Goal: Task Accomplishment & Management: Complete application form

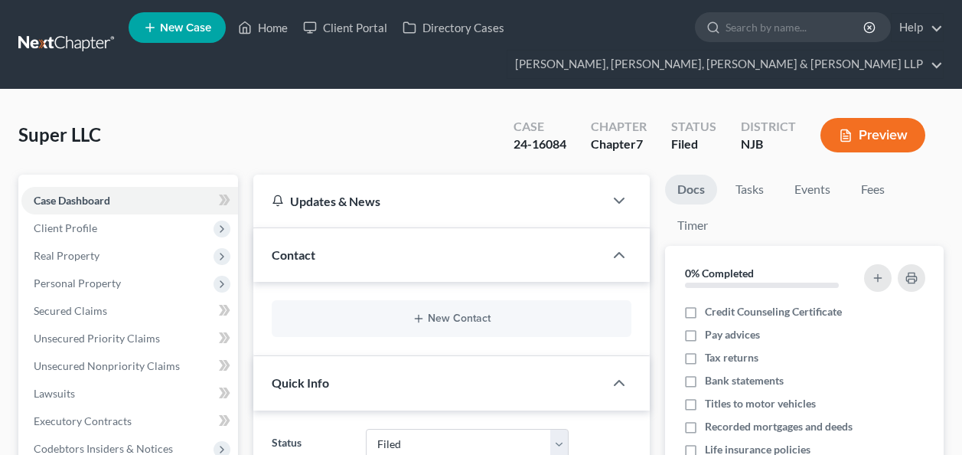
select select "6"
click at [765, 38] on input "search" at bounding box center [796, 27] width 140 height 28
type input "[PERSON_NAME]"
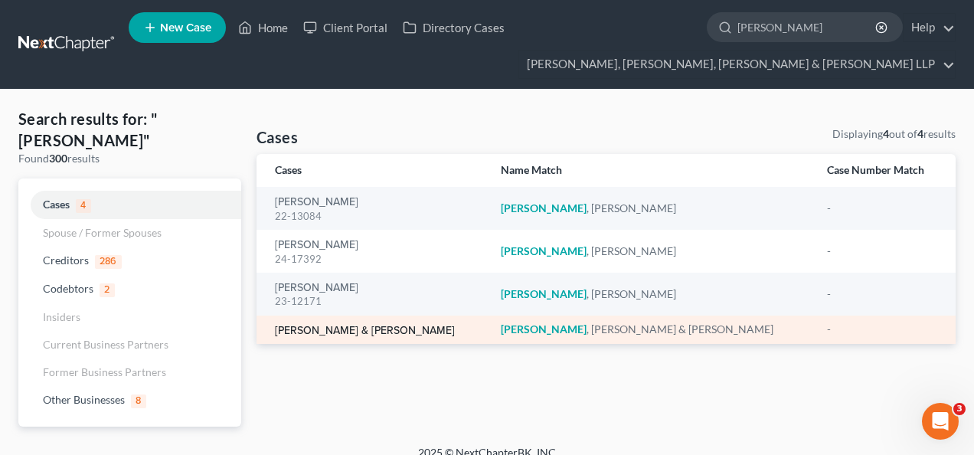
click at [352, 331] on link "[PERSON_NAME] & [PERSON_NAME]" at bounding box center [365, 330] width 180 height 11
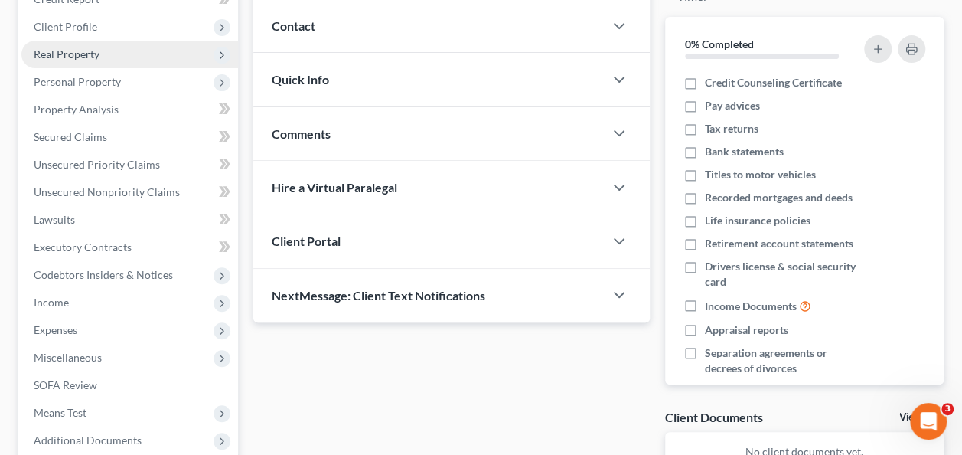
scroll to position [384, 0]
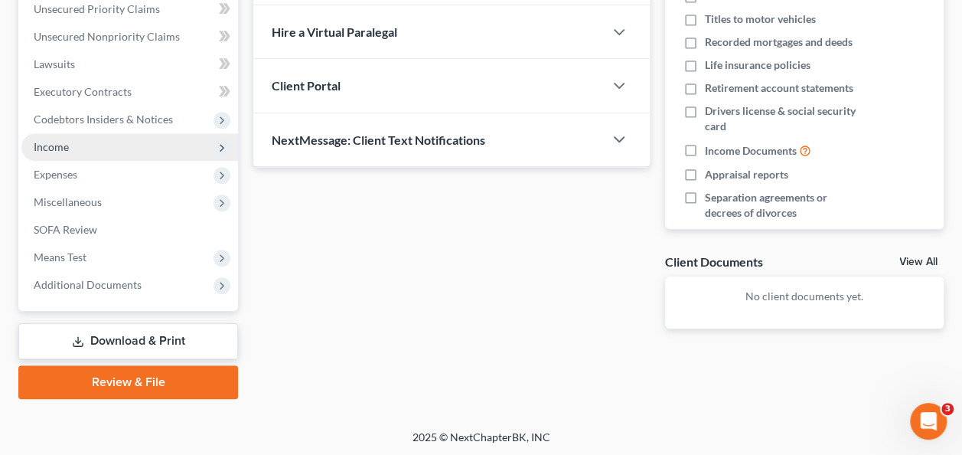
click at [151, 150] on span "Income" at bounding box center [129, 147] width 217 height 28
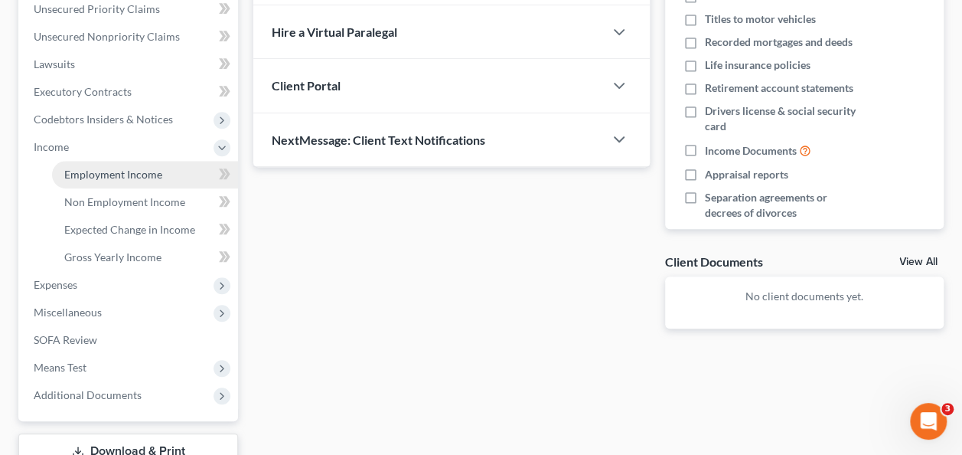
click at [164, 181] on link "Employment Income" at bounding box center [145, 175] width 186 height 28
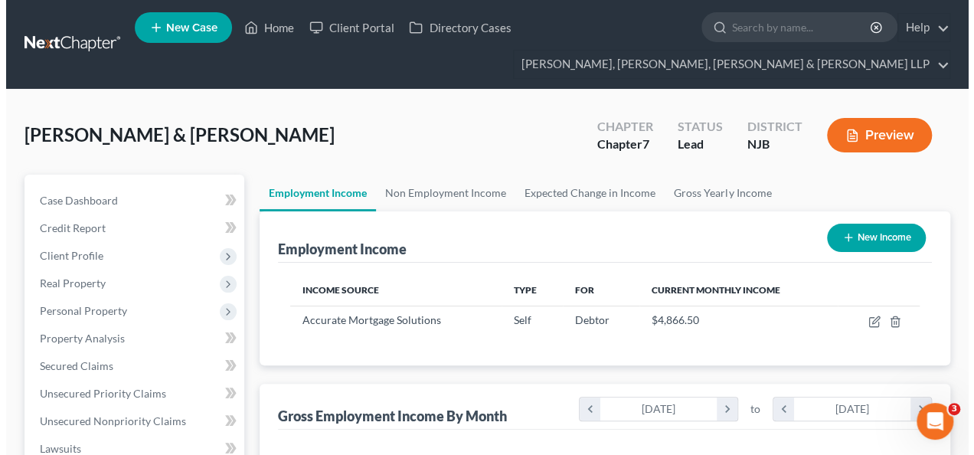
scroll to position [273, 384]
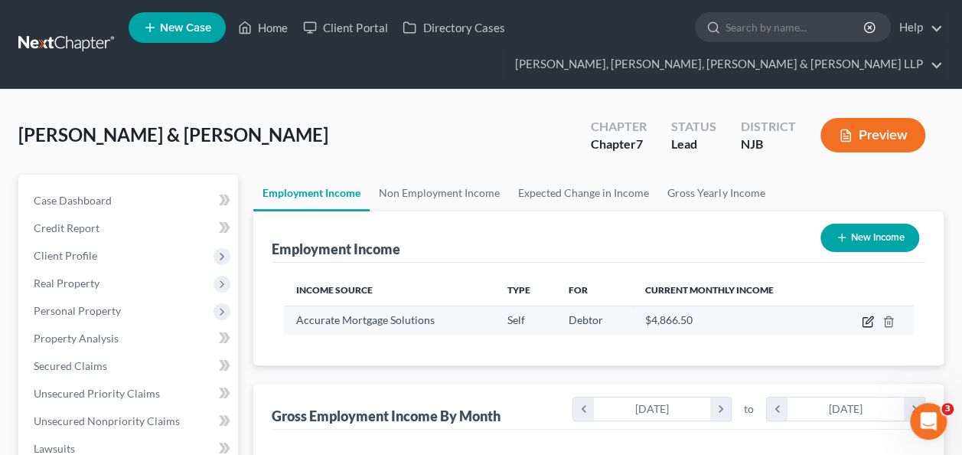
click at [864, 320] on icon "button" at bounding box center [868, 321] width 12 height 12
select select "1"
select select "33"
select select "0"
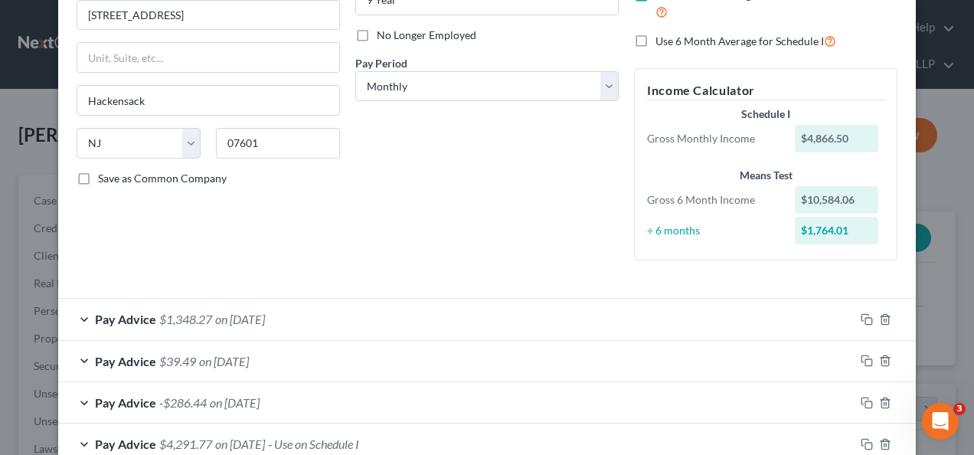
scroll to position [194, 0]
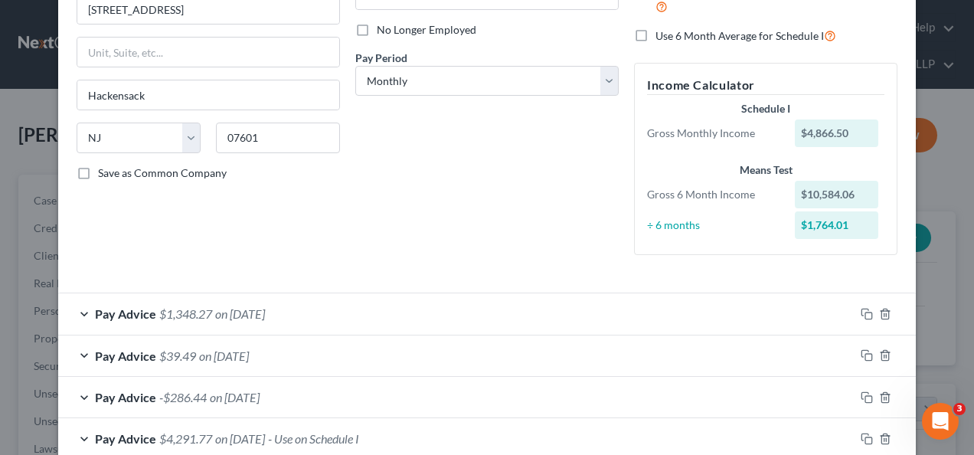
click at [311, 308] on div "Pay Advice $1,348.27 on [DATE]" at bounding box center [456, 313] width 796 height 41
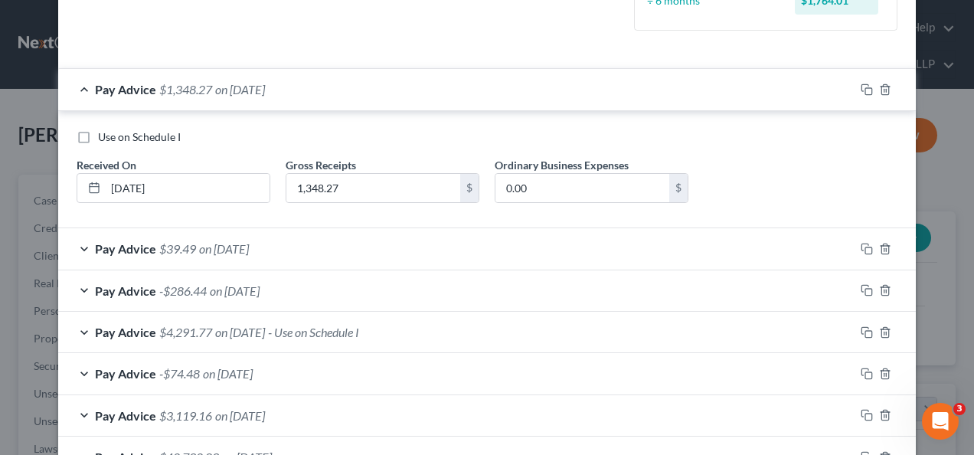
scroll to position [418, 0]
click at [361, 340] on div "Pay Advice $4,291.77 on [DATE] - Use on Schedule I" at bounding box center [456, 332] width 796 height 41
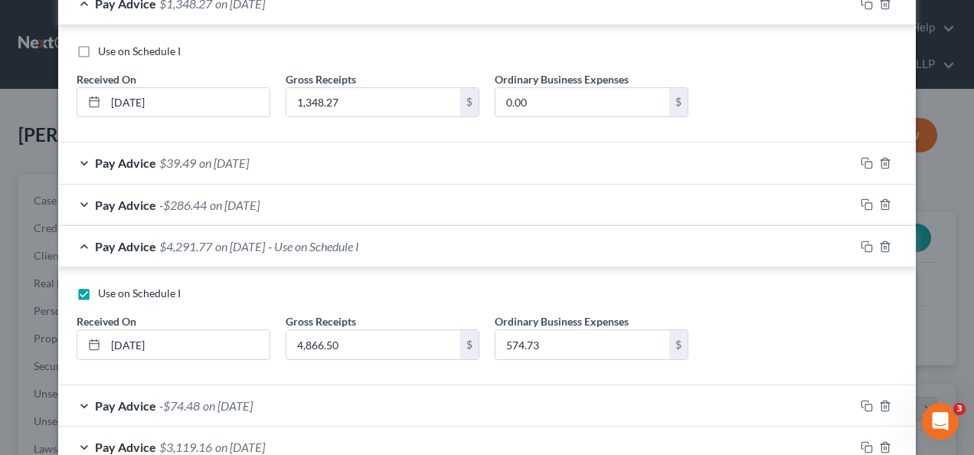
scroll to position [592, 0]
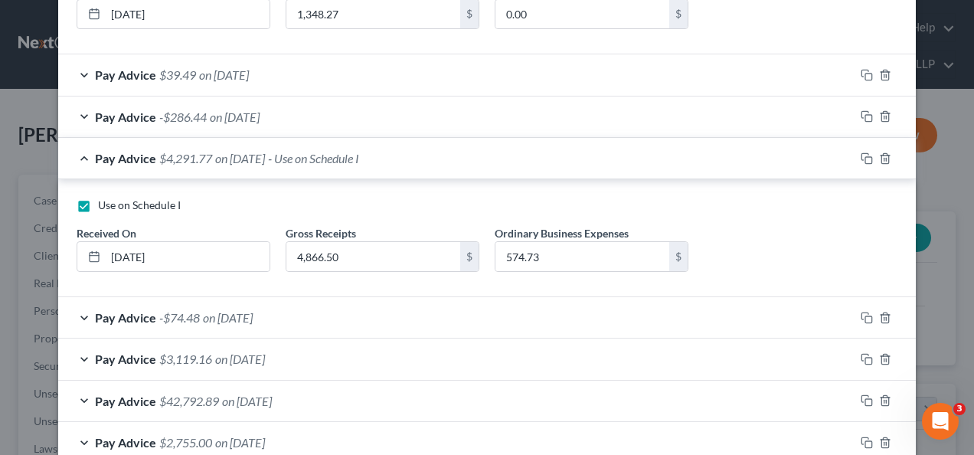
click at [98, 202] on label "Use on Schedule I" at bounding box center [139, 205] width 83 height 15
click at [104, 202] on input "Use on Schedule I" at bounding box center [109, 203] width 10 height 10
checkbox input "false"
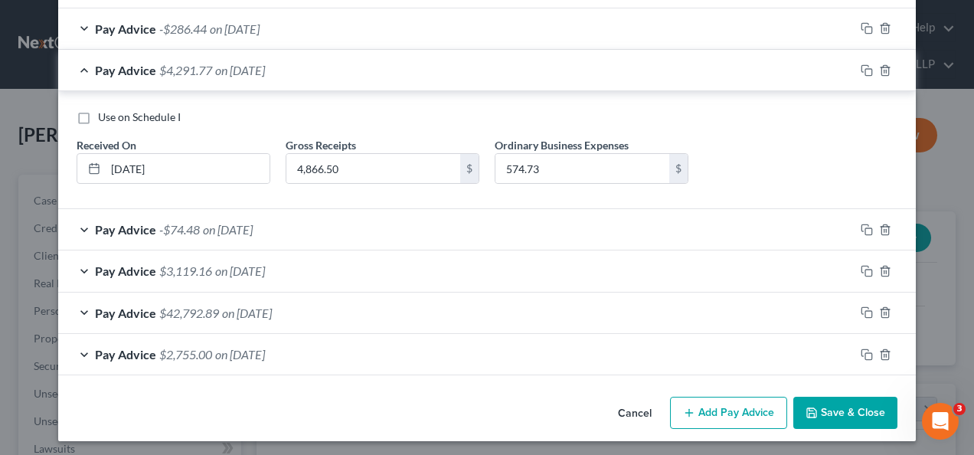
click at [455, 350] on div "Pay Advice $2,755.00 on [DATE]" at bounding box center [456, 354] width 796 height 41
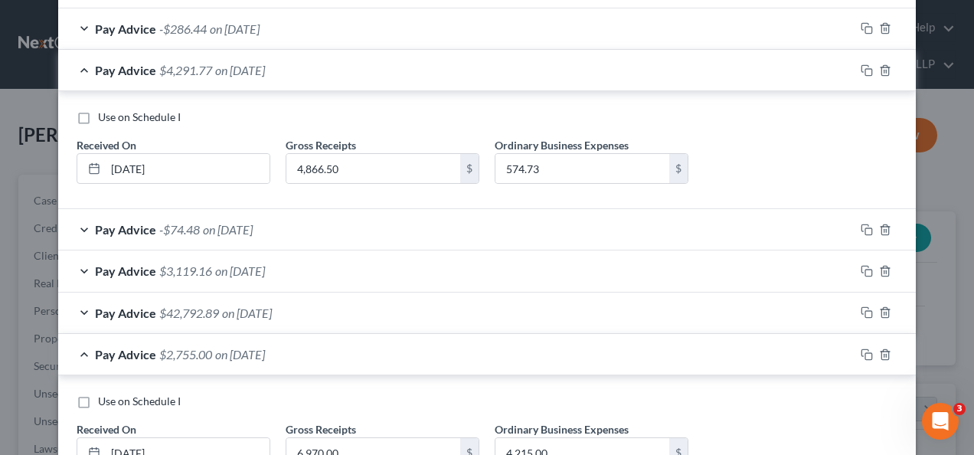
click at [456, 303] on div "Pay Advice $42,792.89 on [DATE]" at bounding box center [456, 312] width 796 height 41
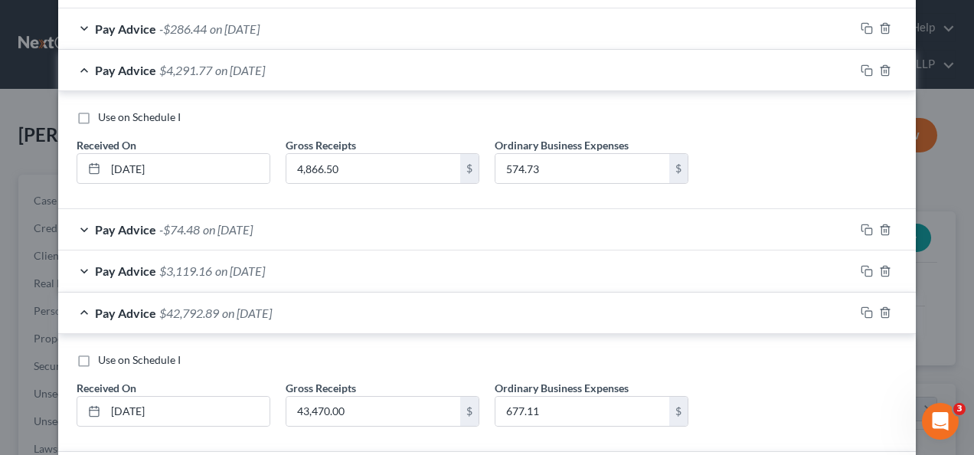
click at [465, 261] on div "Pay Advice $3,119.16 on [DATE]" at bounding box center [456, 270] width 796 height 41
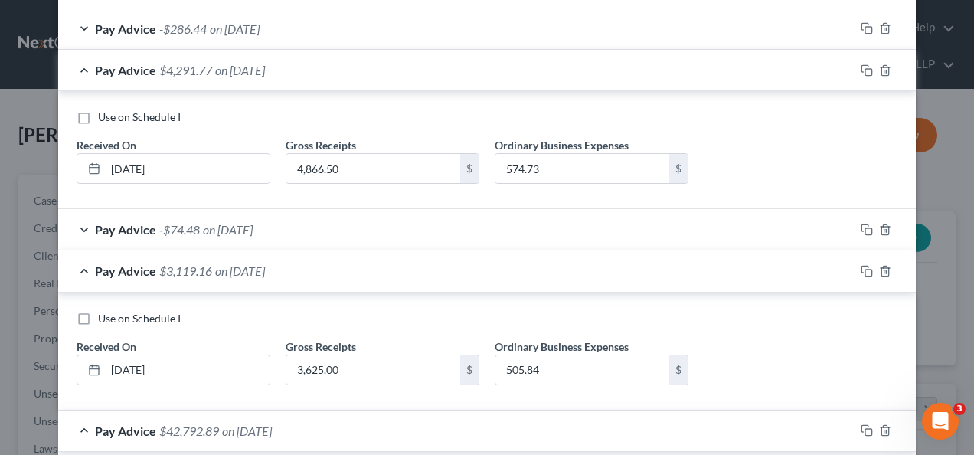
click at [465, 219] on div "Pay Advice -$74.48 on [DATE]" at bounding box center [456, 229] width 796 height 41
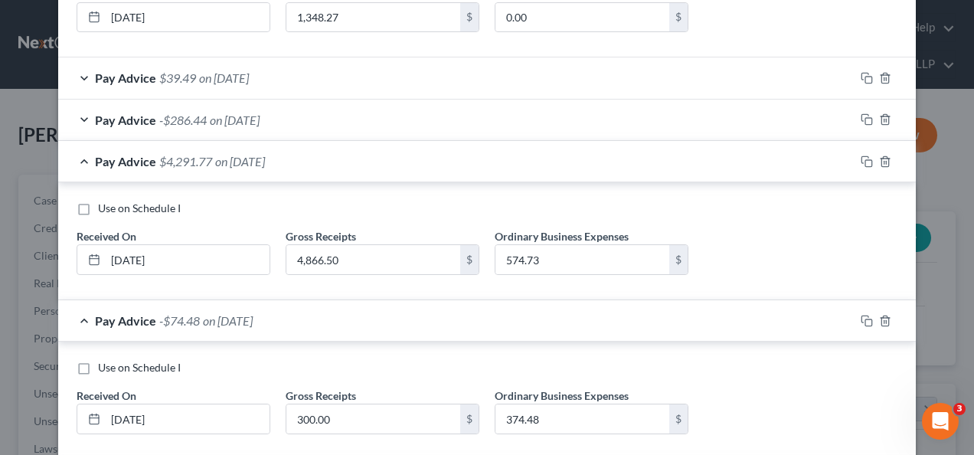
scroll to position [568, 0]
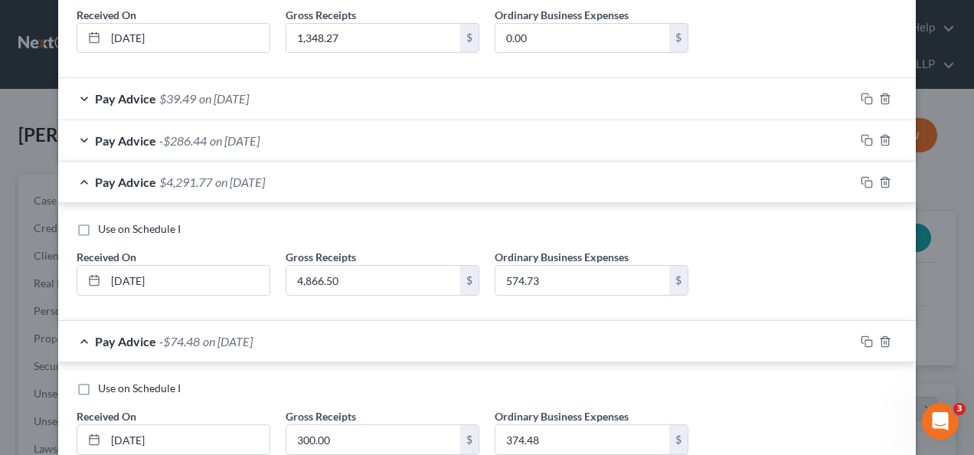
click at [524, 179] on div "Pay Advice $4,291.77 on [DATE]" at bounding box center [456, 182] width 796 height 41
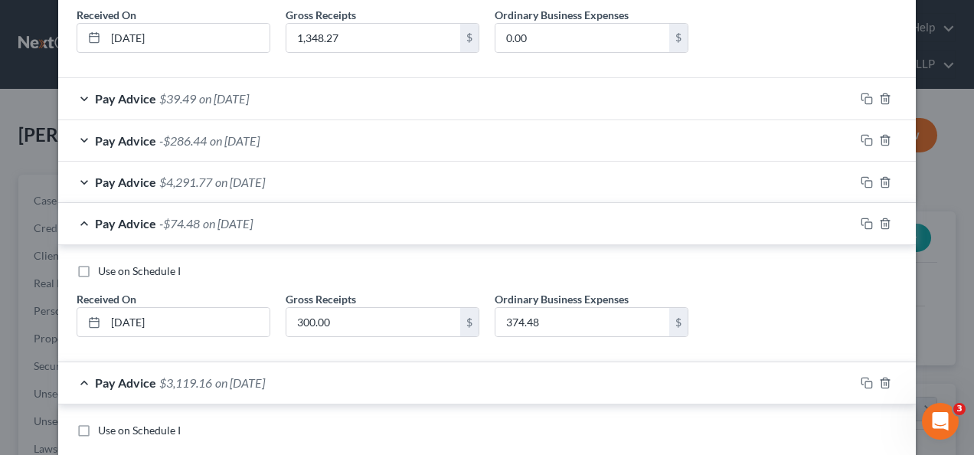
click at [513, 138] on div "Pay Advice -$286.44 on [DATE]" at bounding box center [456, 140] width 796 height 41
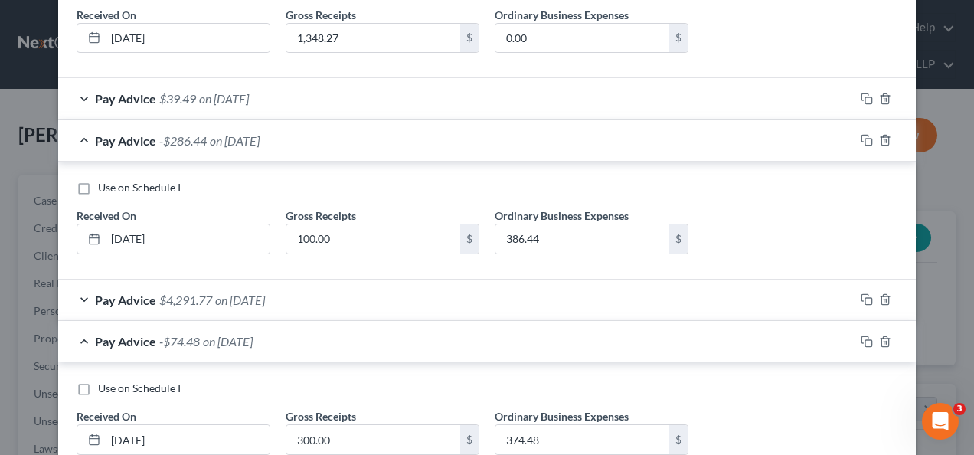
click at [499, 95] on div "Pay Advice $39.49 on [DATE]" at bounding box center [456, 98] width 796 height 41
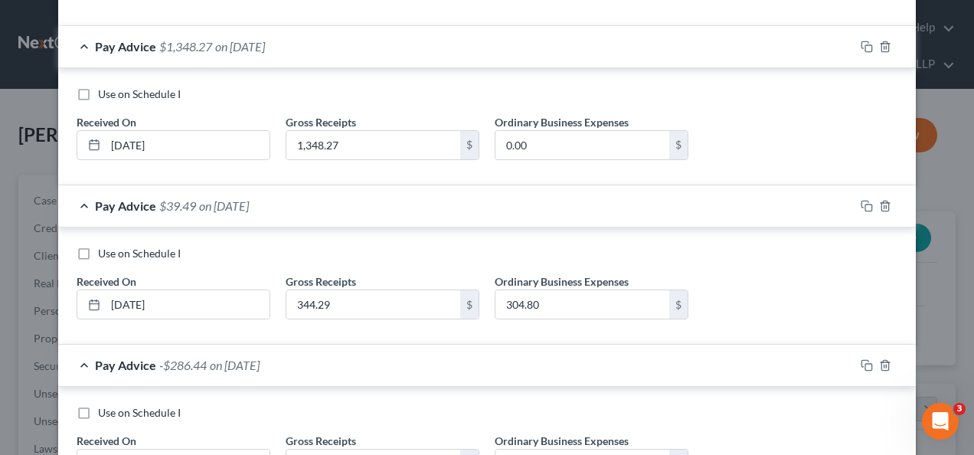
scroll to position [410, 0]
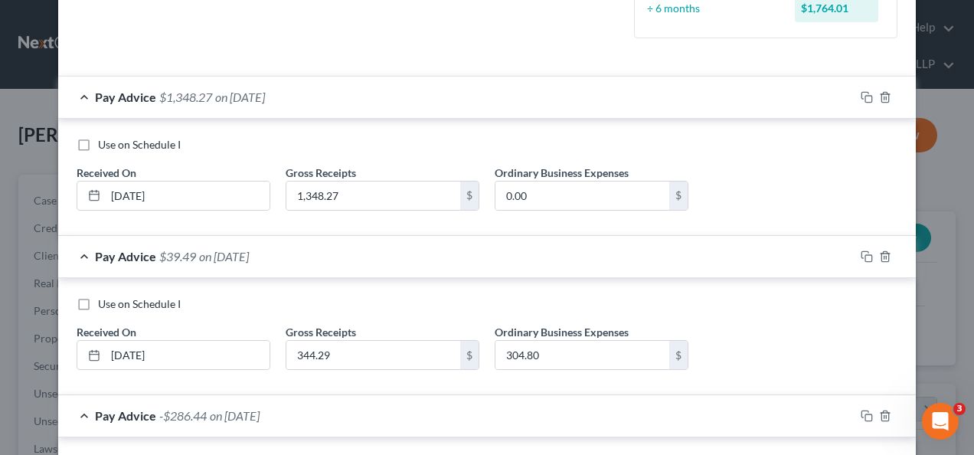
click at [559, 93] on div "Pay Advice $1,348.27 on [DATE]" at bounding box center [456, 97] width 796 height 41
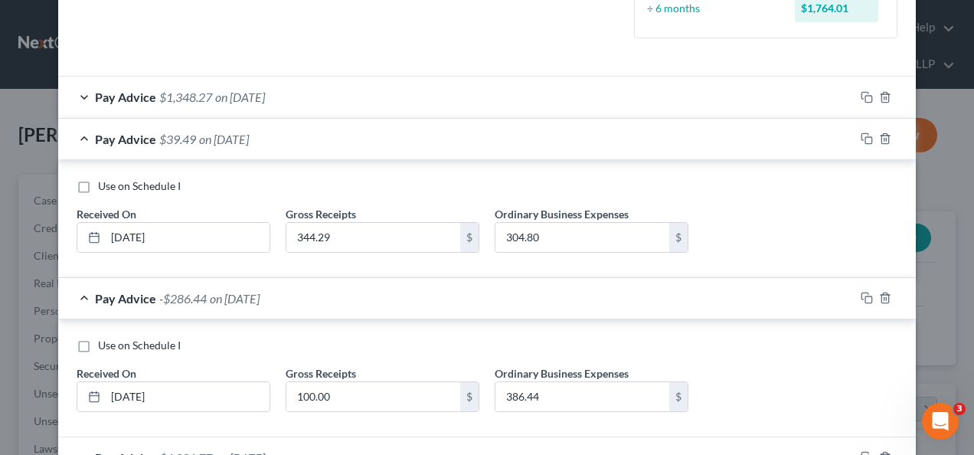
click at [545, 107] on div "Pay Advice $1,348.27 on [DATE]" at bounding box center [456, 97] width 796 height 41
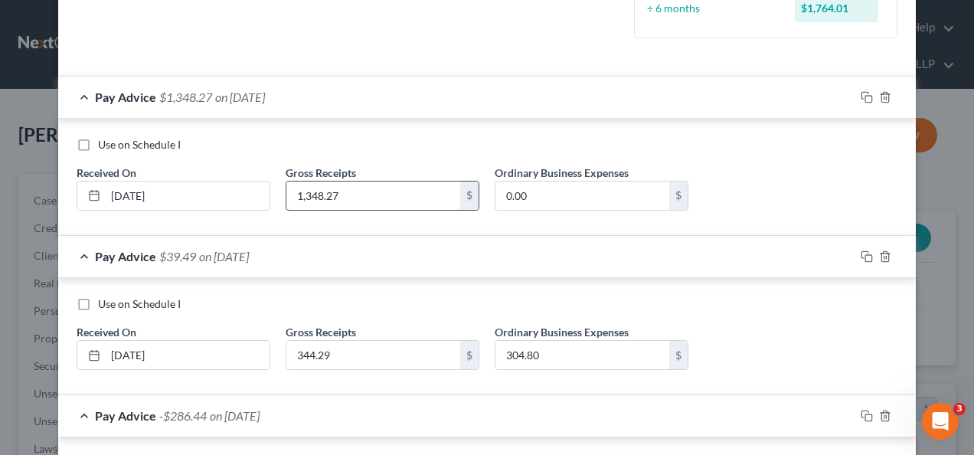
click at [352, 194] on input "1,348.27" at bounding box center [373, 195] width 174 height 29
click at [98, 142] on label "Use on Schedule I" at bounding box center [139, 144] width 83 height 15
click at [104, 142] on input "Use on Schedule I" at bounding box center [109, 142] width 10 height 10
checkbox input "true"
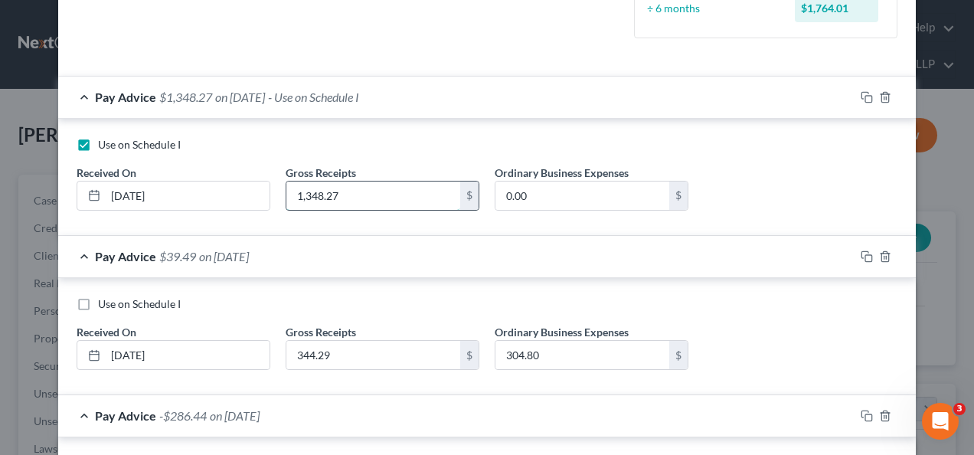
click at [291, 198] on input "1,348.27" at bounding box center [373, 195] width 174 height 29
click at [332, 198] on input "4,335" at bounding box center [373, 195] width 174 height 29
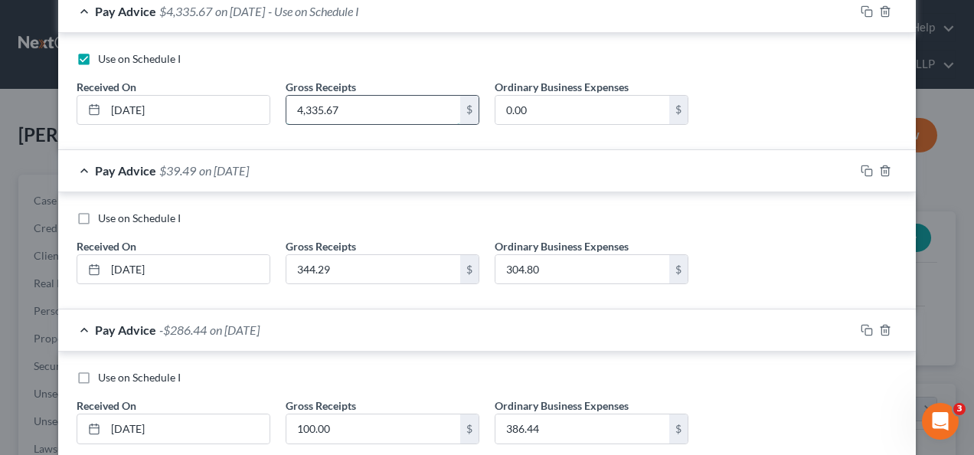
scroll to position [495, 0]
type input "4,335.76"
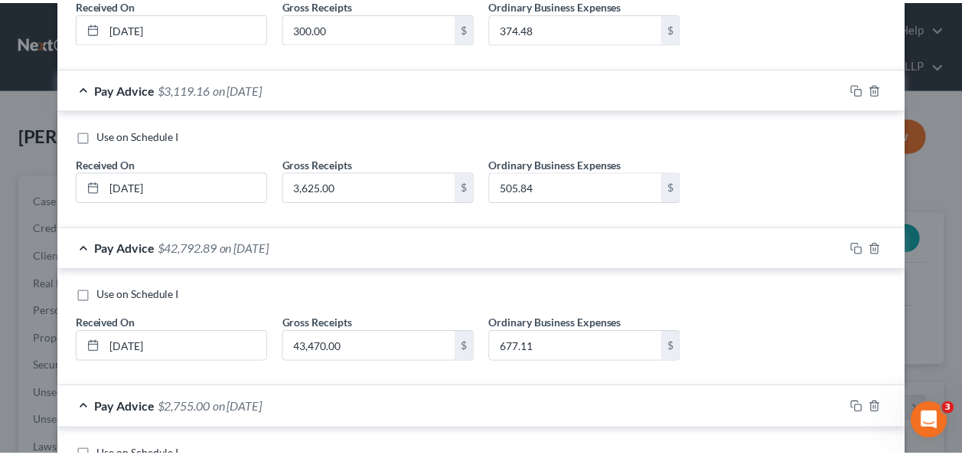
scroll to position [1264, 0]
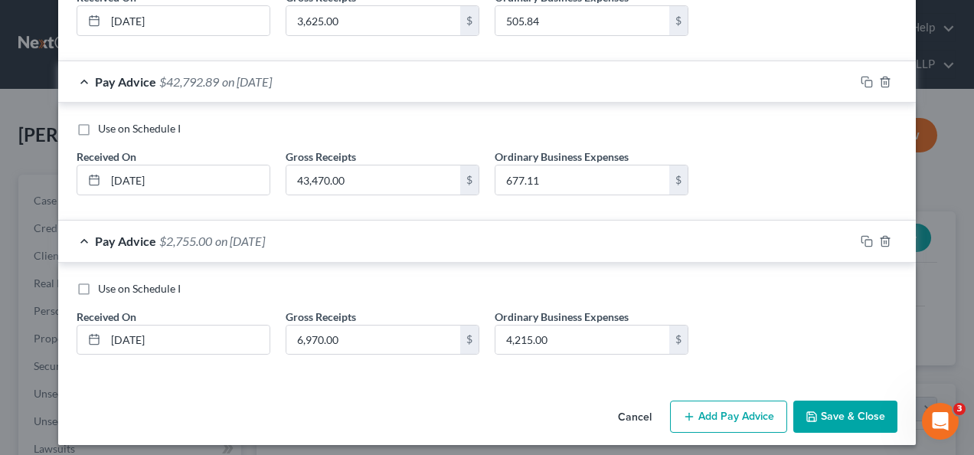
click at [842, 407] on button "Save & Close" at bounding box center [845, 416] width 104 height 32
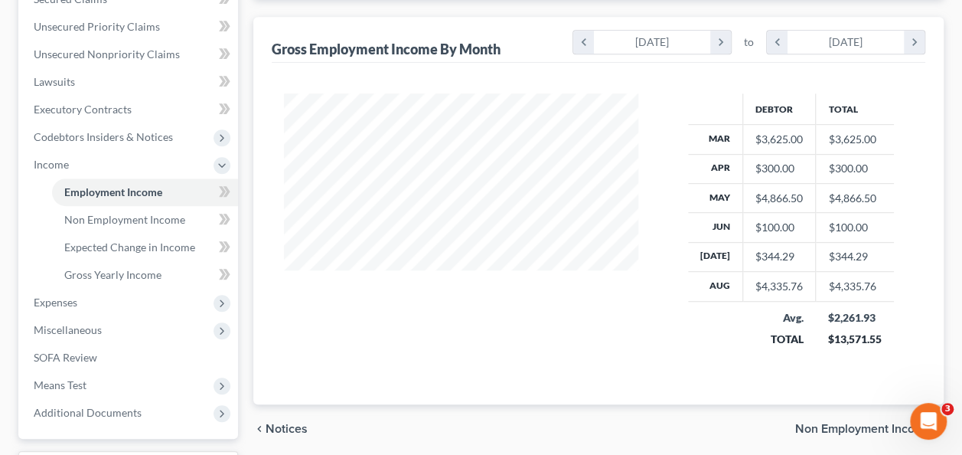
scroll to position [366, 0]
click at [109, 314] on span "Expenses" at bounding box center [129, 303] width 217 height 28
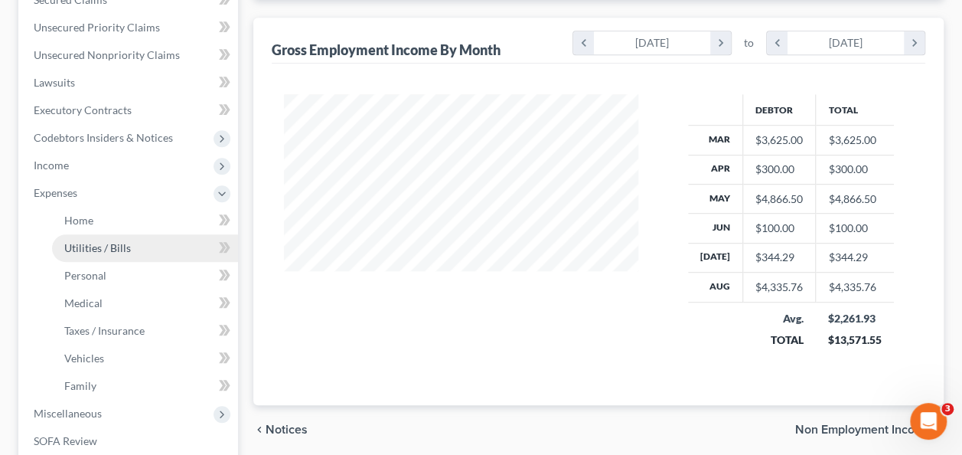
click at [135, 234] on link "Utilities / Bills" at bounding box center [145, 248] width 186 height 28
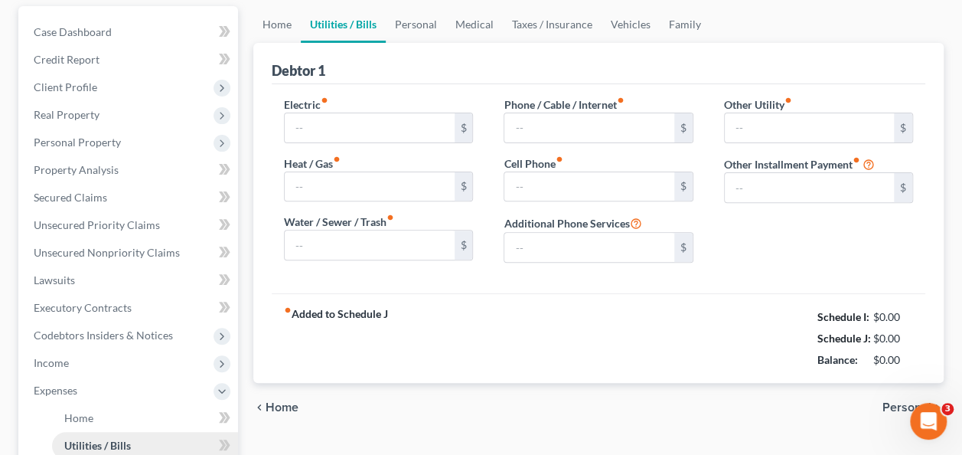
type input "400.00"
type input "0.00"
type input "35.00"
type input "0.00"
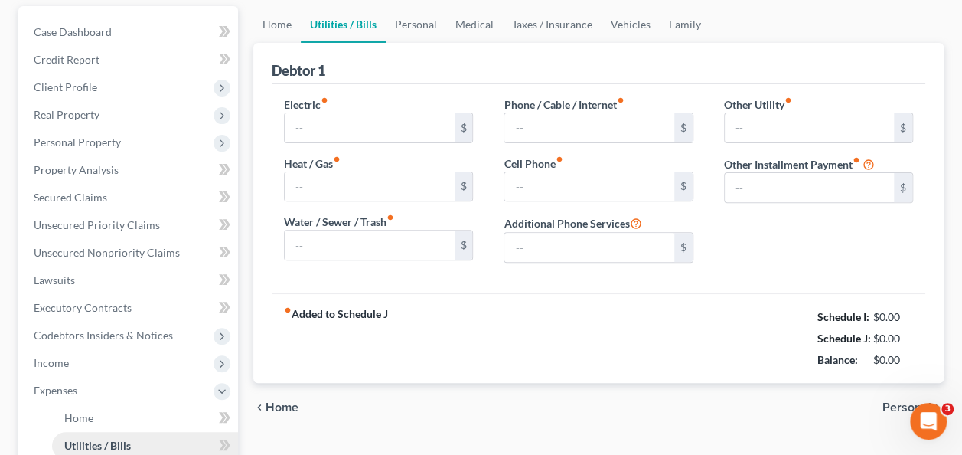
type input "0.00"
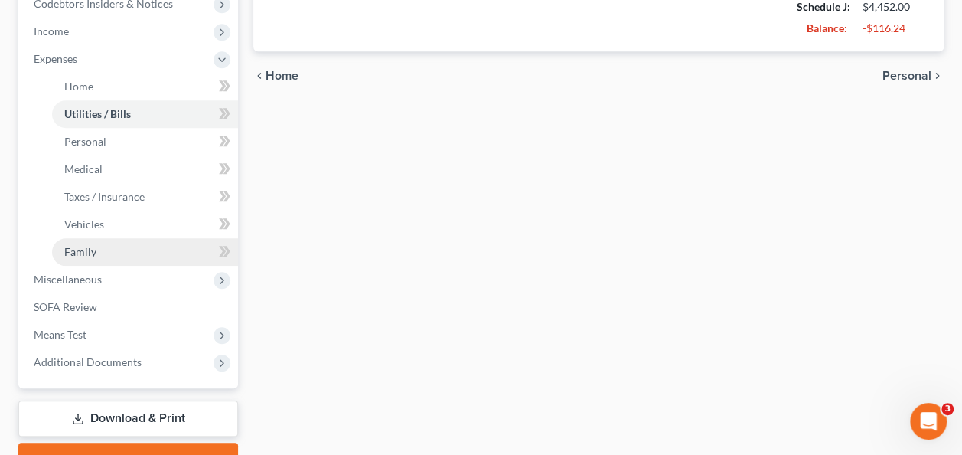
click at [118, 253] on link "Family" at bounding box center [145, 252] width 186 height 28
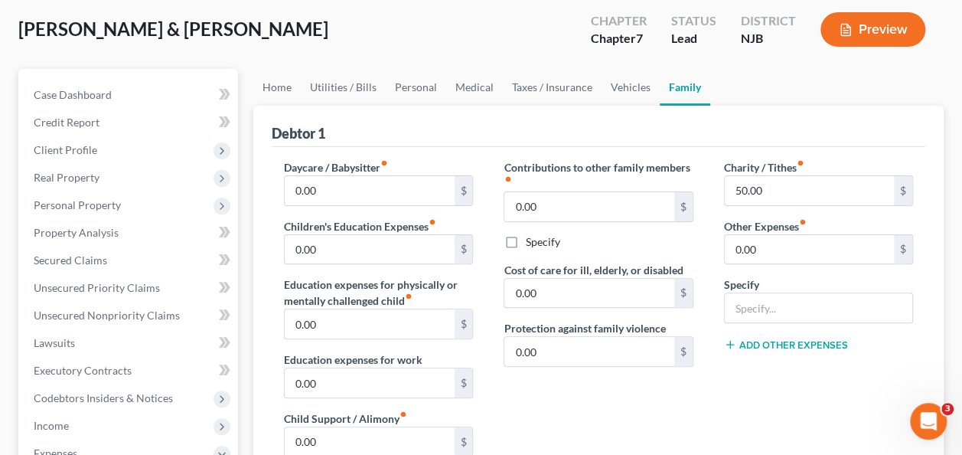
scroll to position [103, 0]
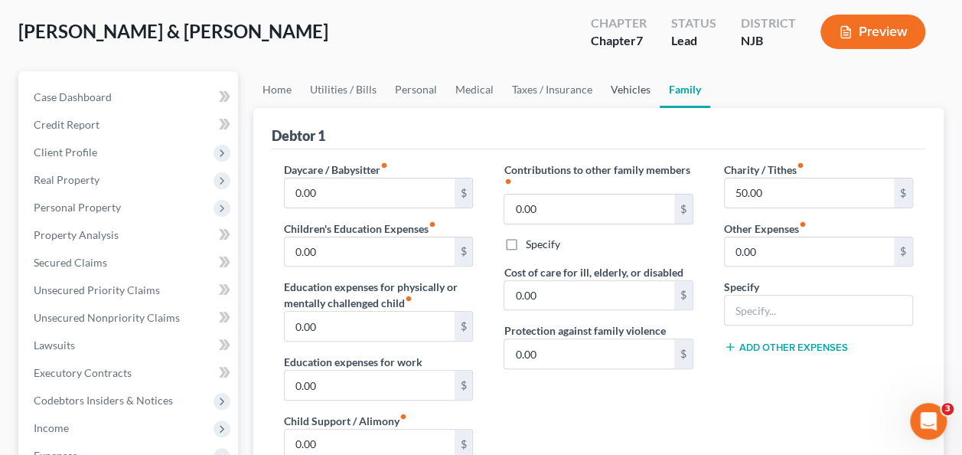
click at [627, 93] on link "Vehicles" at bounding box center [631, 89] width 58 height 37
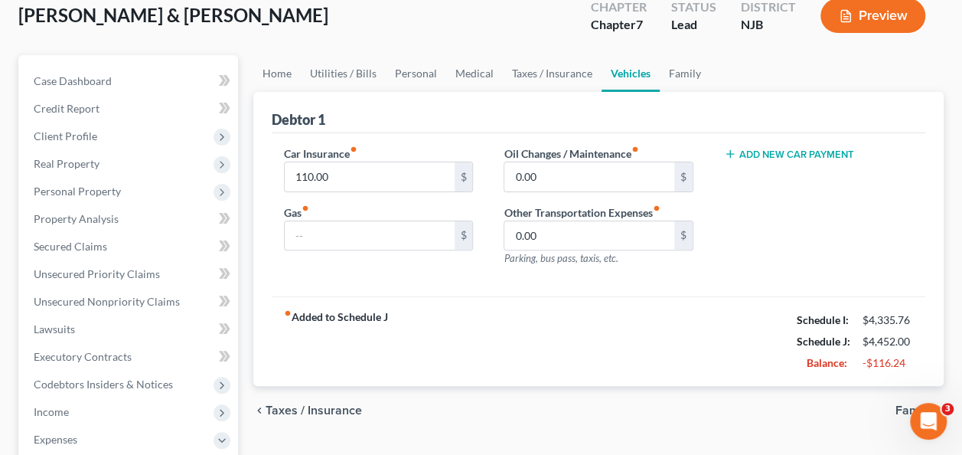
scroll to position [126, 0]
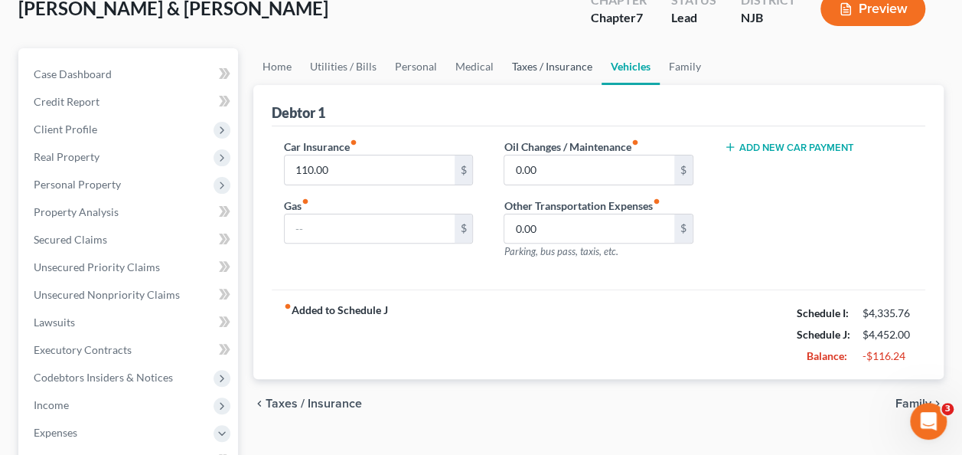
click at [564, 75] on link "Taxes / Insurance" at bounding box center [552, 66] width 99 height 37
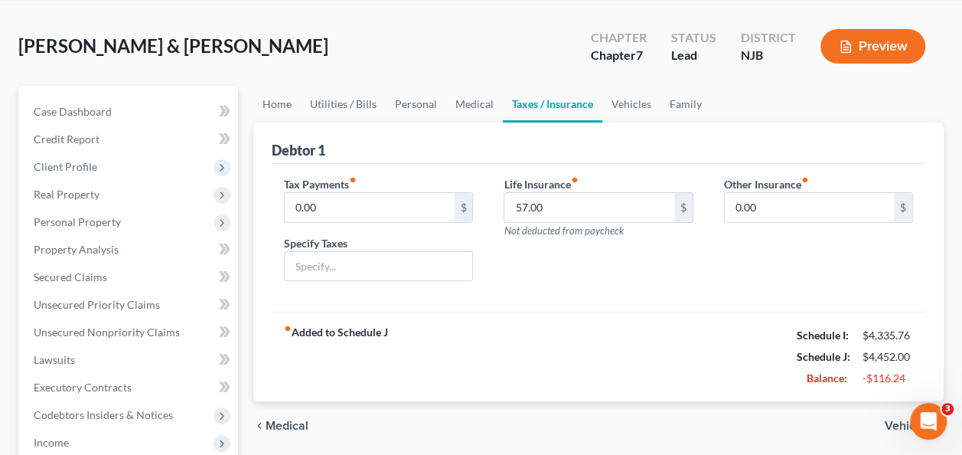
scroll to position [115, 0]
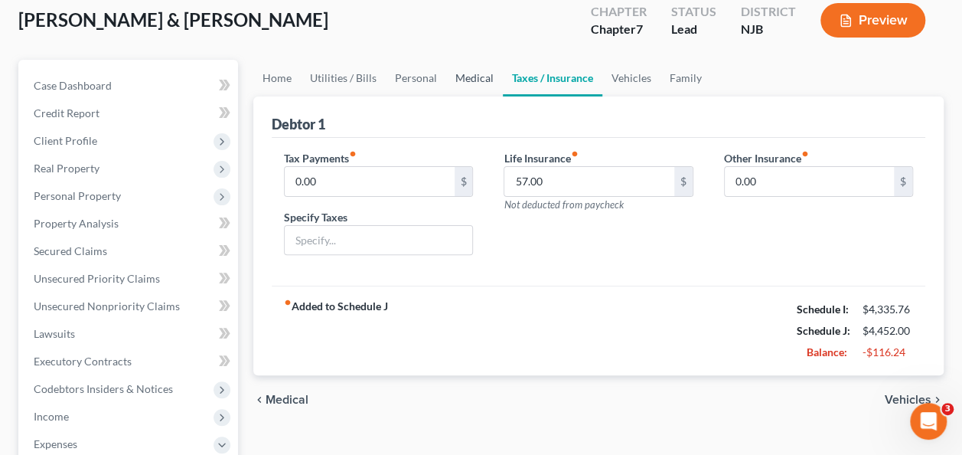
click at [478, 72] on link "Medical" at bounding box center [474, 78] width 57 height 37
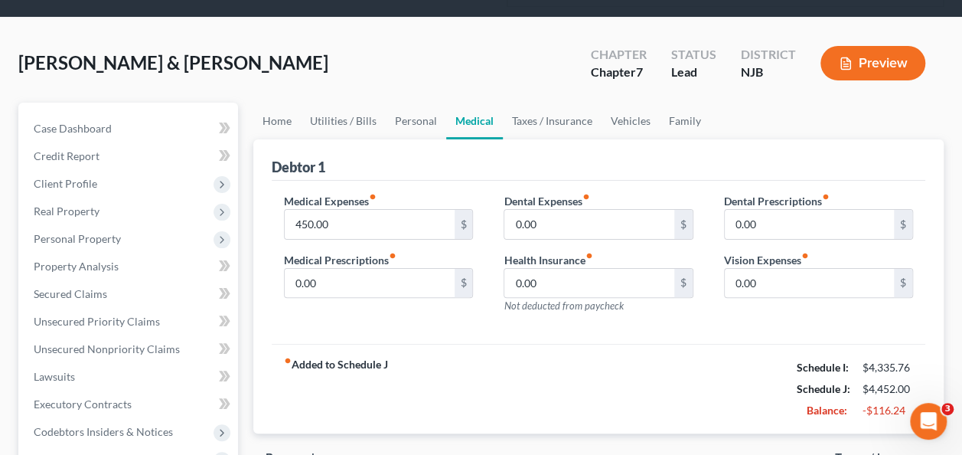
scroll to position [92, 0]
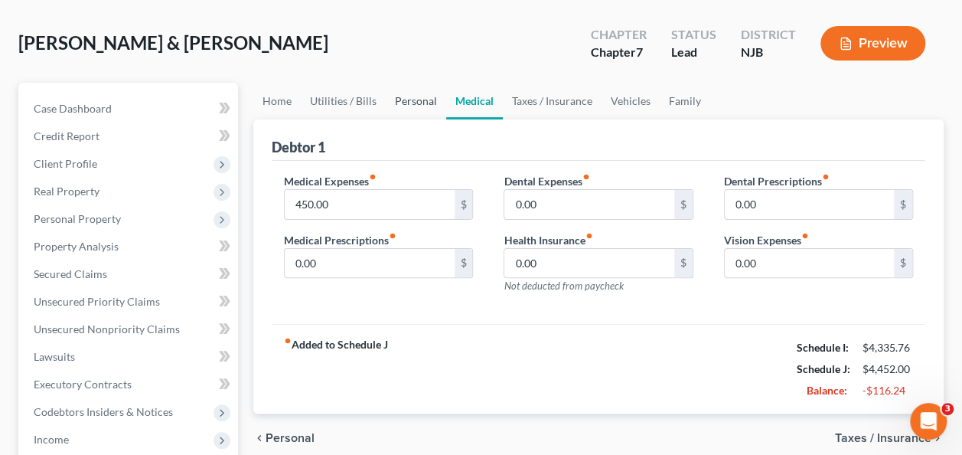
click at [421, 104] on link "Personal" at bounding box center [416, 101] width 60 height 37
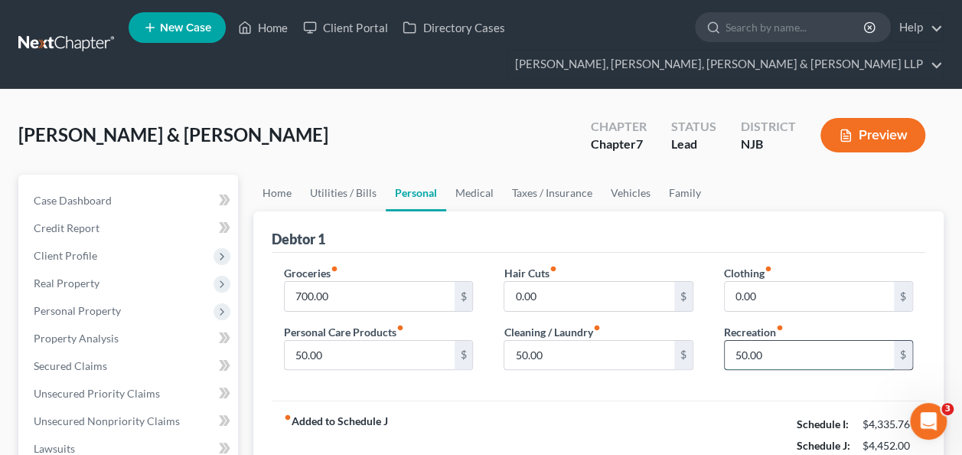
click at [780, 351] on input "50.00" at bounding box center [809, 355] width 169 height 29
click at [789, 345] on input "50.00" at bounding box center [809, 355] width 169 height 29
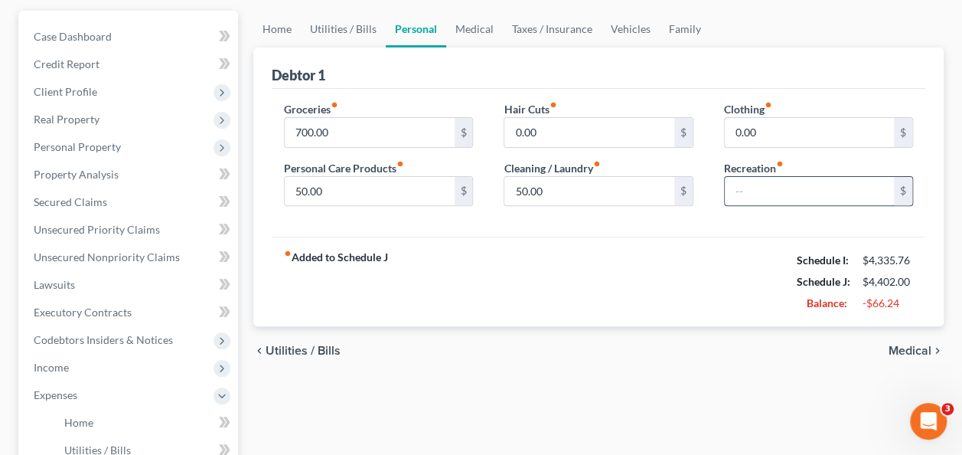
scroll to position [164, 0]
click at [622, 188] on input "50.00" at bounding box center [589, 191] width 169 height 29
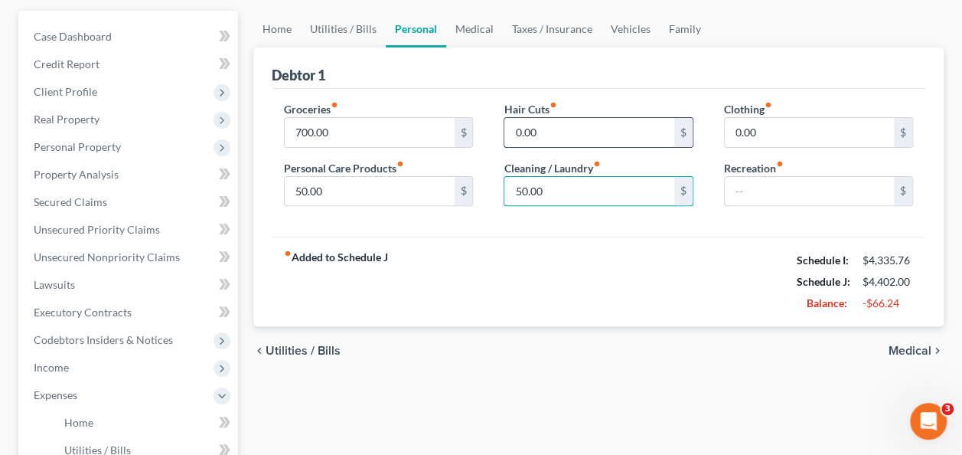
click at [617, 138] on input "0.00" at bounding box center [589, 132] width 169 height 29
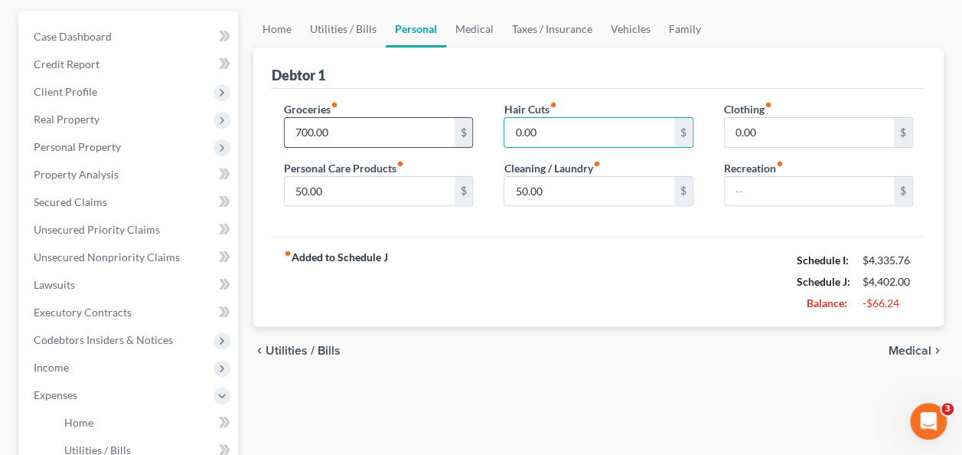
click at [372, 132] on input "700.00" at bounding box center [369, 132] width 169 height 29
click at [372, 132] on input "650" at bounding box center [369, 132] width 169 height 29
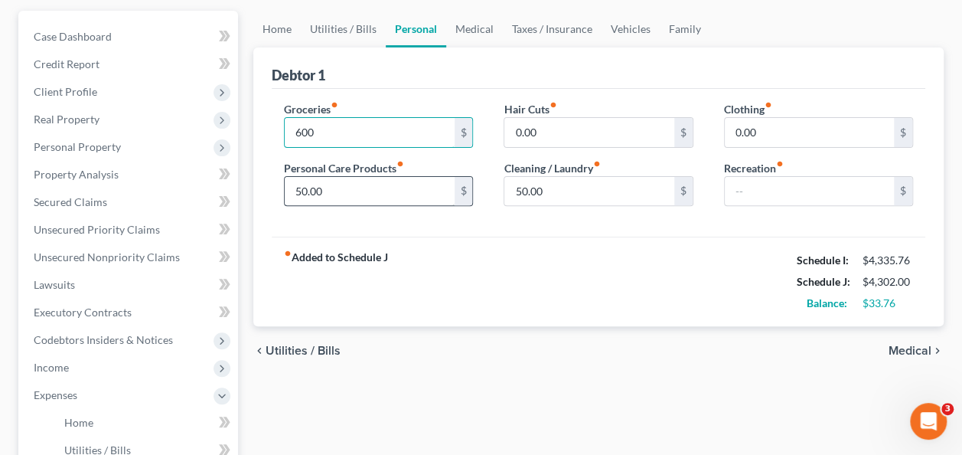
type input "600"
click at [344, 191] on input "50.00" at bounding box center [369, 191] width 169 height 29
click at [470, 22] on link "Medical" at bounding box center [474, 29] width 57 height 37
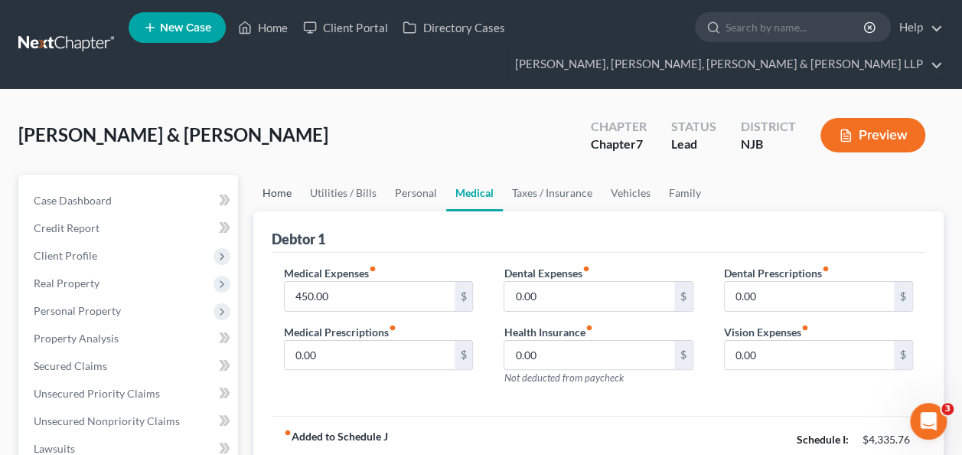
click at [289, 201] on link "Home" at bounding box center [276, 193] width 47 height 37
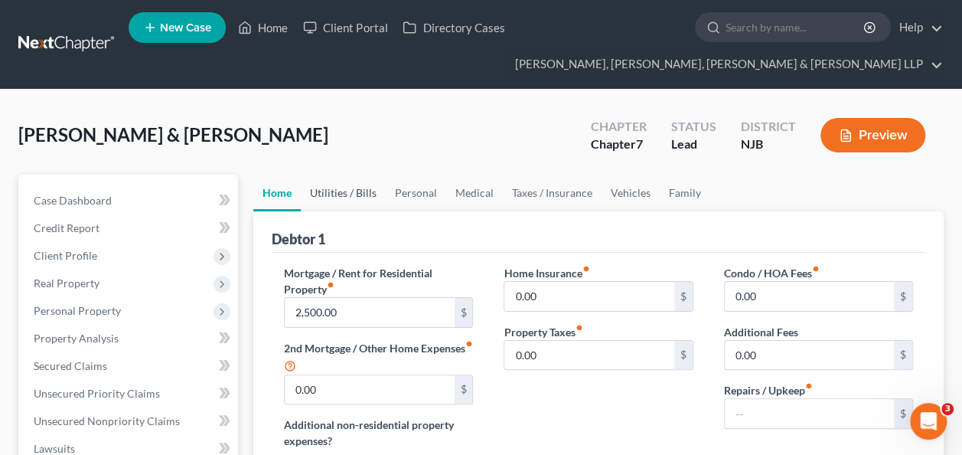
click at [323, 203] on link "Utilities / Bills" at bounding box center [343, 193] width 85 height 37
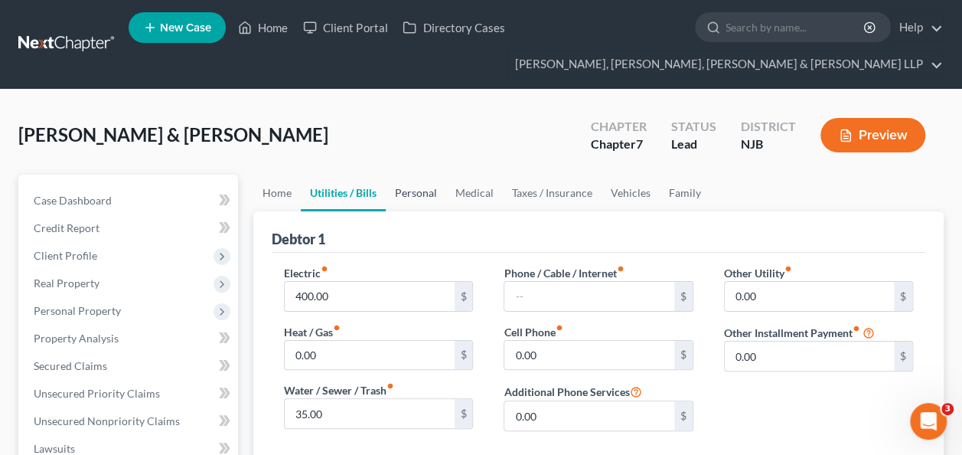
click at [391, 188] on link "Personal" at bounding box center [416, 193] width 60 height 37
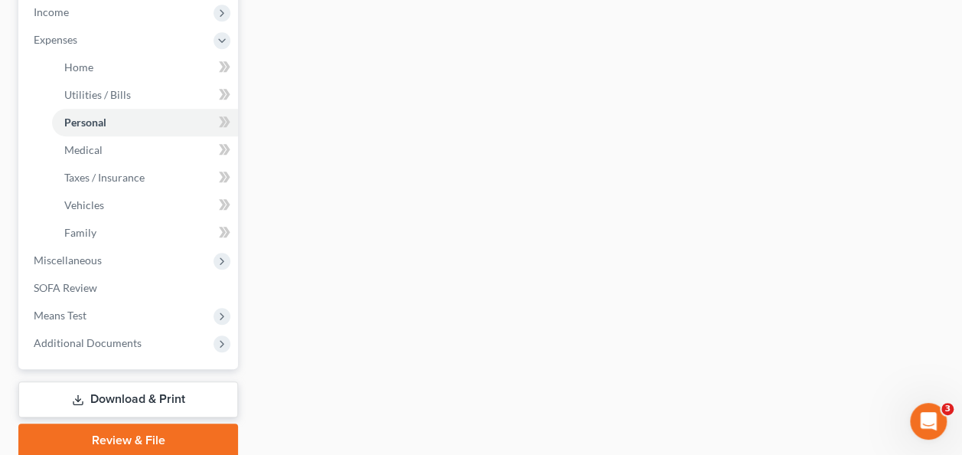
scroll to position [520, 0]
click at [142, 224] on link "Family" at bounding box center [145, 232] width 186 height 28
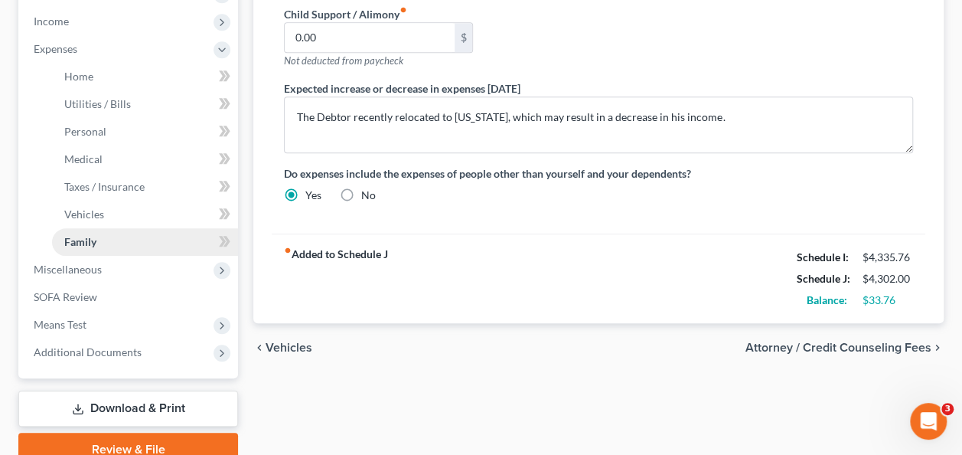
scroll to position [511, 0]
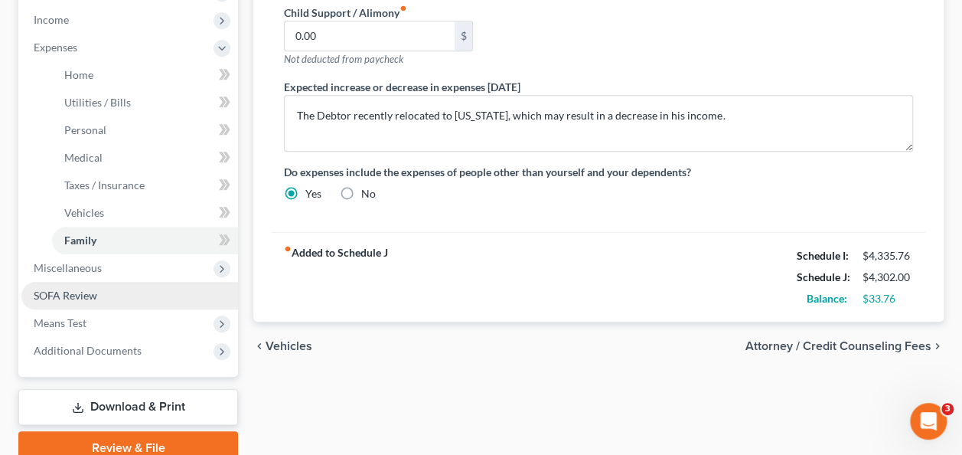
click at [132, 305] on link "SOFA Review" at bounding box center [129, 296] width 217 height 28
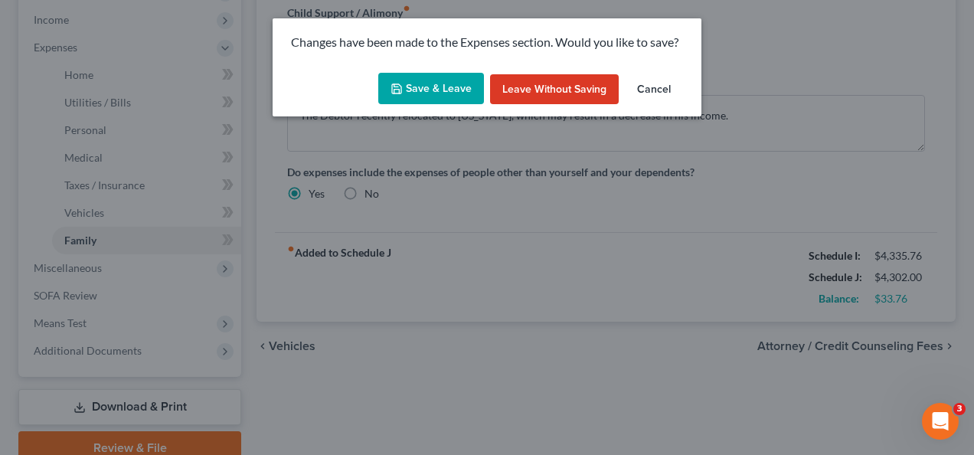
click at [443, 96] on button "Save & Leave" at bounding box center [431, 89] width 106 height 32
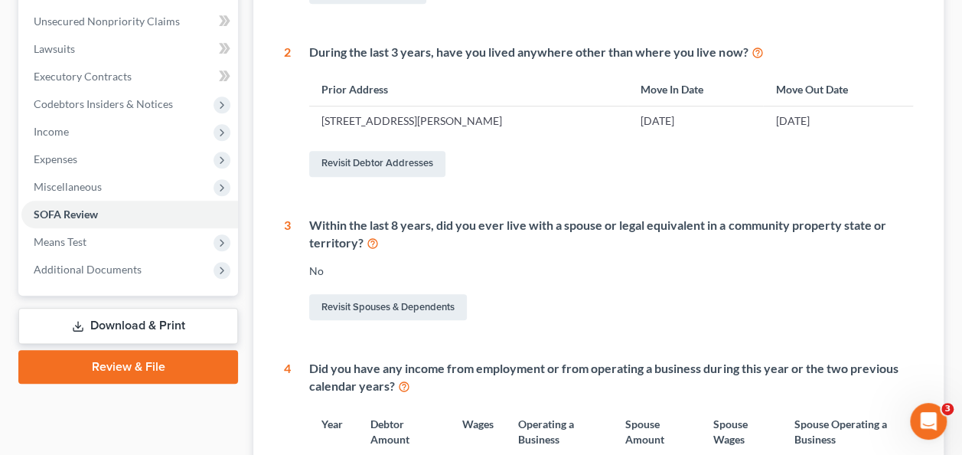
scroll to position [400, 0]
click at [145, 231] on span "Means Test" at bounding box center [129, 242] width 217 height 28
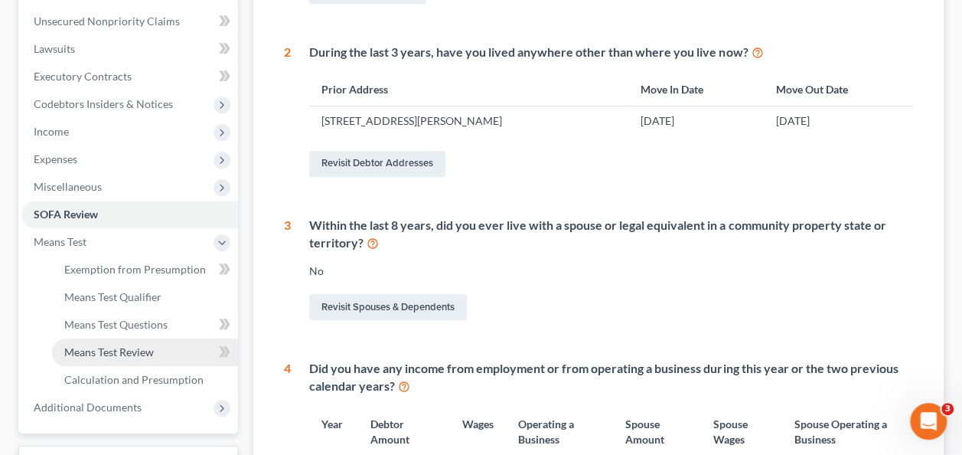
click at [162, 358] on link "Means Test Review" at bounding box center [145, 352] width 186 height 28
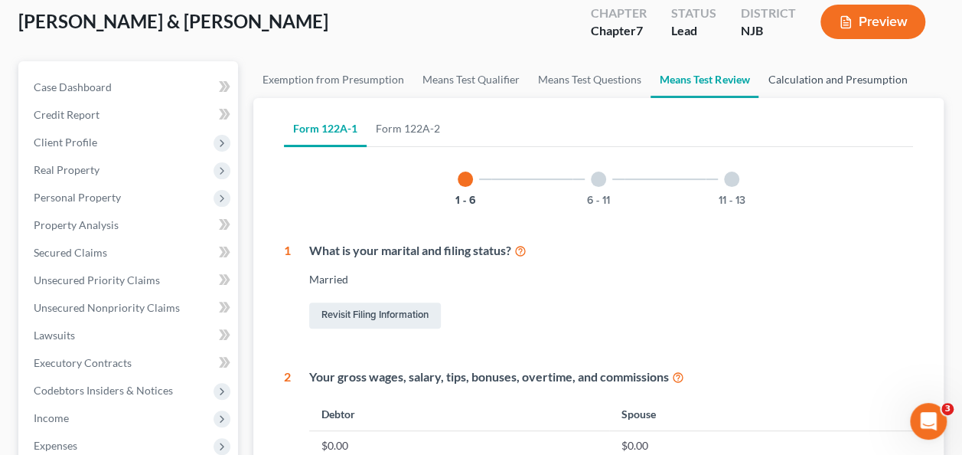
click at [838, 80] on link "Calculation and Presumption" at bounding box center [838, 79] width 158 height 37
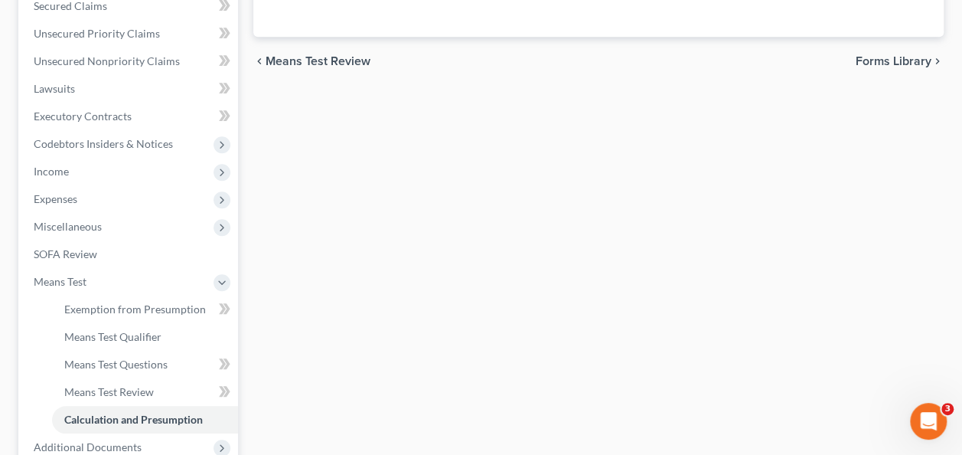
scroll to position [522, 0]
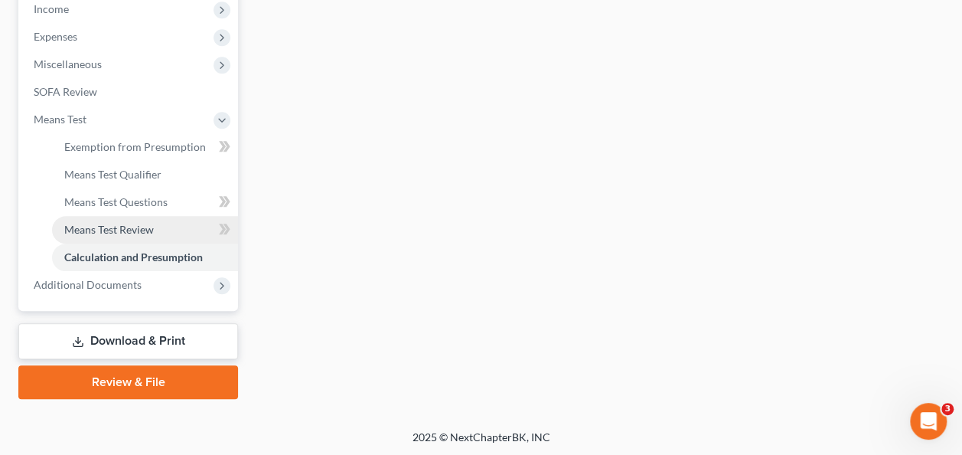
click at [153, 223] on span "Means Test Review" at bounding box center [109, 229] width 90 height 13
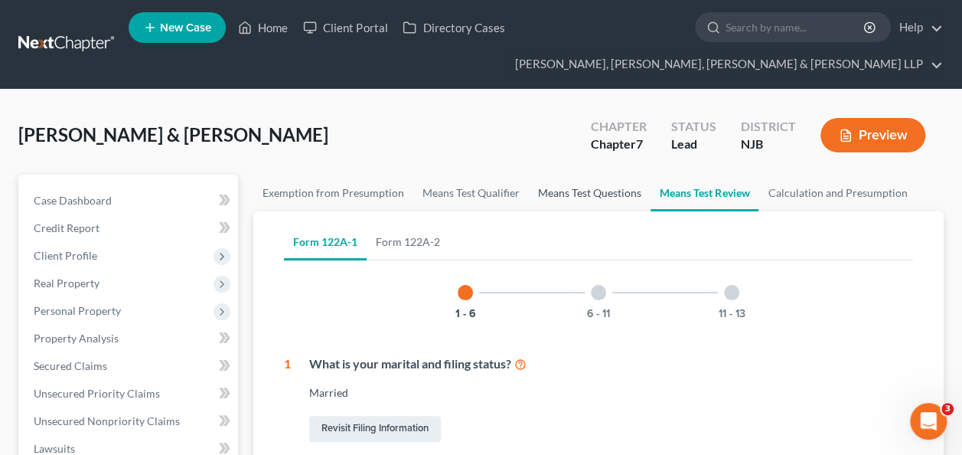
click at [615, 185] on link "Means Test Questions" at bounding box center [590, 193] width 122 height 37
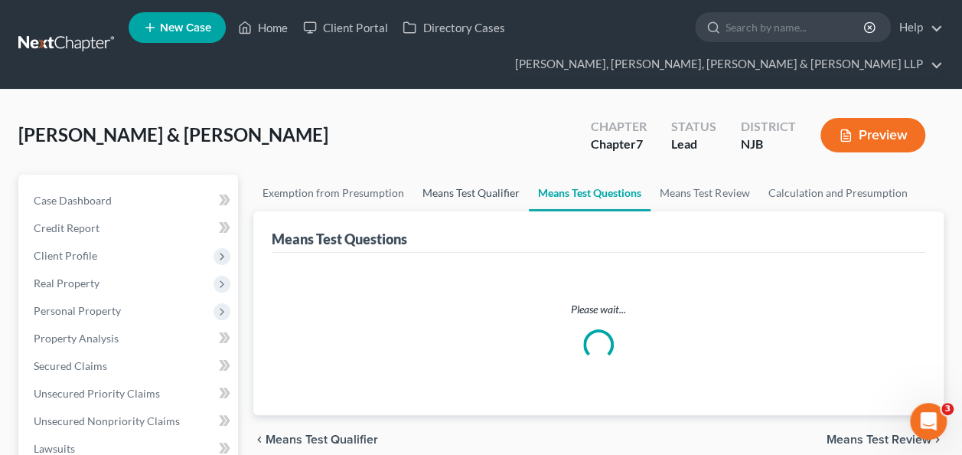
click at [485, 188] on link "Means Test Qualifier" at bounding box center [471, 193] width 116 height 37
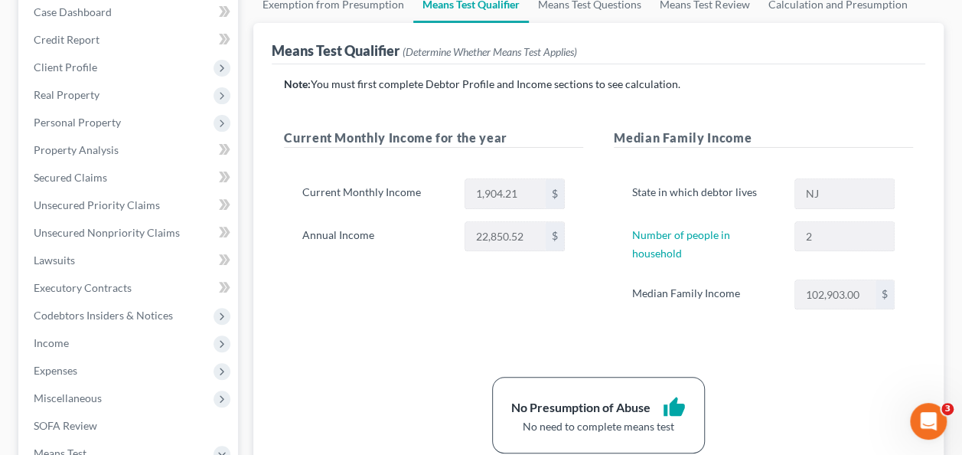
scroll to position [31, 0]
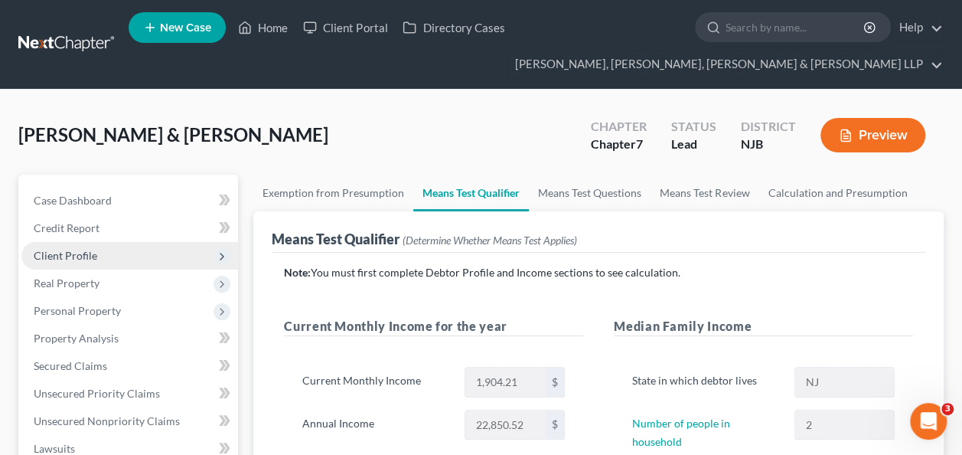
click at [89, 245] on span "Client Profile" at bounding box center [129, 256] width 217 height 28
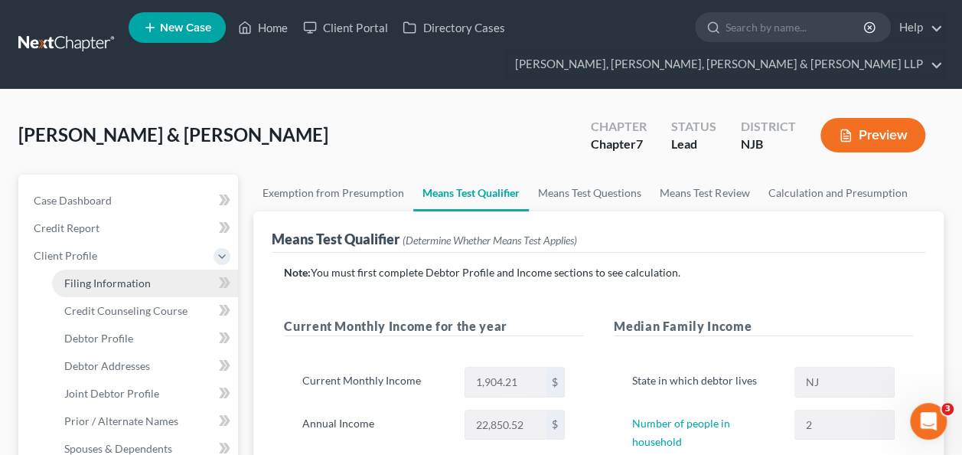
click at [93, 289] on link "Filing Information" at bounding box center [145, 283] width 186 height 28
select select "1"
select select "0"
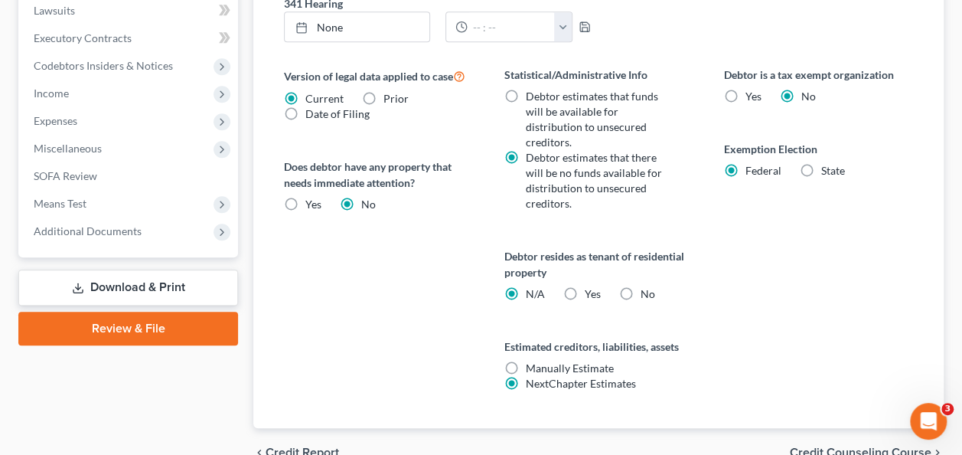
scroll to position [649, 0]
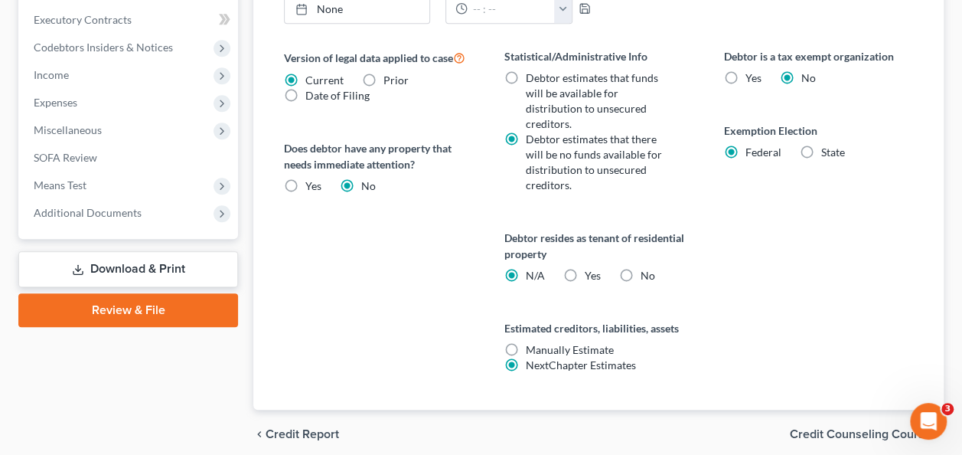
click at [584, 268] on label "Yes Yes" at bounding box center [592, 275] width 16 height 15
click at [590, 268] on input "Yes Yes" at bounding box center [595, 273] width 10 height 10
radio input "true"
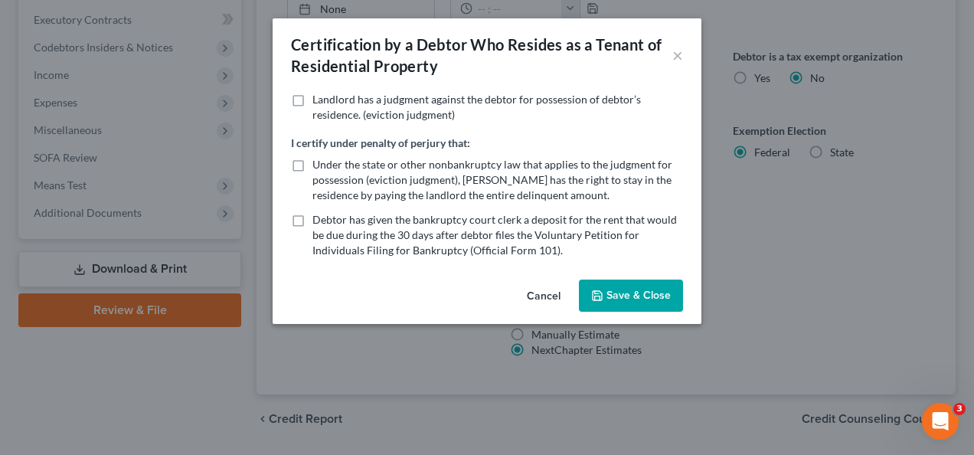
click at [625, 302] on button "Save & Close" at bounding box center [631, 295] width 104 height 32
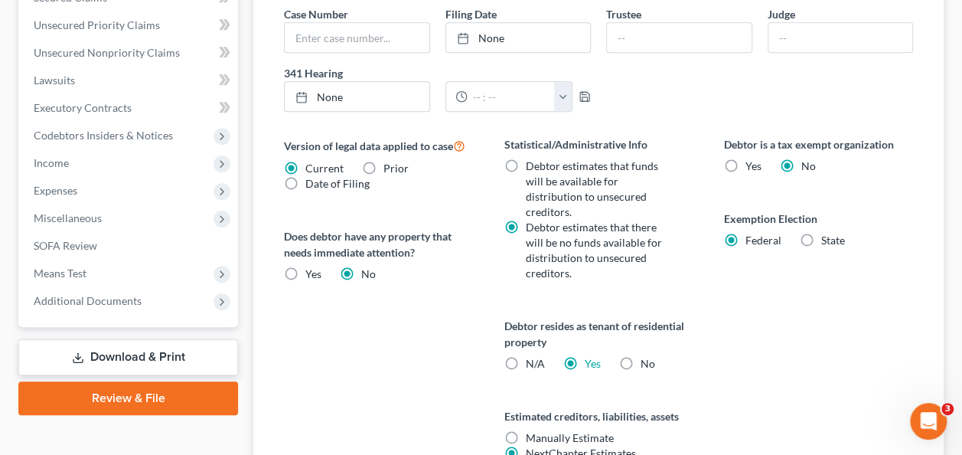
scroll to position [656, 0]
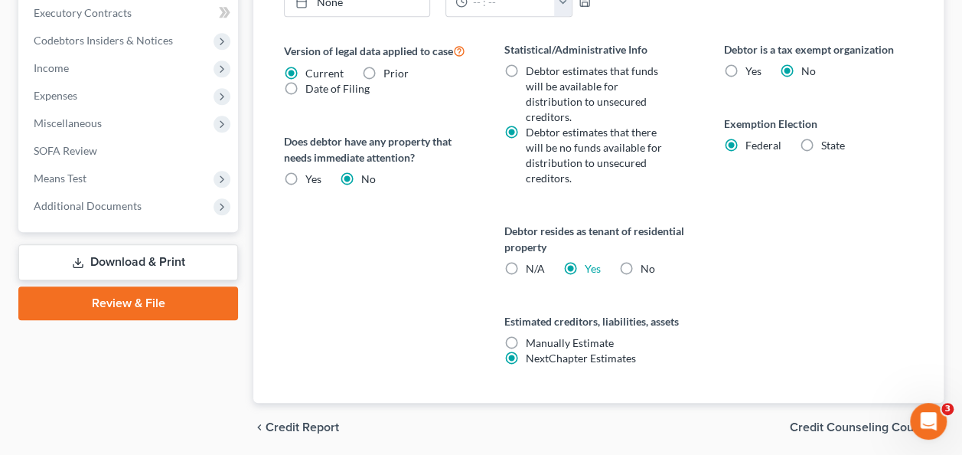
click at [584, 261] on label "Yes Yes" at bounding box center [592, 268] width 16 height 15
click at [590, 261] on input "Yes Yes" at bounding box center [595, 266] width 10 height 10
click at [525, 261] on label "N/A" at bounding box center [534, 268] width 19 height 15
click at [531, 261] on input "N/A" at bounding box center [536, 266] width 10 height 10
radio input "true"
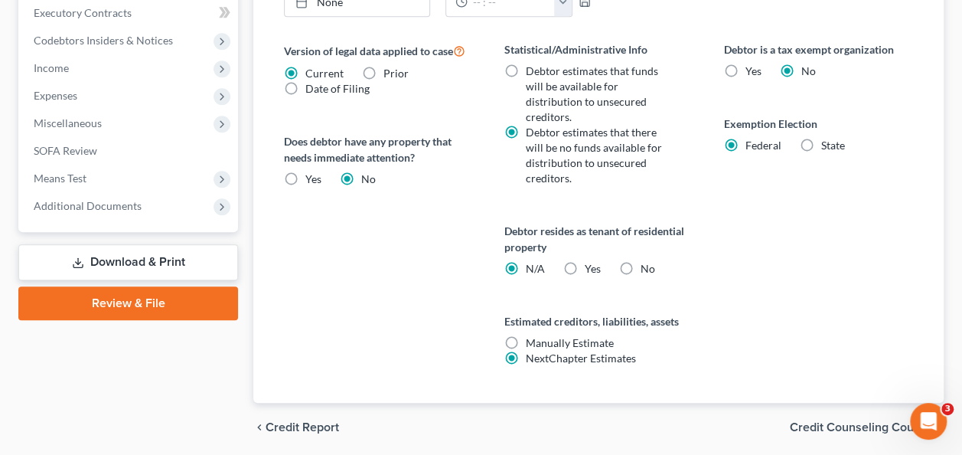
click at [584, 261] on label "Yes Yes" at bounding box center [592, 268] width 16 height 15
click at [590, 261] on input "Yes Yes" at bounding box center [595, 266] width 10 height 10
radio input "true"
radio input "false"
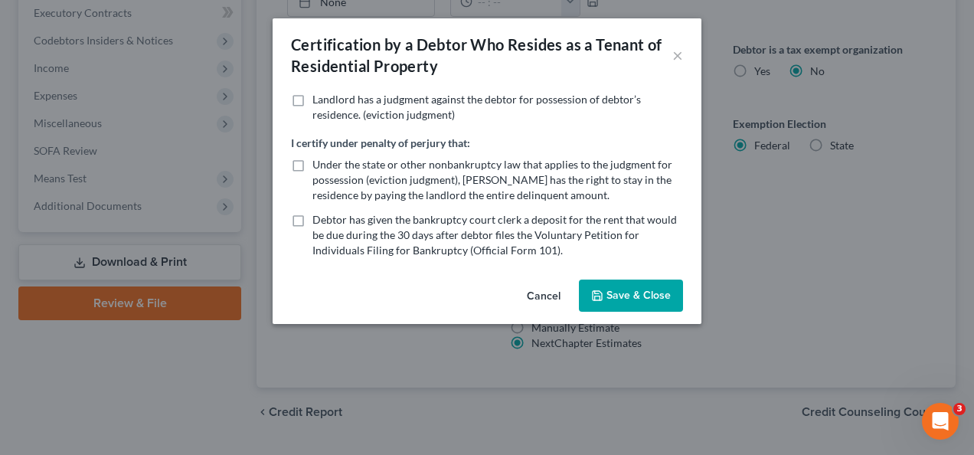
click at [645, 295] on button "Save & Close" at bounding box center [631, 295] width 104 height 32
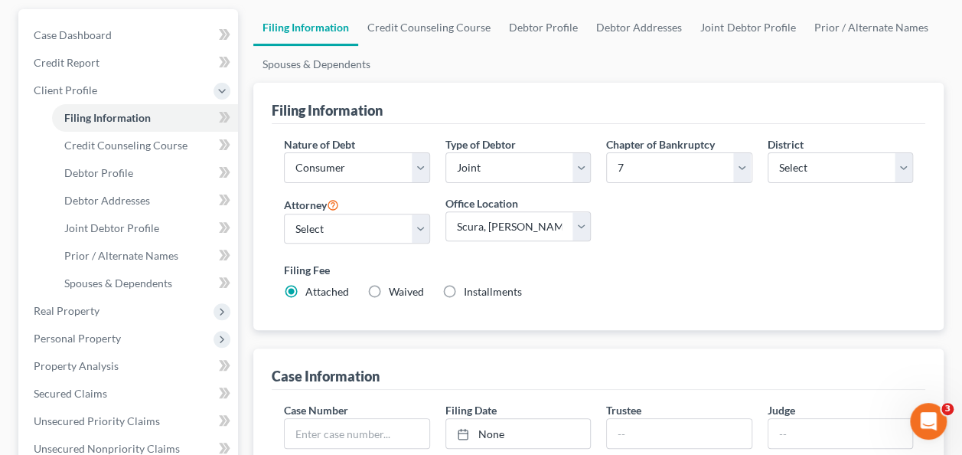
scroll to position [129, 0]
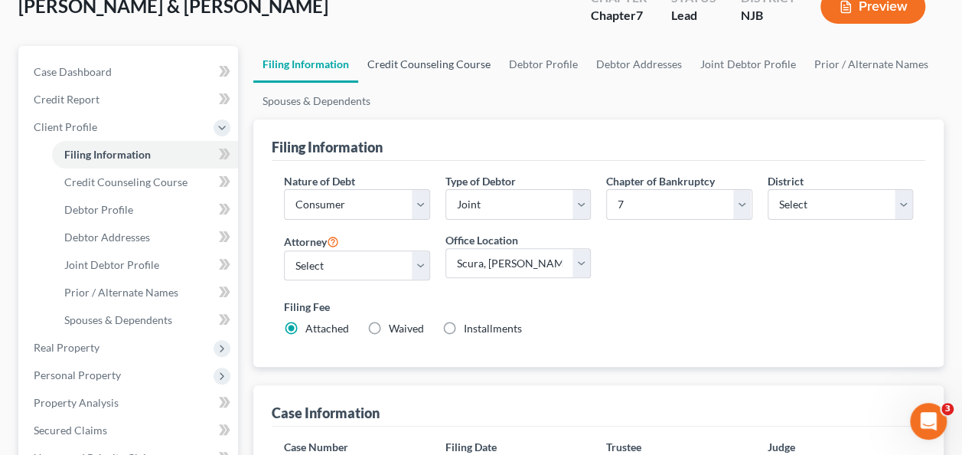
click at [462, 70] on link "Credit Counseling Course" at bounding box center [429, 64] width 142 height 37
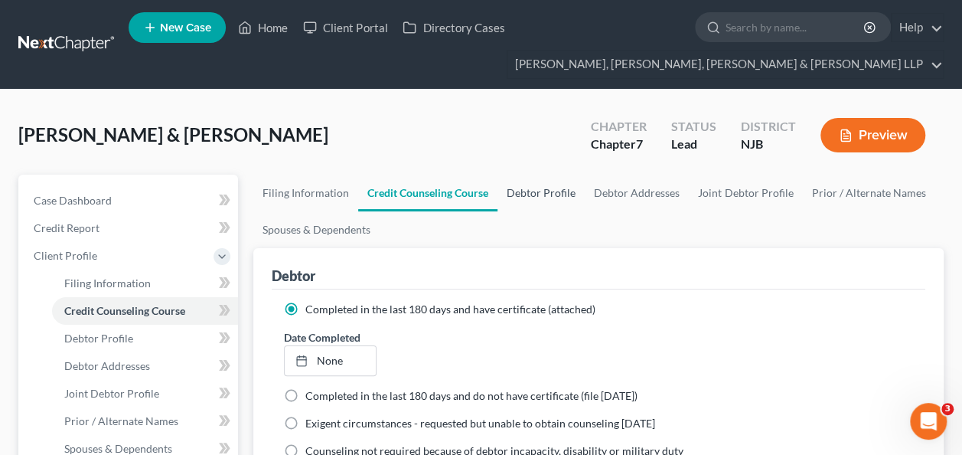
click at [553, 194] on link "Debtor Profile" at bounding box center [541, 193] width 87 height 37
select select "1"
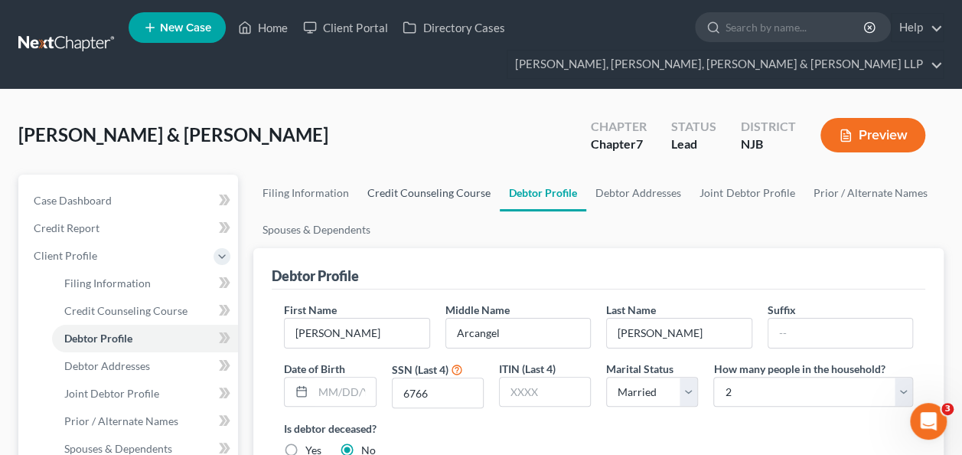
click at [448, 177] on link "Credit Counseling Course" at bounding box center [429, 193] width 142 height 37
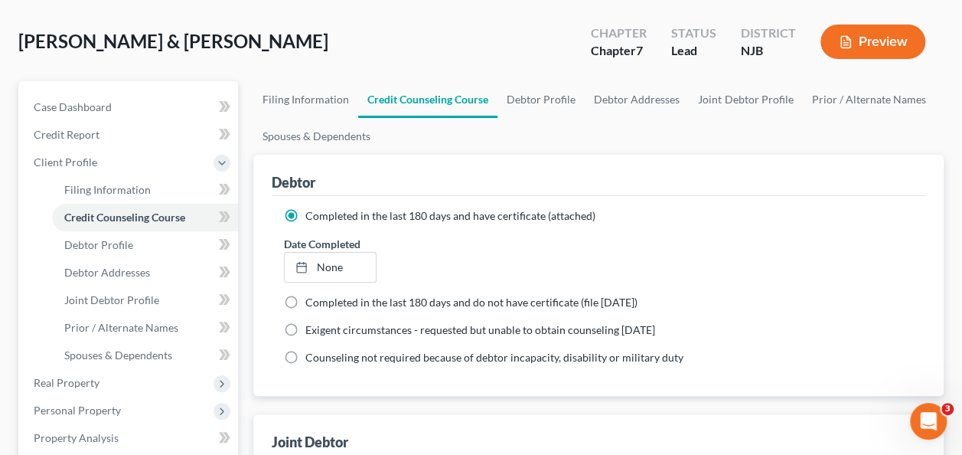
scroll to position [94, 0]
click at [567, 101] on link "Debtor Profile" at bounding box center [541, 98] width 87 height 37
select select "1"
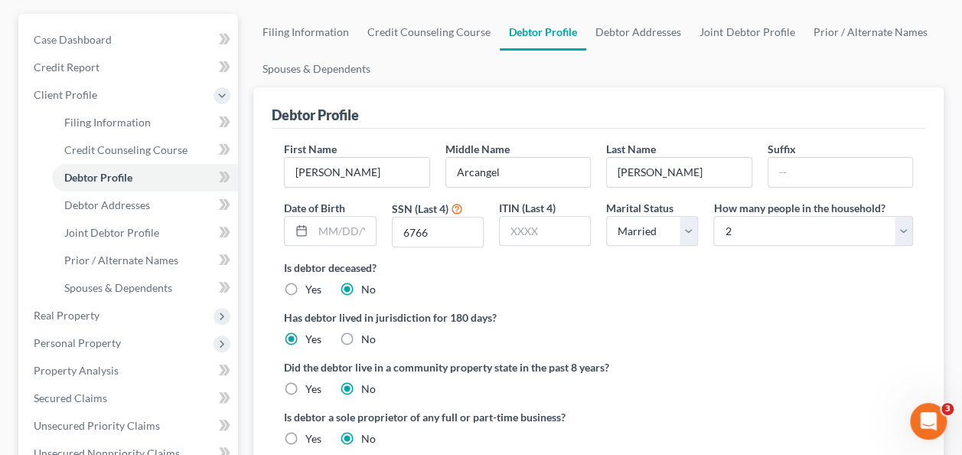
scroll to position [175, 0]
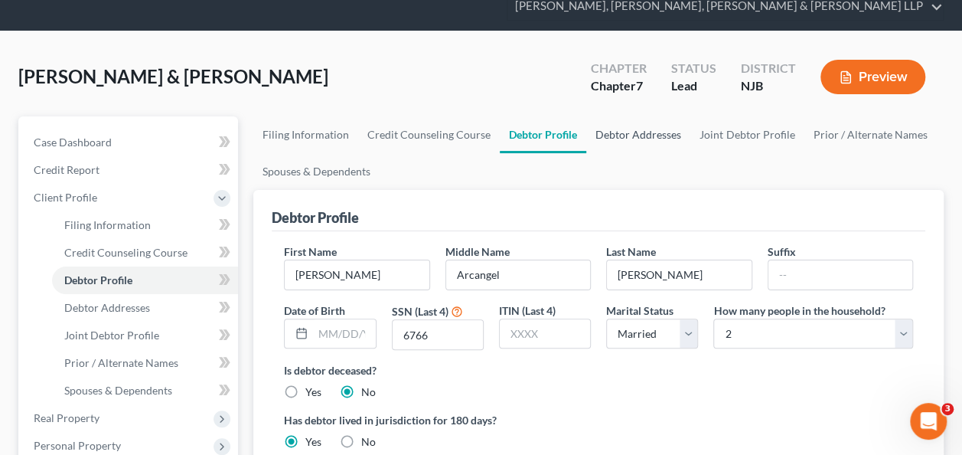
click at [629, 142] on link "Debtor Addresses" at bounding box center [638, 134] width 104 height 37
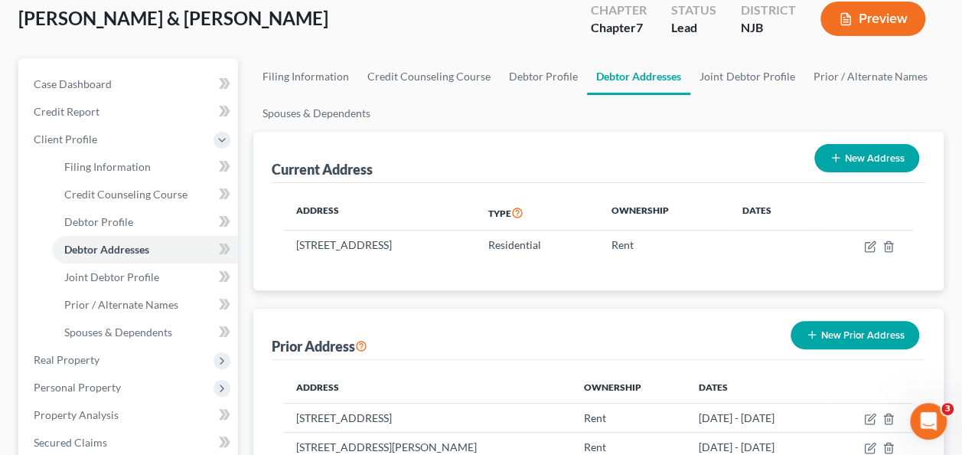
scroll to position [116, 0]
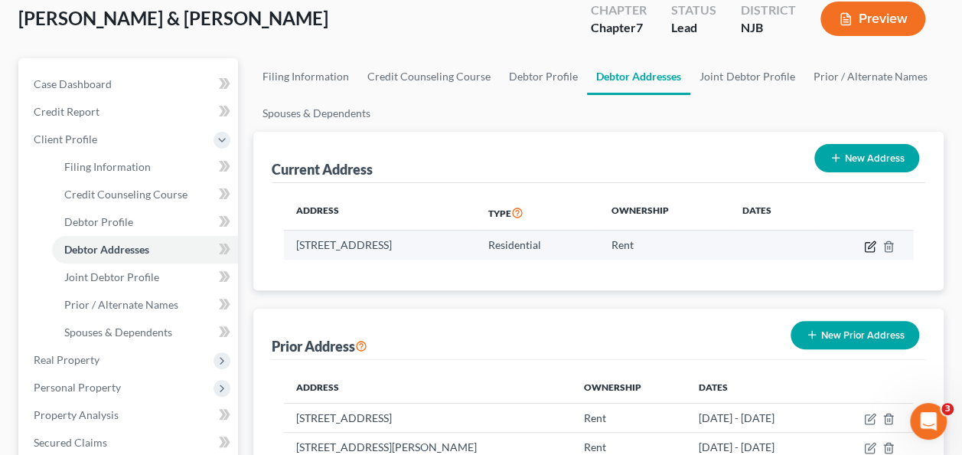
click at [870, 242] on icon "button" at bounding box center [871, 244] width 7 height 7
select select "33"
select select "0"
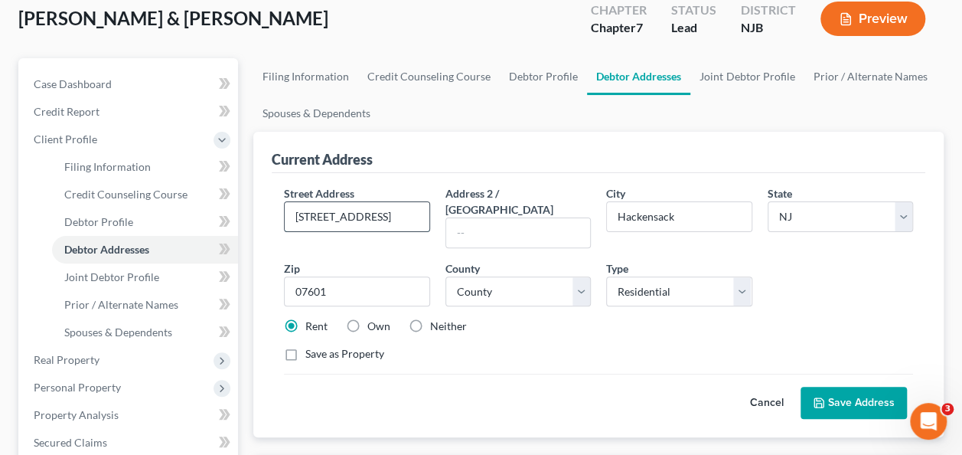
click at [347, 224] on input "[STREET_ADDRESS]" at bounding box center [357, 216] width 144 height 29
paste input "[STREET_ADDRESS][PERSON_NAME][PERSON_NAME]"
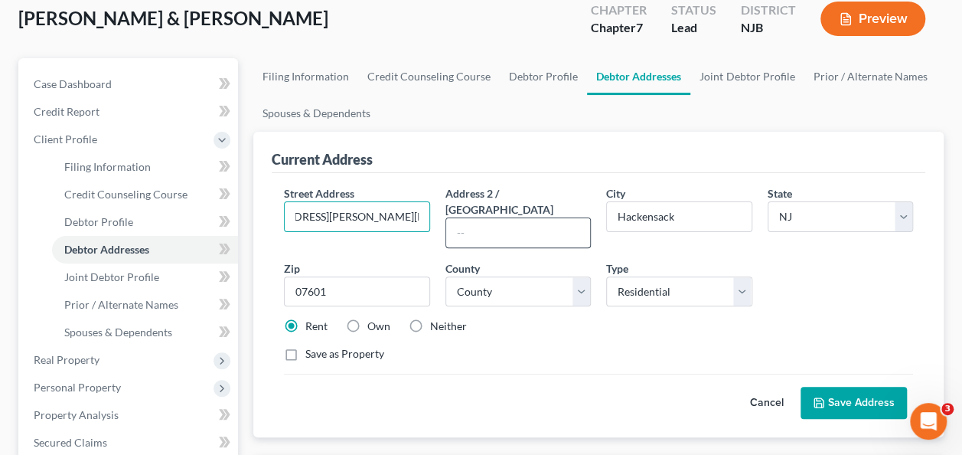
drag, startPoint x: 400, startPoint y: 214, endPoint x: 461, endPoint y: 224, distance: 61.9
click at [461, 224] on div "Street Address * [STREET_ADDRESS][PERSON_NAME][PERSON_NAME] Address 2 / [GEOGRA…" at bounding box center [598, 279] width 645 height 189
drag, startPoint x: 398, startPoint y: 215, endPoint x: 505, endPoint y: 216, distance: 107.2
click at [505, 216] on div "Street Address * [STREET_ADDRESS][PERSON_NAME][PERSON_NAME] Address 2 / [GEOGRA…" at bounding box center [598, 279] width 645 height 189
type input "[STREET_ADDRESS][PERSON_NAME][PERSON_NAME]"
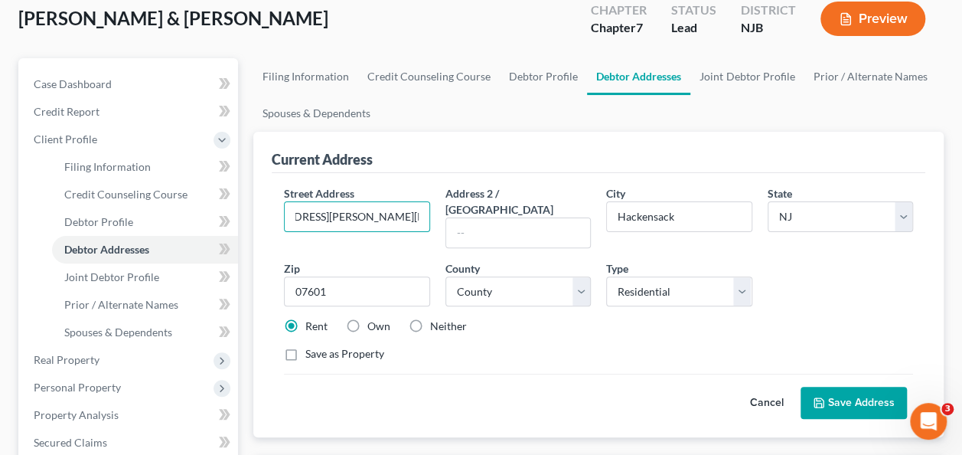
scroll to position [0, 0]
click at [335, 276] on input "07601" at bounding box center [356, 291] width 145 height 31
paste input "0692"
type input "00692"
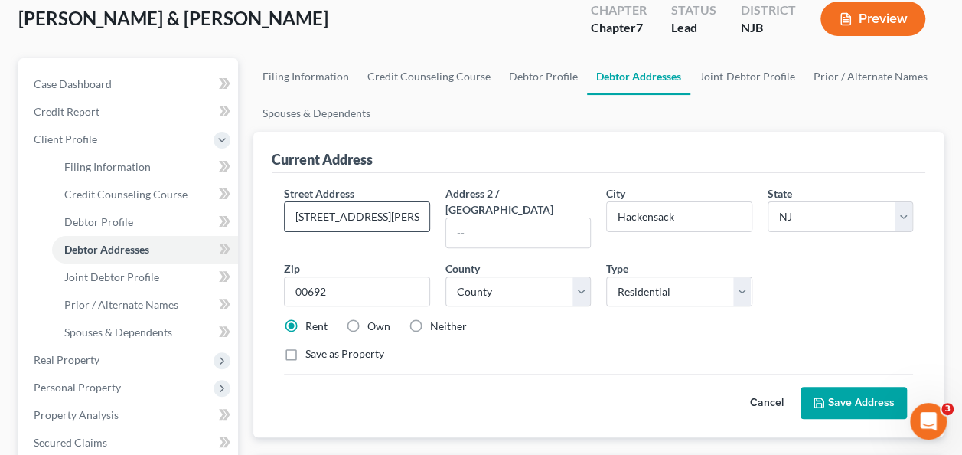
click at [349, 214] on input "[STREET_ADDRESS][PERSON_NAME][PERSON_NAME]" at bounding box center [357, 216] width 144 height 29
type input "[PERSON_NAME]"
select select "40"
drag, startPoint x: 361, startPoint y: 216, endPoint x: 501, endPoint y: 219, distance: 139.4
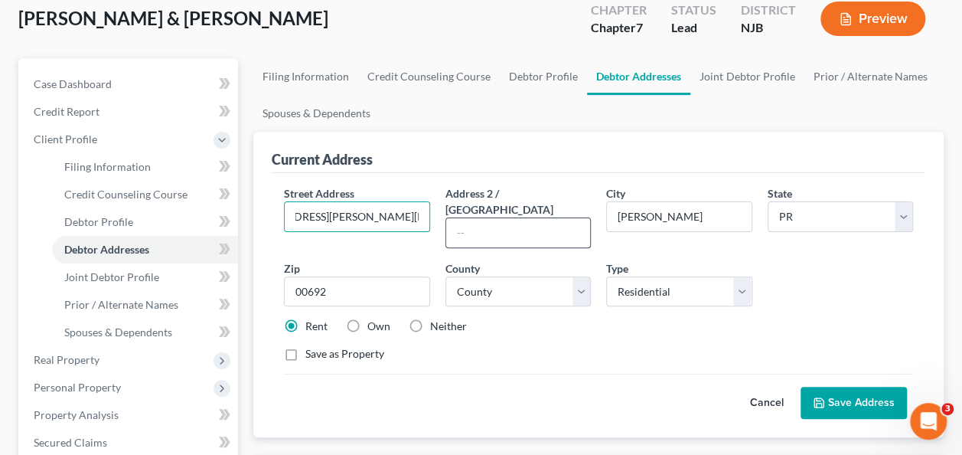
click at [501, 219] on div "Street Address * [STREET_ADDRESS][PERSON_NAME][PERSON_NAME] Address 2 / [GEOGRA…" at bounding box center [598, 279] width 645 height 189
click at [386, 220] on input "[STREET_ADDRESS][PERSON_NAME][PERSON_NAME]" at bounding box center [357, 216] width 144 height 29
drag, startPoint x: 353, startPoint y: 211, endPoint x: 524, endPoint y: 205, distance: 170.8
click at [524, 205] on div "Street Address * [STREET_ADDRESS][PERSON_NAME][PERSON_NAME] Address 2 / [GEOGRA…" at bounding box center [598, 279] width 645 height 189
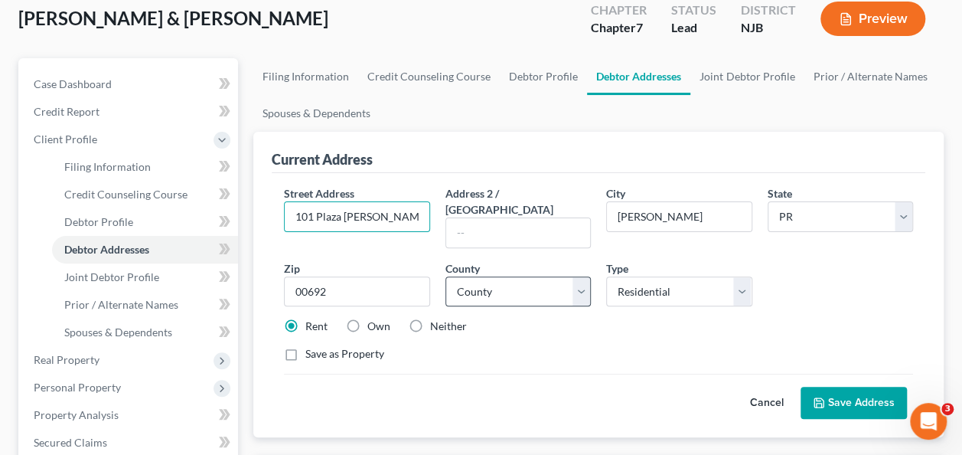
type input "101 Plaza [PERSON_NAME]"
click at [570, 276] on select "County Adjuntas Municipio [GEOGRAPHIC_DATA] [GEOGRAPHIC_DATA] [GEOGRAPHIC_DATA]…" at bounding box center [518, 291] width 145 height 31
click at [827, 318] on div "Rent Own Neither" at bounding box center [598, 325] width 645 height 15
click at [717, 75] on link "Joint Debtor Profile" at bounding box center [747, 76] width 113 height 37
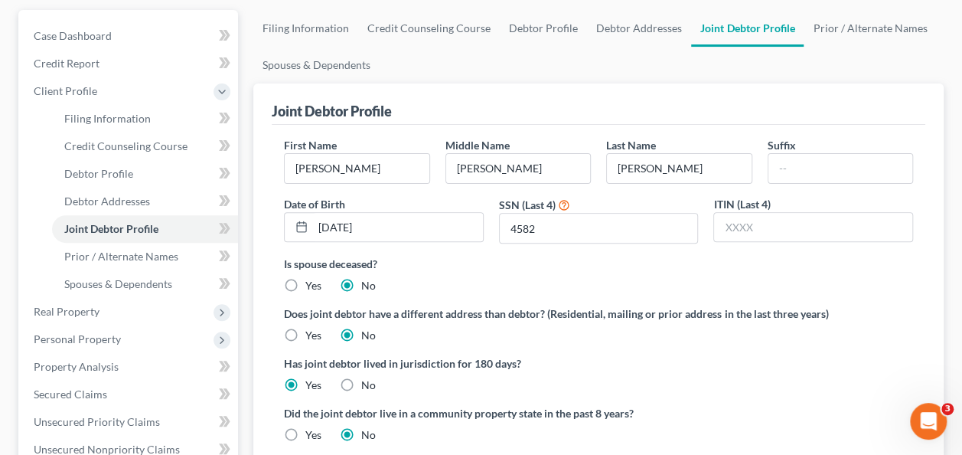
scroll to position [92, 0]
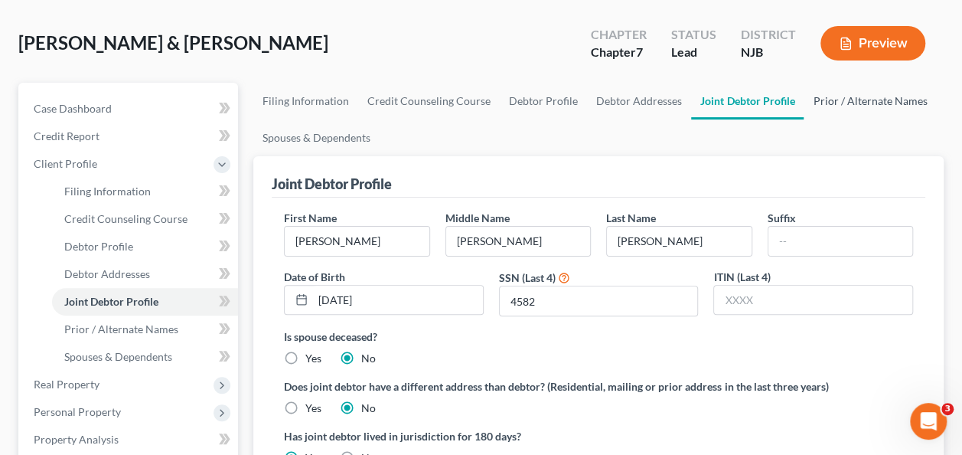
click at [850, 110] on link "Prior / Alternate Names" at bounding box center [870, 101] width 132 height 37
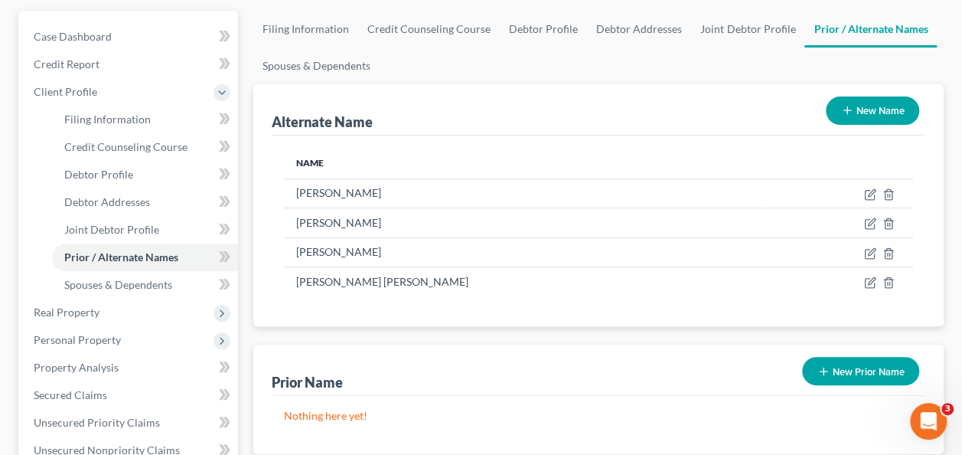
scroll to position [166, 0]
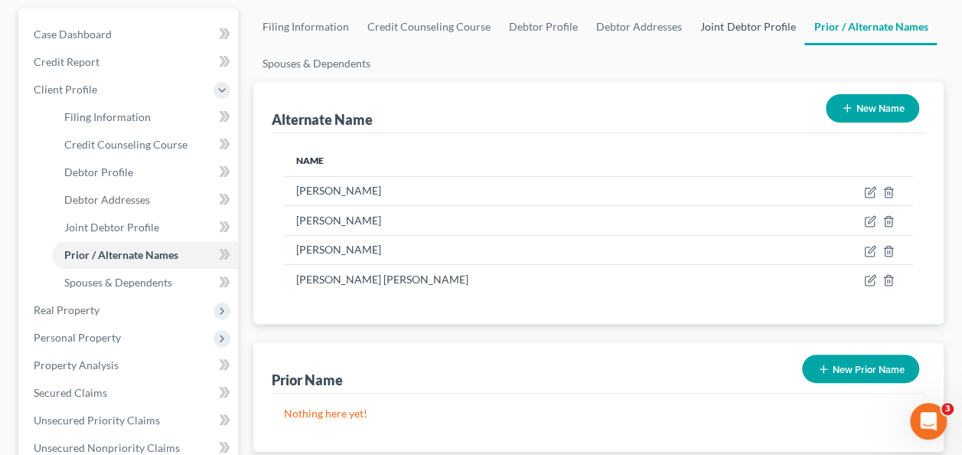
click at [722, 28] on link "Joint Debtor Profile" at bounding box center [747, 26] width 113 height 37
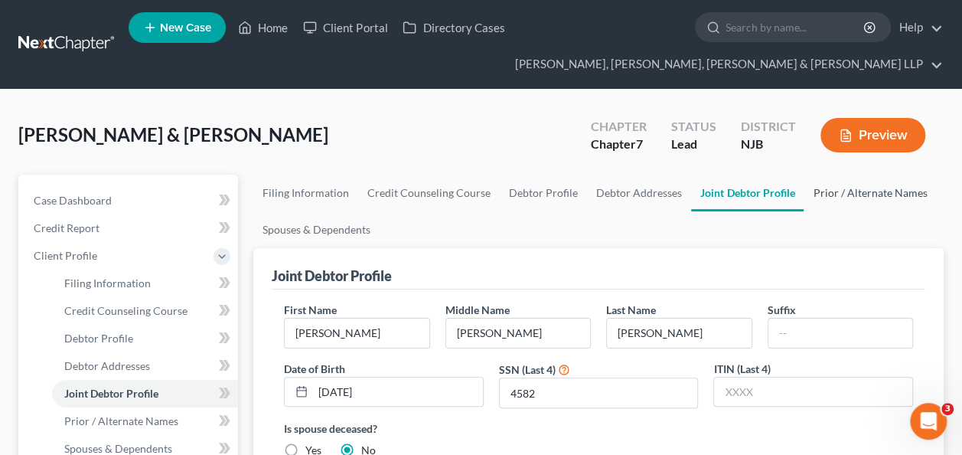
click at [861, 202] on link "Prior / Alternate Names" at bounding box center [870, 193] width 132 height 37
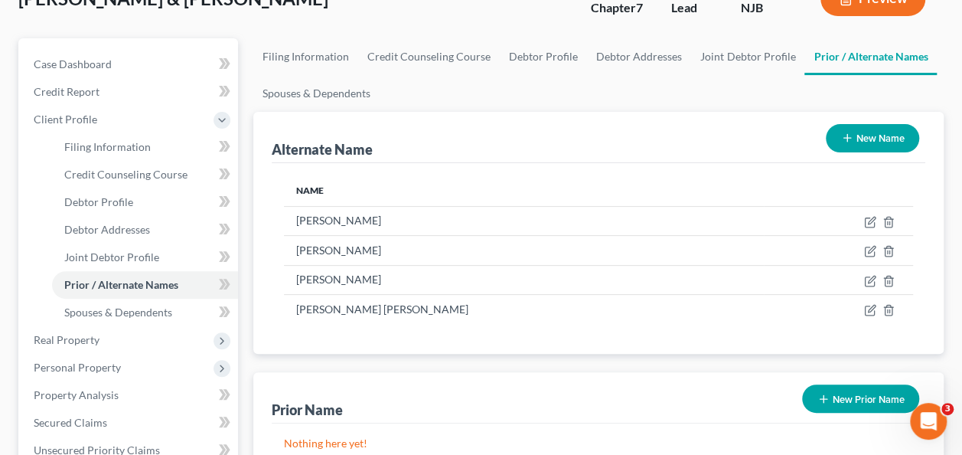
scroll to position [158, 0]
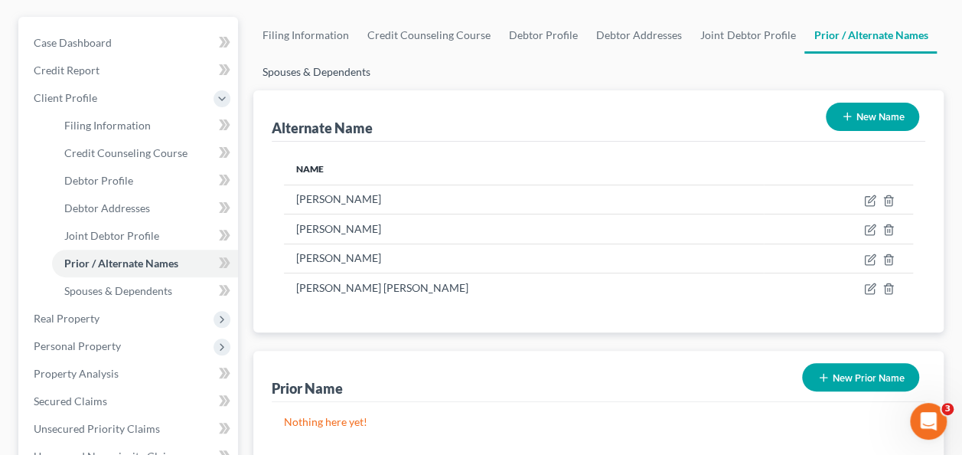
click at [355, 71] on link "Spouses & Dependents" at bounding box center [316, 72] width 126 height 37
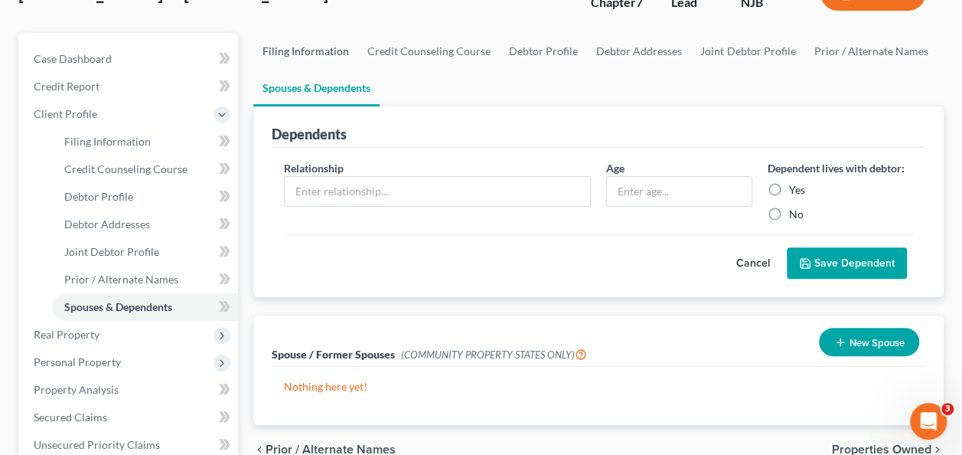
click at [303, 55] on link "Filing Information" at bounding box center [305, 51] width 105 height 37
select select "1"
select select "0"
select select "51"
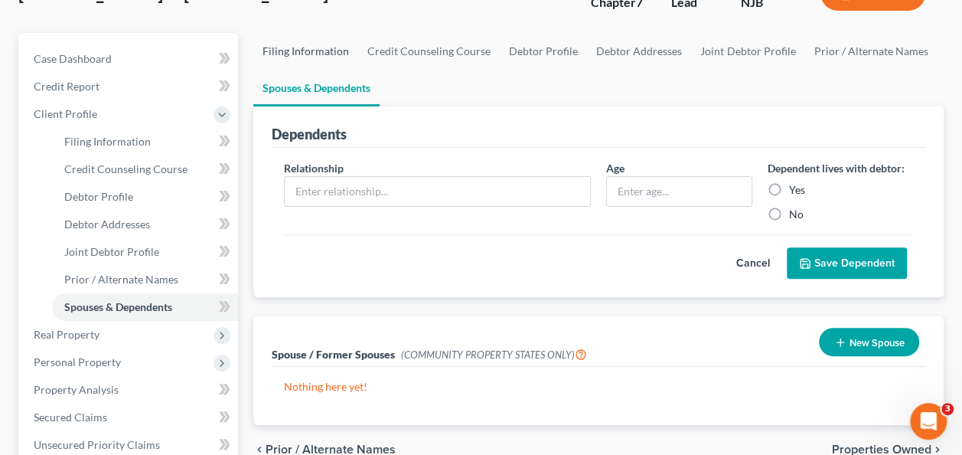
select select "8"
select select "0"
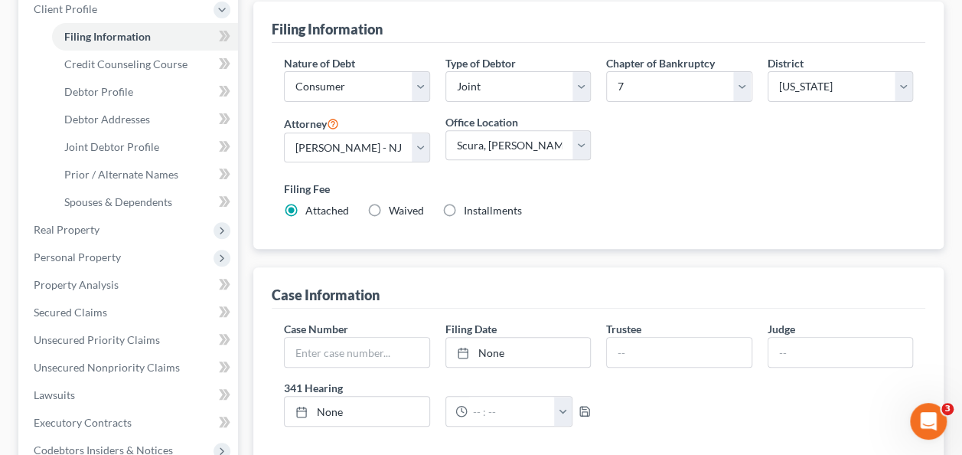
scroll to position [245, 0]
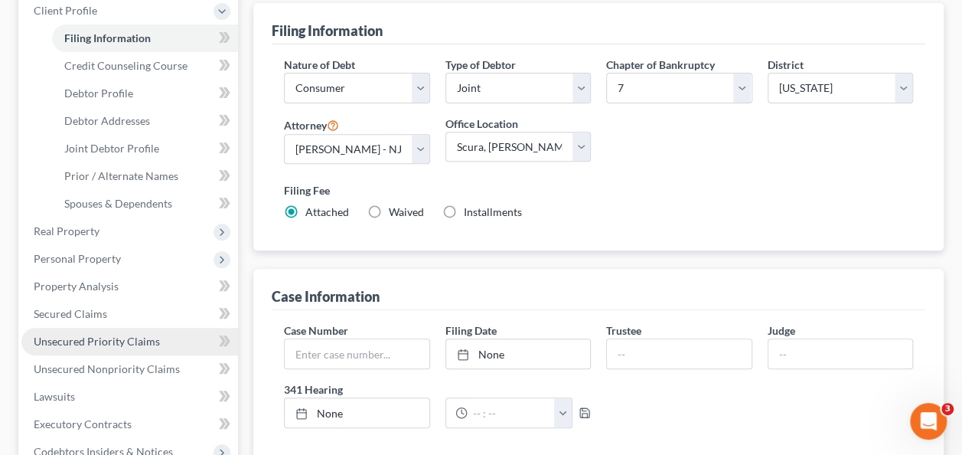
click at [112, 341] on span "Unsecured Priority Claims" at bounding box center [97, 341] width 126 height 13
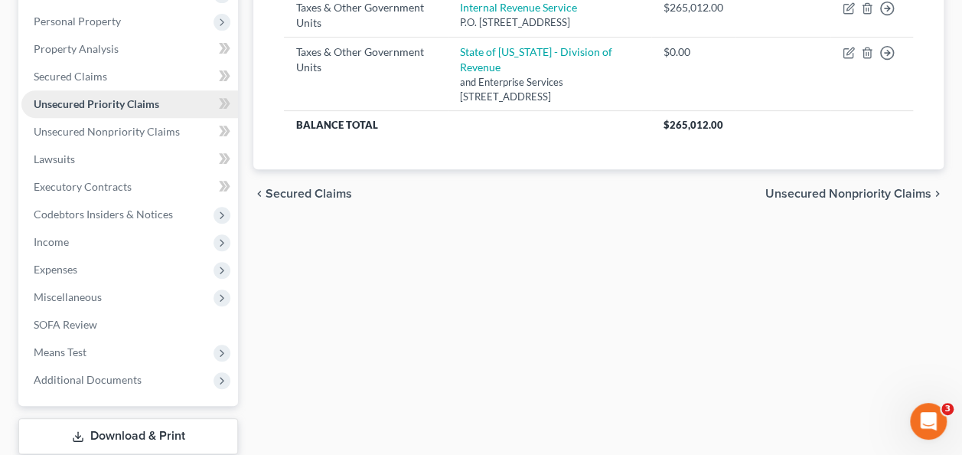
scroll to position [292, 0]
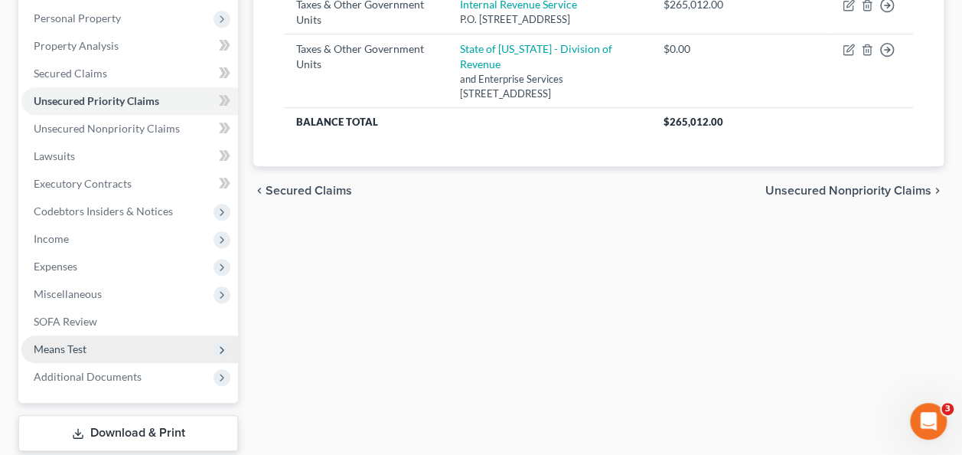
click at [107, 355] on span "Means Test" at bounding box center [129, 349] width 217 height 28
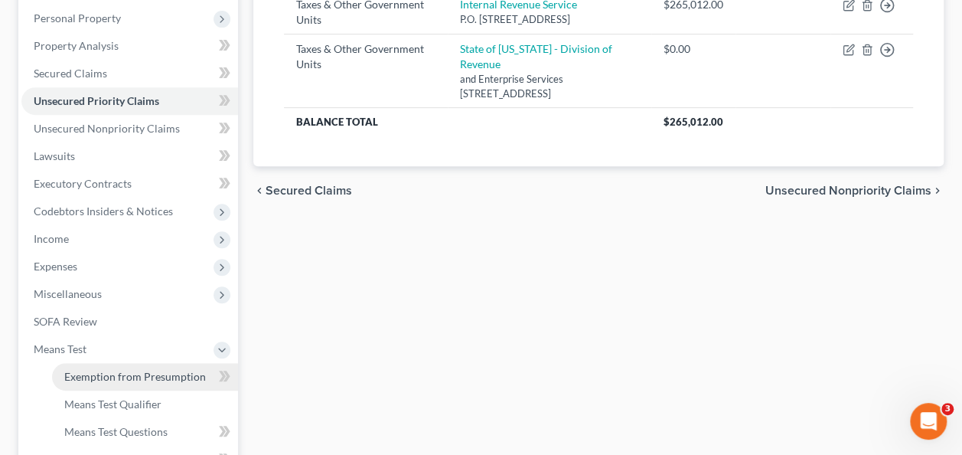
click at [157, 372] on span "Exemption from Presumption" at bounding box center [135, 376] width 142 height 13
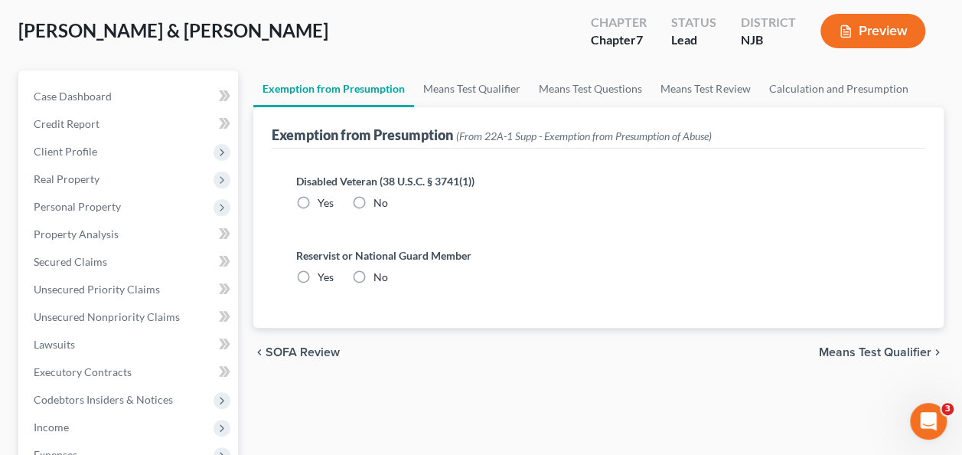
radio input "true"
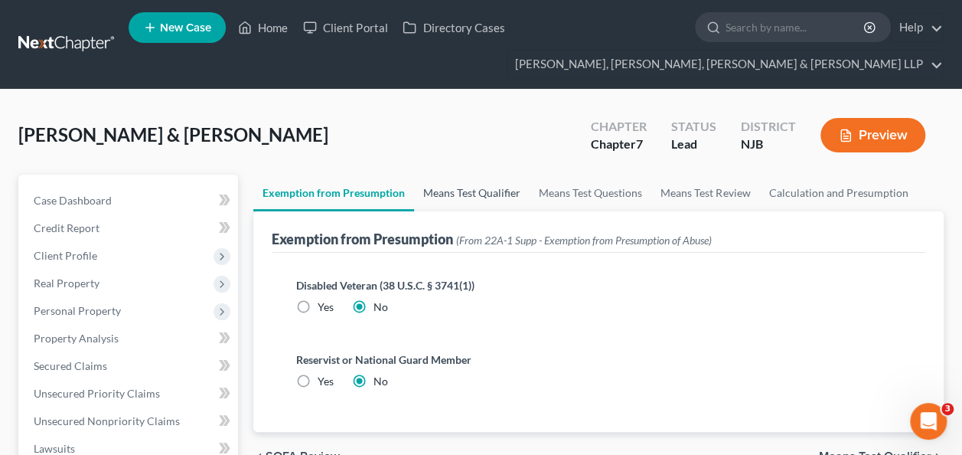
click at [478, 195] on link "Means Test Qualifier" at bounding box center [472, 193] width 116 height 37
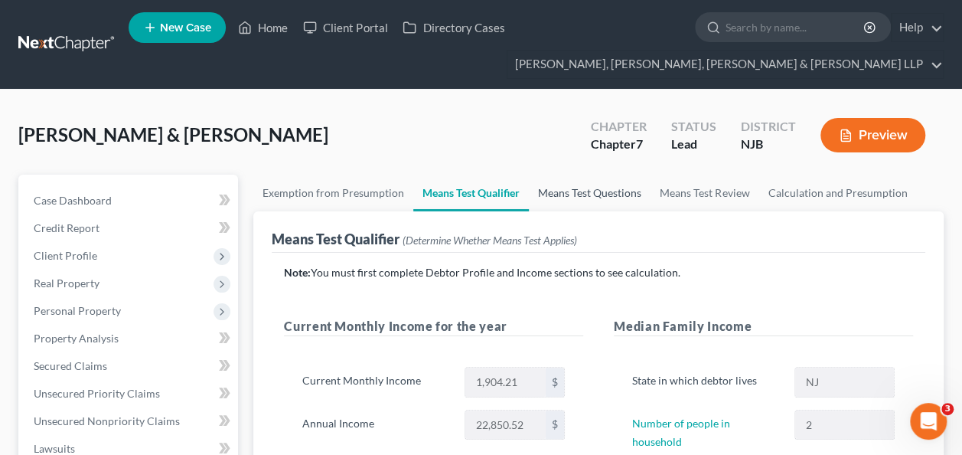
click at [580, 196] on link "Means Test Questions" at bounding box center [590, 193] width 122 height 37
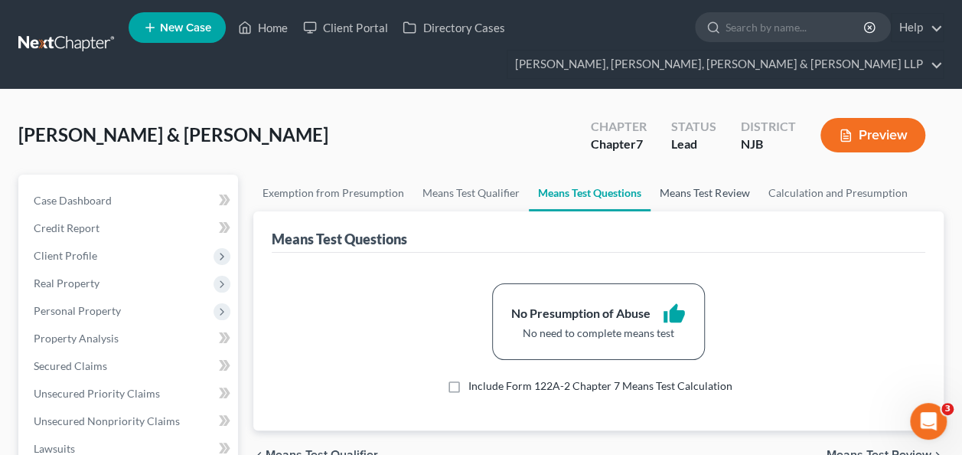
click at [719, 200] on link "Means Test Review" at bounding box center [705, 193] width 108 height 37
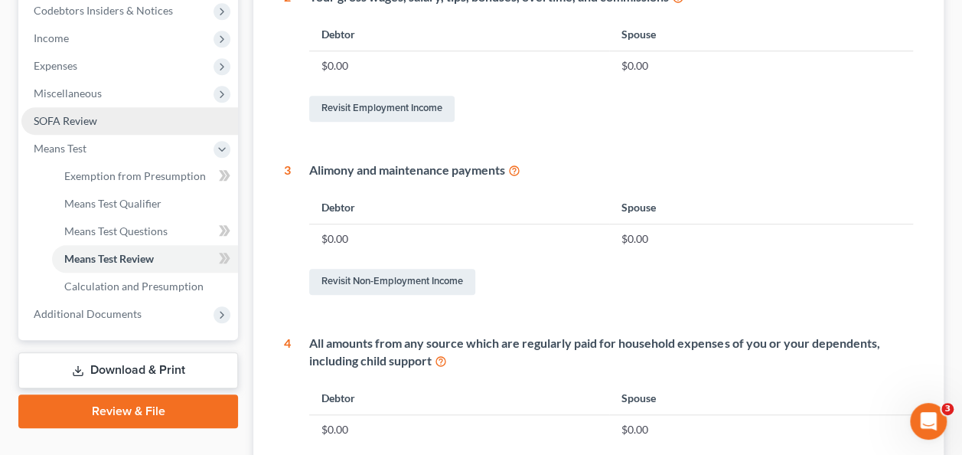
click at [129, 126] on link "SOFA Review" at bounding box center [129, 121] width 217 height 28
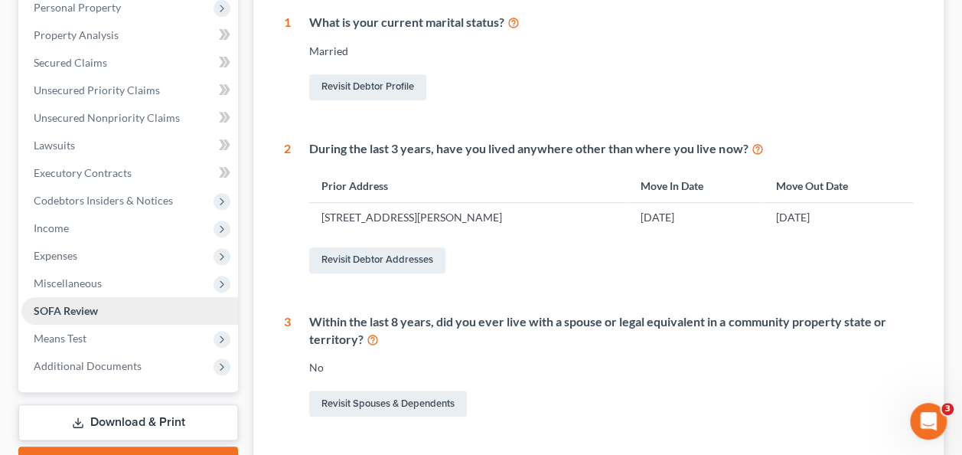
scroll to position [274, 0]
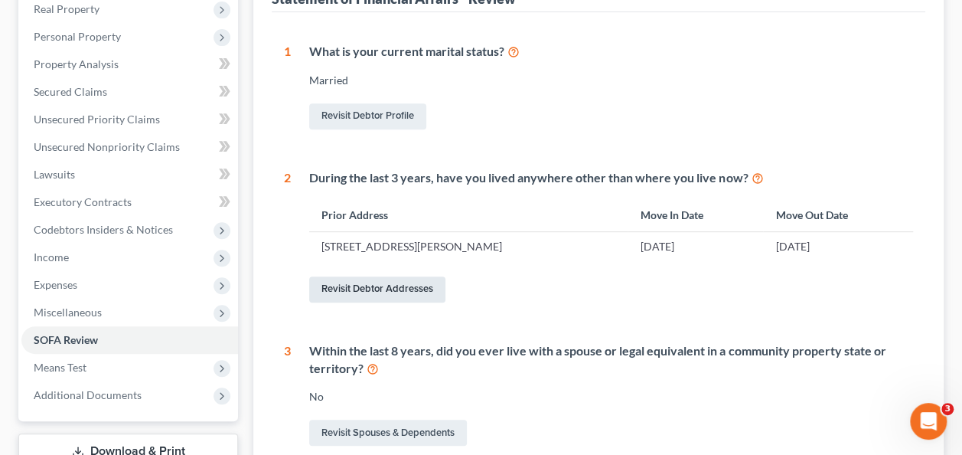
click at [410, 288] on link "Revisit Debtor Addresses" at bounding box center [377, 289] width 136 height 26
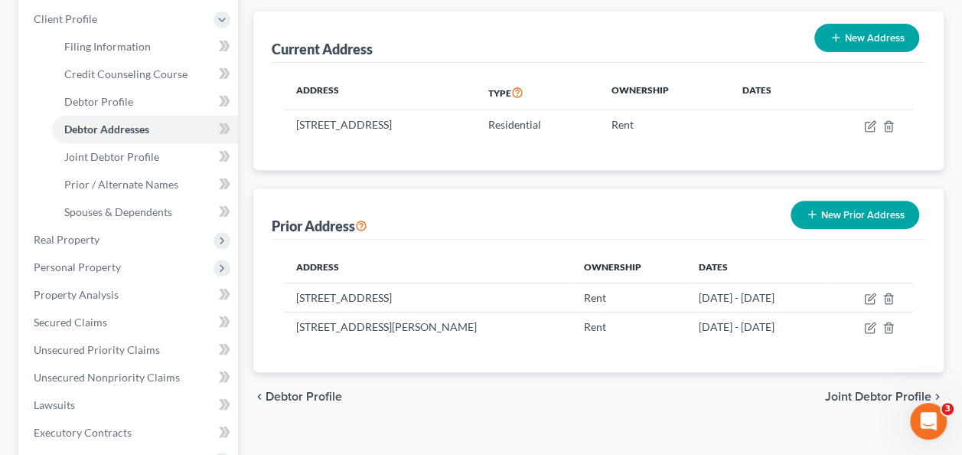
scroll to position [142, 0]
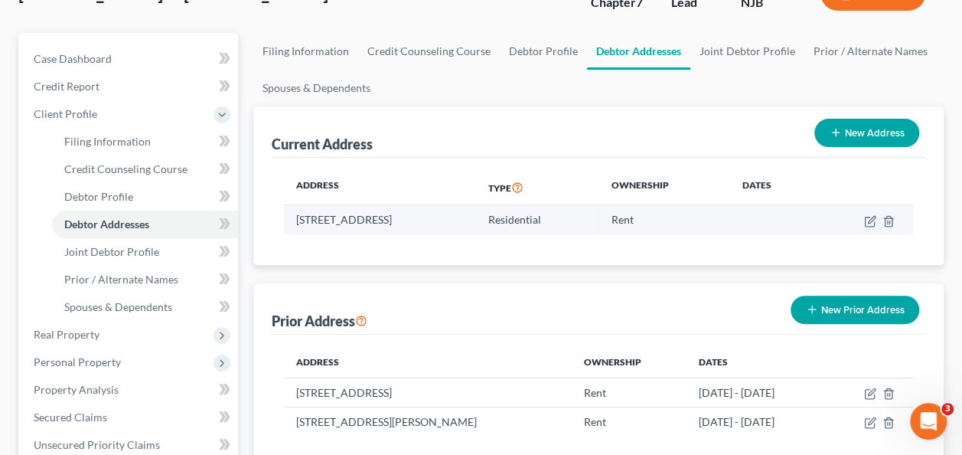
click at [390, 212] on td "[STREET_ADDRESS]" at bounding box center [380, 219] width 192 height 29
copy td "[STREET_ADDRESS]"
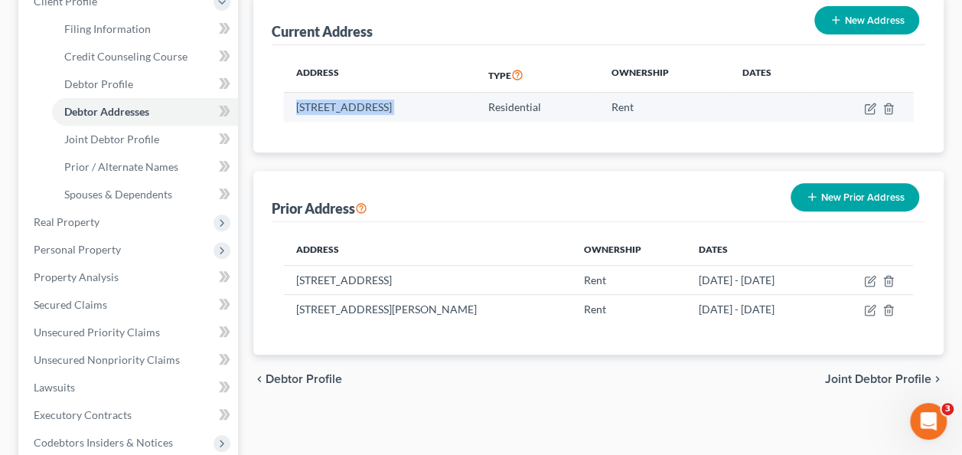
scroll to position [351, 0]
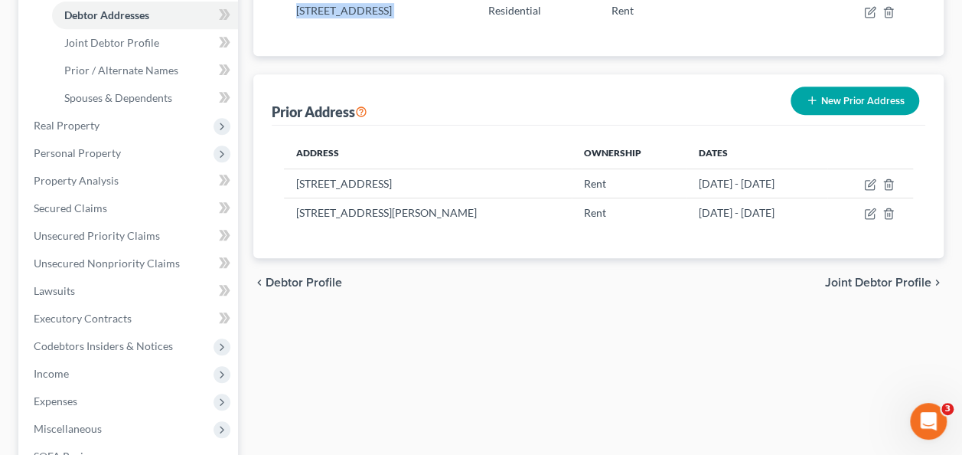
click at [843, 100] on button "New Prior Address" at bounding box center [855, 101] width 129 height 28
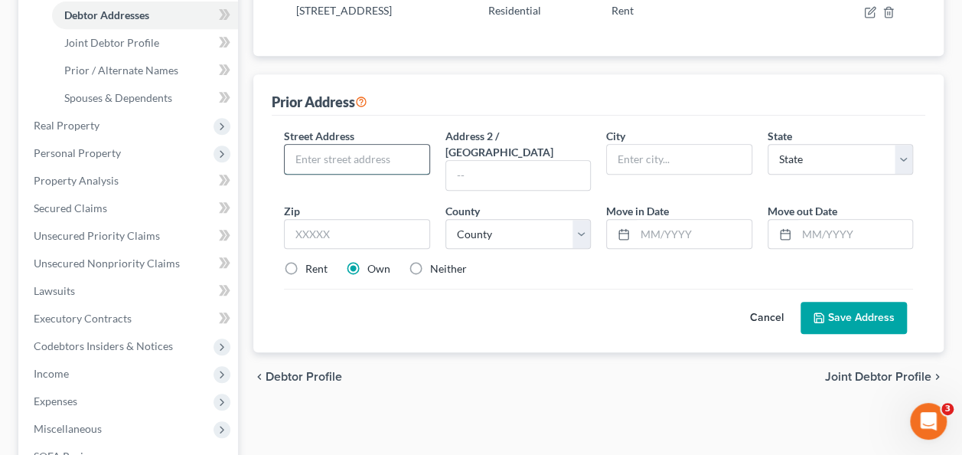
paste input "[STREET_ADDRESS]"
drag, startPoint x: 374, startPoint y: 145, endPoint x: 474, endPoint y: 161, distance: 101.5
click at [474, 161] on div "Street Address * [STREET_ADDRESS] Address 2 / [GEOGRAPHIC_DATA] * State * State…" at bounding box center [598, 209] width 645 height 162
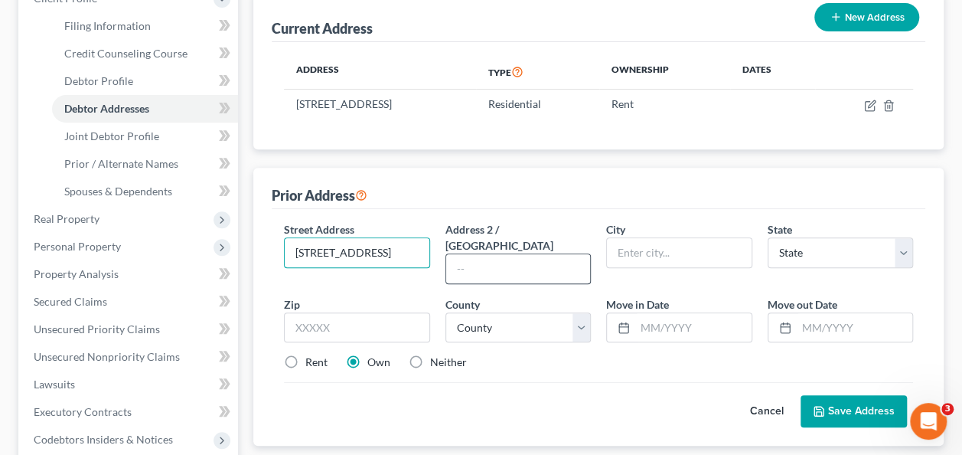
scroll to position [256, 0]
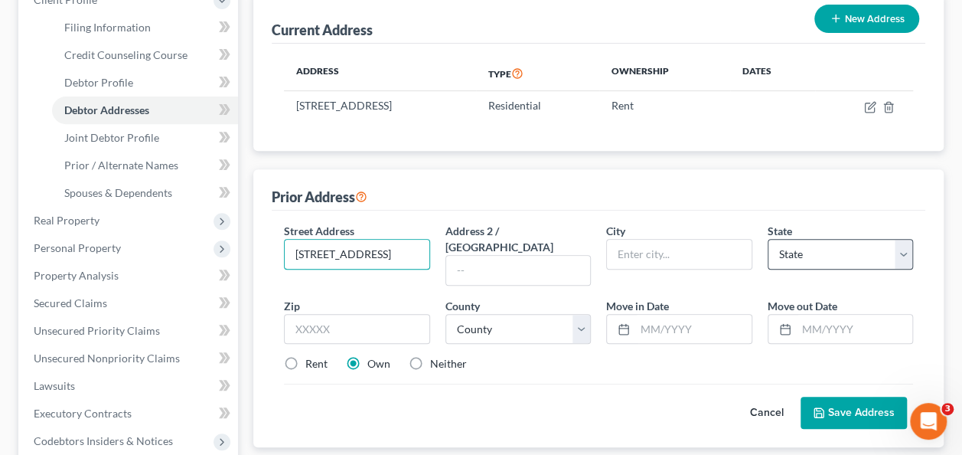
type input "[STREET_ADDRESS]"
click at [833, 253] on select "State [US_STATE] AK AR AZ CA CO CT DE DC [GEOGRAPHIC_DATA] [GEOGRAPHIC_DATA] GU…" at bounding box center [840, 254] width 145 height 31
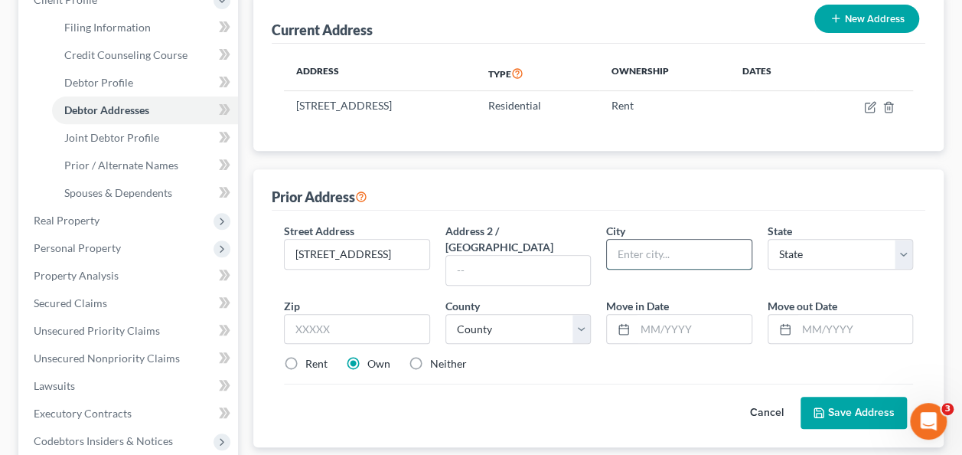
click at [655, 249] on input "text" at bounding box center [679, 254] width 144 height 29
click at [352, 314] on input "text" at bounding box center [356, 329] width 145 height 31
click at [669, 169] on div "Prior Address" at bounding box center [599, 189] width 654 height 41
click at [334, 318] on input "text" at bounding box center [356, 329] width 145 height 31
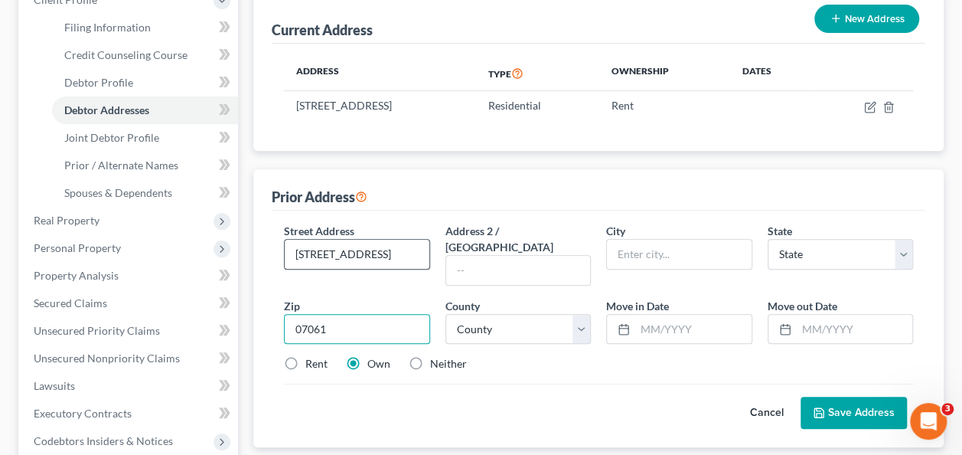
type input "07061"
click at [341, 257] on input "[STREET_ADDRESS]" at bounding box center [357, 254] width 144 height 29
type input "Plainfield"
select select "33"
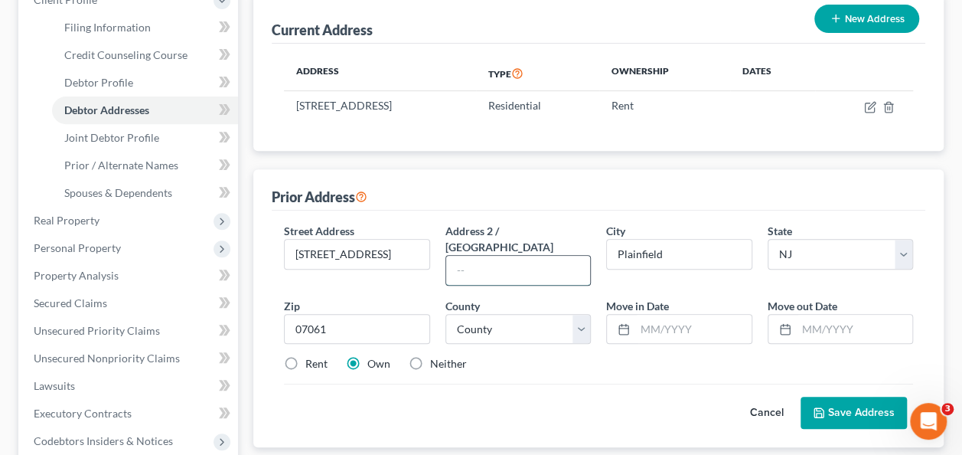
click at [526, 257] on input "text" at bounding box center [518, 270] width 144 height 29
click at [674, 256] on input "Plainfield" at bounding box center [679, 254] width 144 height 29
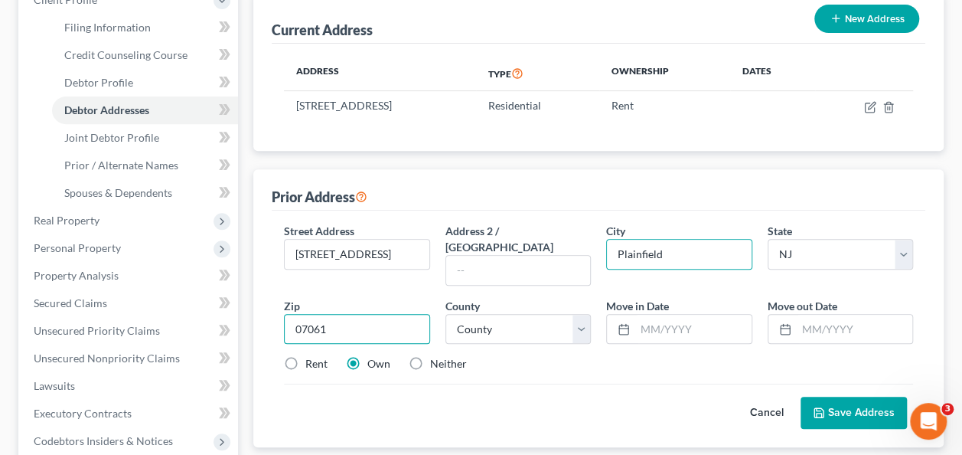
click at [328, 314] on input "07061" at bounding box center [356, 329] width 145 height 31
type input "07601"
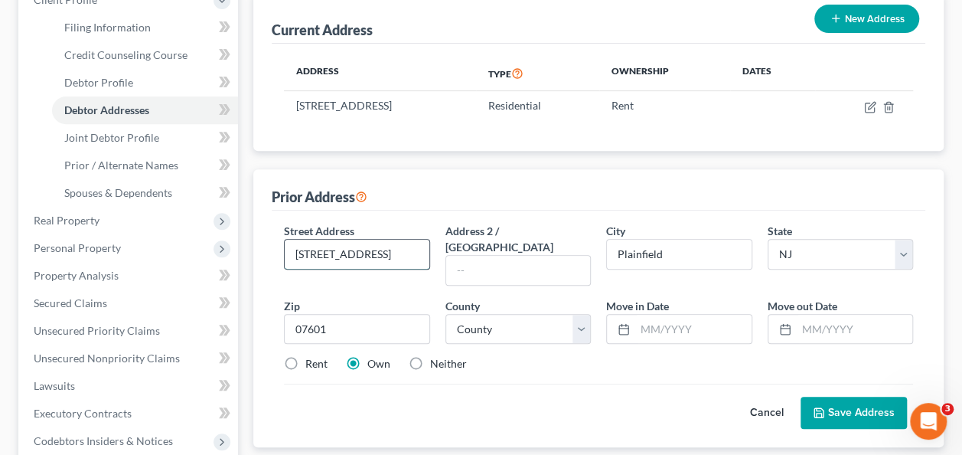
click at [378, 257] on input "[STREET_ADDRESS]" at bounding box center [357, 254] width 144 height 29
type input "Hackensack"
drag, startPoint x: 401, startPoint y: 251, endPoint x: 472, endPoint y: 254, distance: 70.5
click at [472, 254] on div "Street Address * [STREET_ADDRESS] Address 2 / [GEOGRAPHIC_DATA] * [GEOGRAPHIC_D…" at bounding box center [598, 304] width 645 height 162
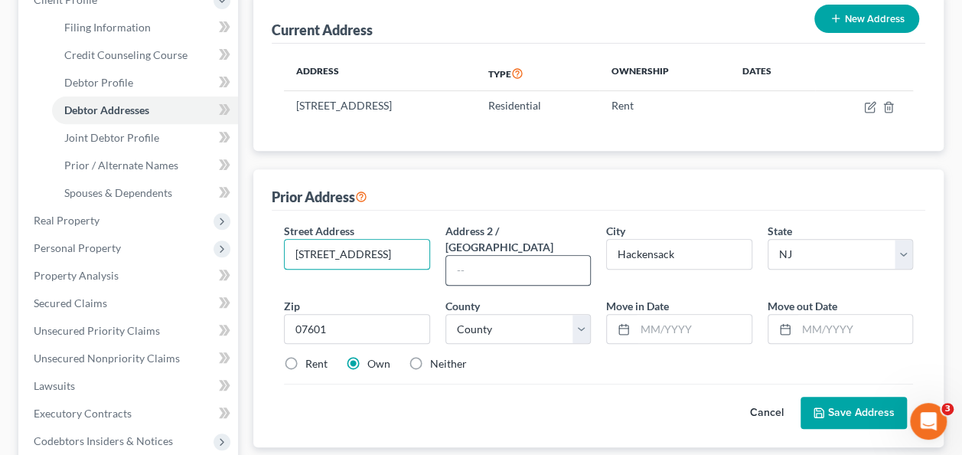
drag, startPoint x: 367, startPoint y: 251, endPoint x: 475, endPoint y: 254, distance: 107.2
click at [475, 254] on div "Street Address * [STREET_ADDRESS] Address 2 / [GEOGRAPHIC_DATA] * [GEOGRAPHIC_D…" at bounding box center [598, 304] width 645 height 162
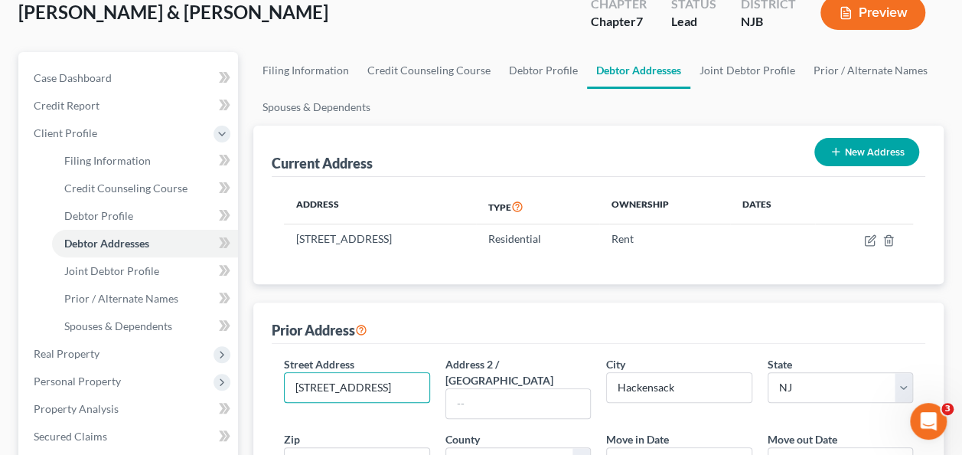
scroll to position [247, 0]
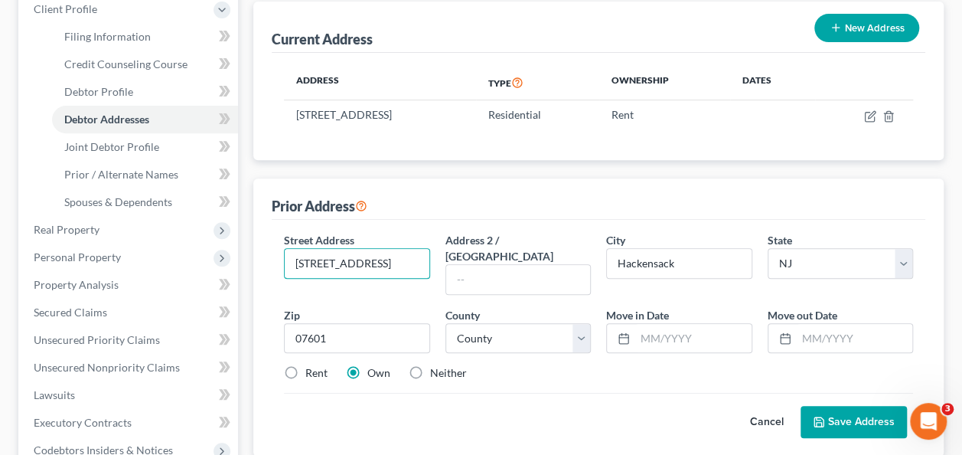
type input "[STREET_ADDRESS]"
click at [847, 406] on button "Save Address" at bounding box center [854, 422] width 106 height 32
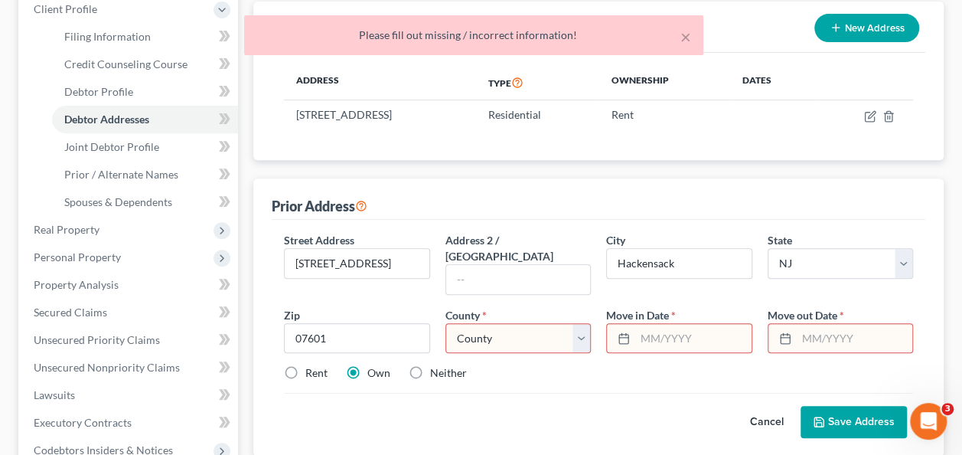
click at [584, 323] on select "County [GEOGRAPHIC_DATA] [GEOGRAPHIC_DATA] [GEOGRAPHIC_DATA] [GEOGRAPHIC_DATA] …" at bounding box center [518, 338] width 145 height 31
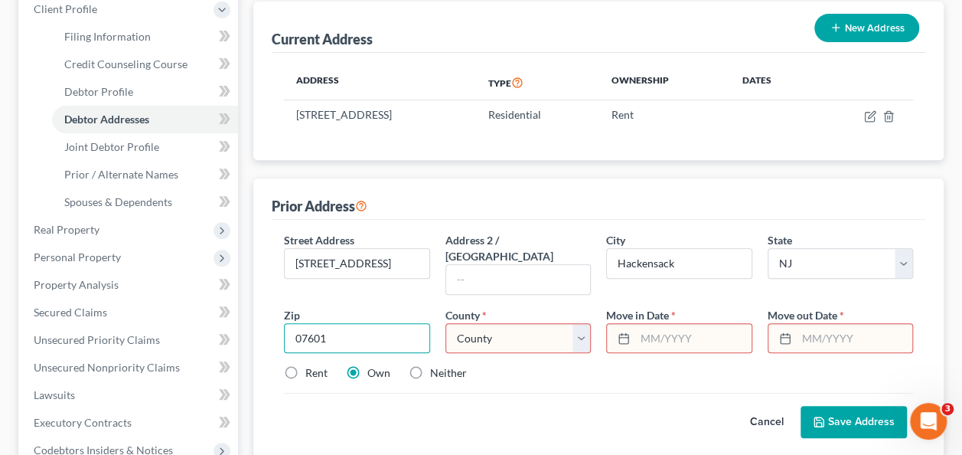
click at [352, 323] on input "07601" at bounding box center [356, 338] width 145 height 31
click at [583, 323] on select "County [GEOGRAPHIC_DATA] [GEOGRAPHIC_DATA] [GEOGRAPHIC_DATA] [GEOGRAPHIC_DATA] …" at bounding box center [518, 338] width 145 height 31
select select "1"
click at [446, 323] on select "County [GEOGRAPHIC_DATA] [GEOGRAPHIC_DATA] [GEOGRAPHIC_DATA] [GEOGRAPHIC_DATA] …" at bounding box center [518, 338] width 145 height 31
click at [691, 324] on input "text" at bounding box center [693, 338] width 116 height 29
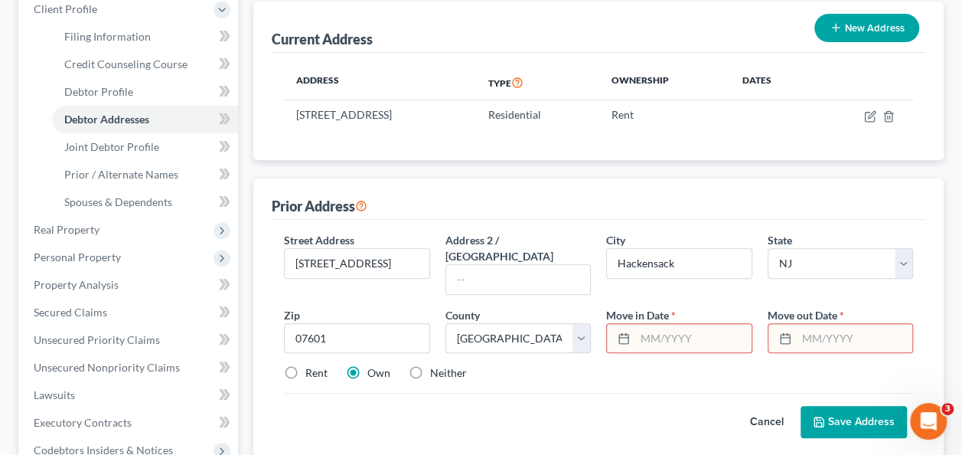
click at [839, 324] on input "text" at bounding box center [855, 338] width 116 height 29
click at [705, 324] on input "text" at bounding box center [693, 338] width 116 height 29
click at [624, 332] on icon at bounding box center [624, 338] width 12 height 12
click at [618, 332] on icon at bounding box center [624, 338] width 12 height 12
click at [819, 324] on input "text" at bounding box center [855, 338] width 116 height 29
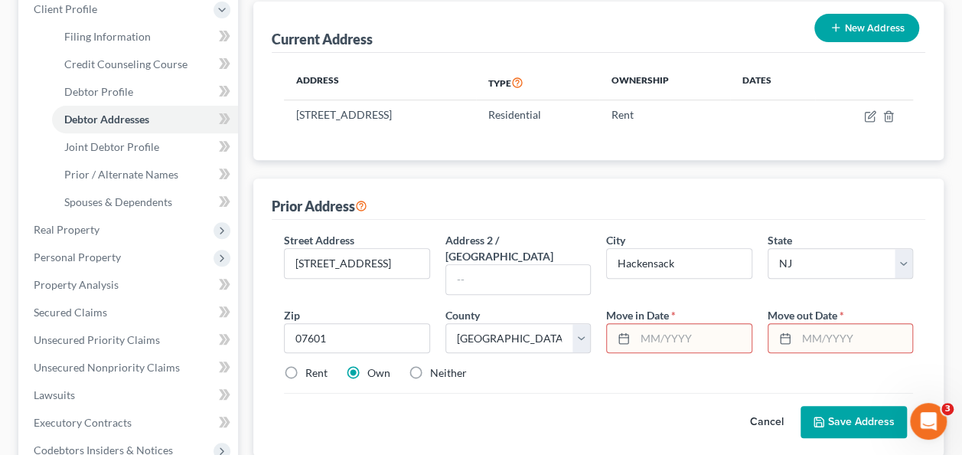
click at [789, 334] on rect at bounding box center [785, 338] width 9 height 9
click at [723, 324] on input "text" at bounding box center [693, 338] width 116 height 29
type input "[DATE]"
click at [812, 325] on input "text" at bounding box center [855, 338] width 116 height 29
click at [658, 220] on div "Street Address * [STREET_ADDRESS] * [GEOGRAPHIC_DATA] * State [US_STATE] AK AR …" at bounding box center [599, 338] width 654 height 237
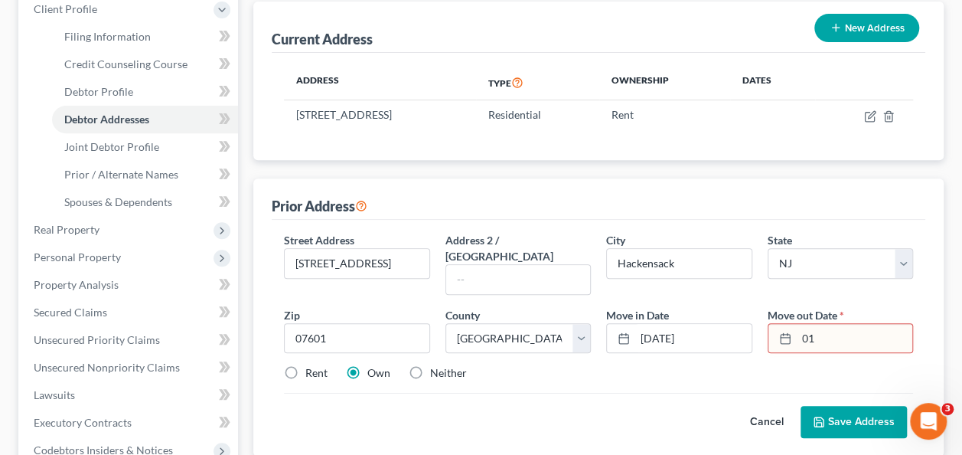
click at [658, 220] on div "Street Address * [STREET_ADDRESS] * [GEOGRAPHIC_DATA] * State [US_STATE] AK AR …" at bounding box center [599, 338] width 654 height 237
click at [839, 325] on input "01" at bounding box center [855, 338] width 116 height 29
type input "[DATE]"
click at [829, 406] on button "Save Address" at bounding box center [854, 422] width 106 height 32
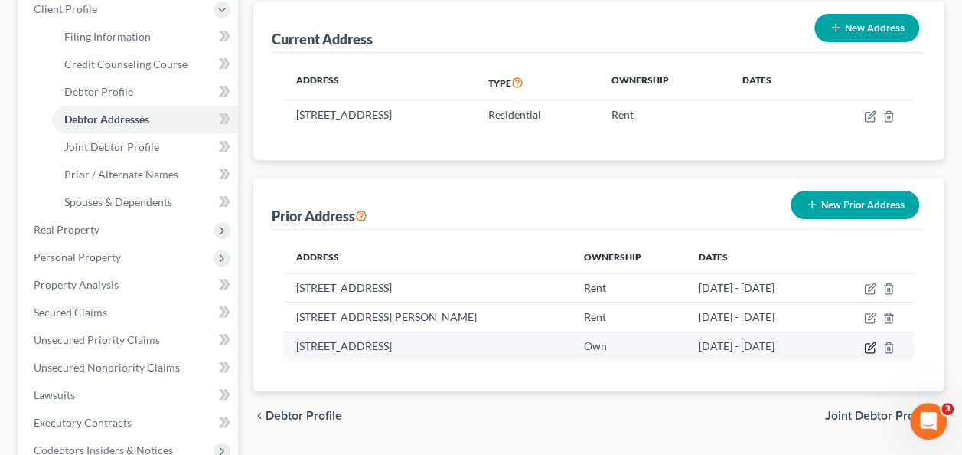
click at [871, 345] on icon "button" at bounding box center [871, 345] width 7 height 7
select select "33"
select select "1"
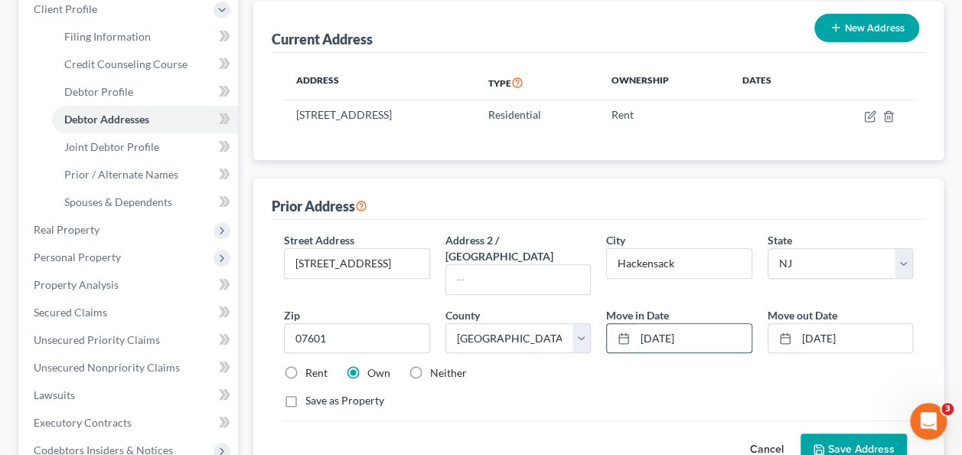
click at [649, 324] on input "[DATE]" at bounding box center [693, 338] width 116 height 29
click at [653, 324] on input "[DATE]" at bounding box center [693, 338] width 116 height 29
click at [727, 325] on input "[DATE]" at bounding box center [693, 338] width 116 height 29
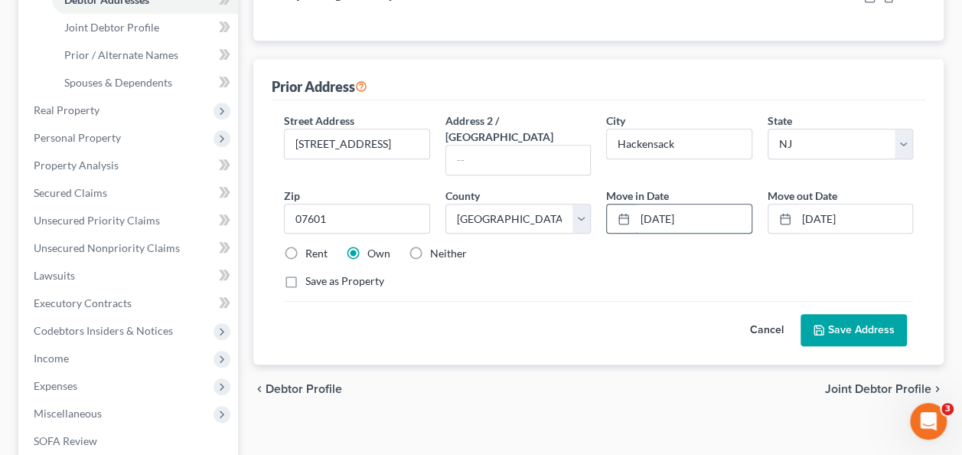
scroll to position [367, 0]
type input "[DATE]"
click at [305, 244] on label "Rent" at bounding box center [316, 251] width 22 height 15
click at [312, 244] on input "Rent" at bounding box center [317, 249] width 10 height 10
radio input "true"
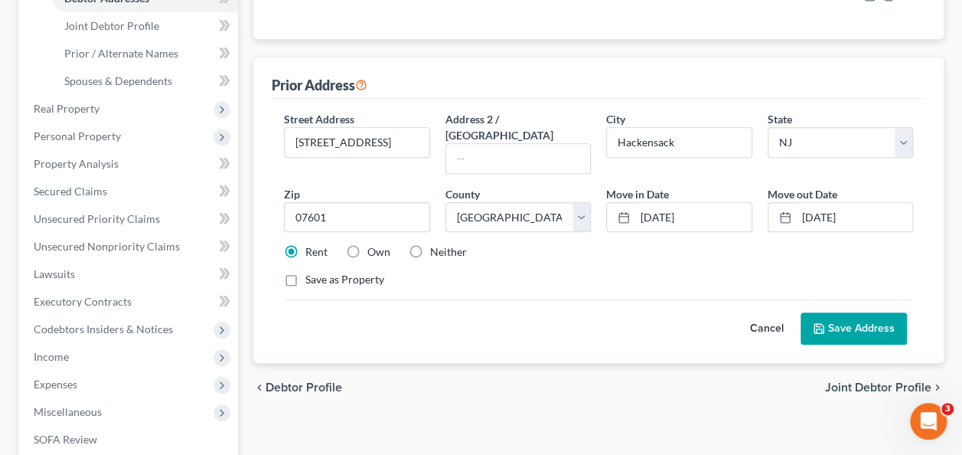
click at [435, 244] on label "Neither" at bounding box center [448, 251] width 37 height 15
click at [436, 244] on input "Neither" at bounding box center [441, 249] width 10 height 10
radio input "true"
click at [858, 312] on button "Save Address" at bounding box center [854, 328] width 106 height 32
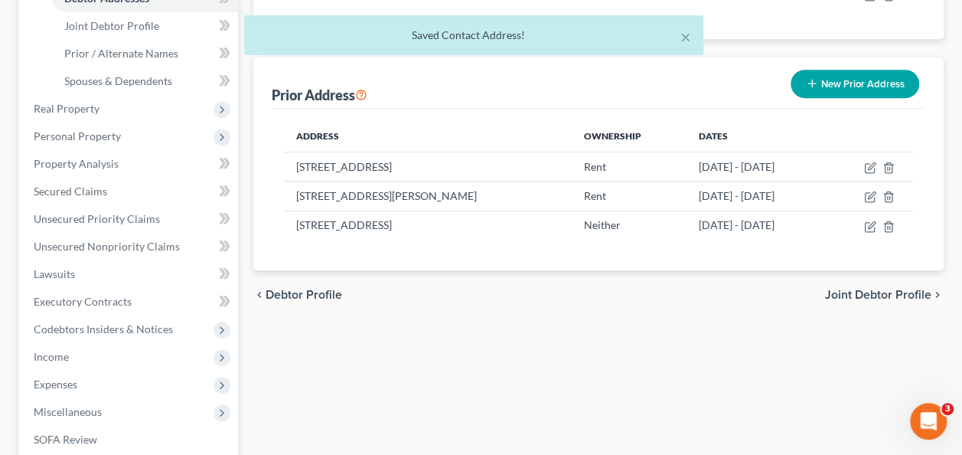
click at [523, 250] on div "Address Ownership Dates [STREET_ADDRESS] Rent [DATE] - [DATE] [STREET_ADDRESS][…" at bounding box center [599, 190] width 654 height 162
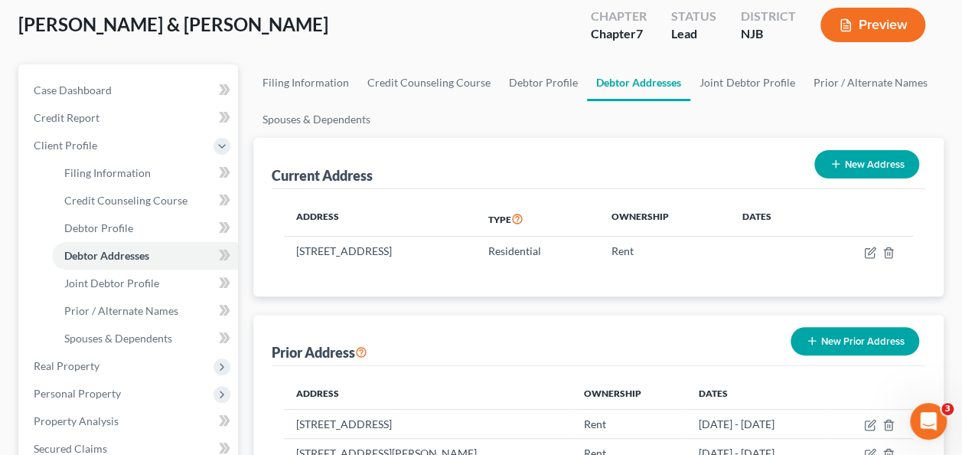
scroll to position [91, 0]
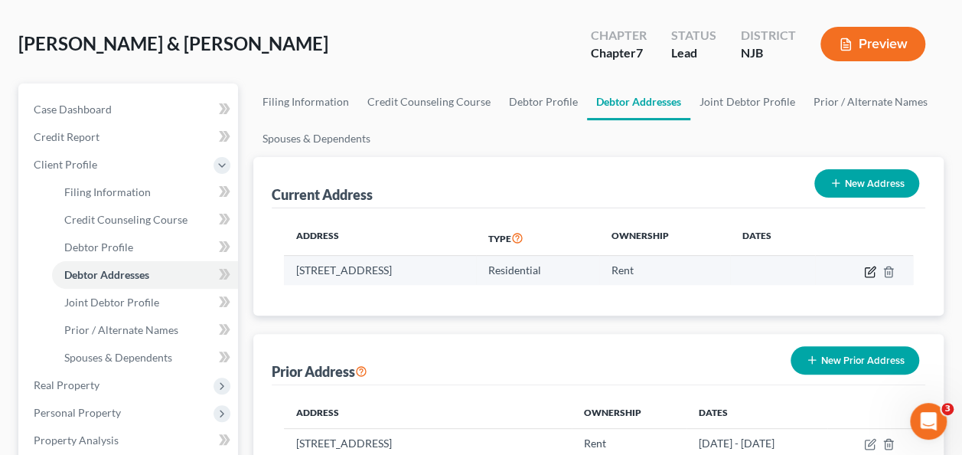
click at [874, 274] on icon "button" at bounding box center [869, 271] width 9 height 9
select select "33"
select select "1"
select select "0"
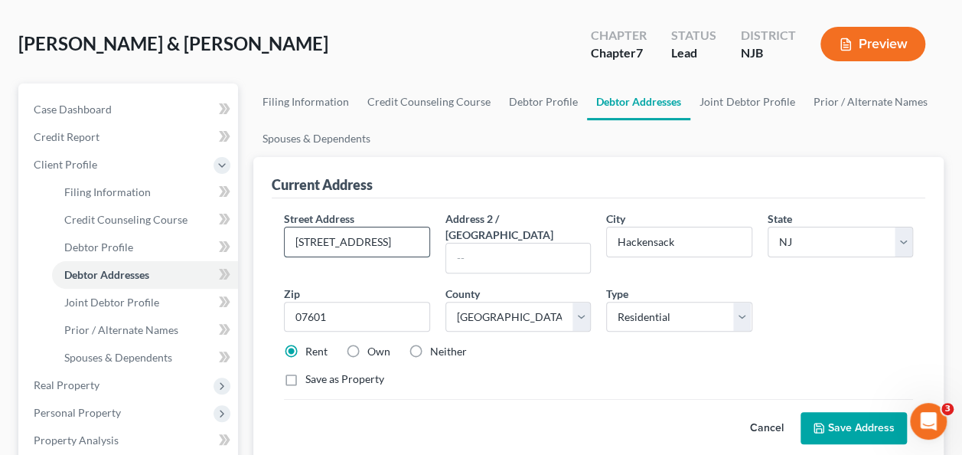
click at [361, 234] on input "[STREET_ADDRESS]" at bounding box center [357, 241] width 144 height 29
click at [345, 302] on input "07601" at bounding box center [356, 317] width 145 height 31
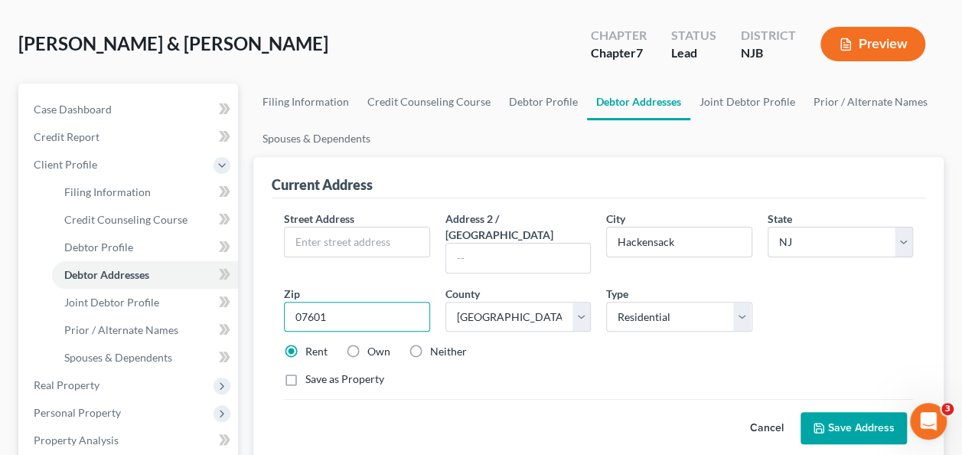
paste input "0692"
type input "00692"
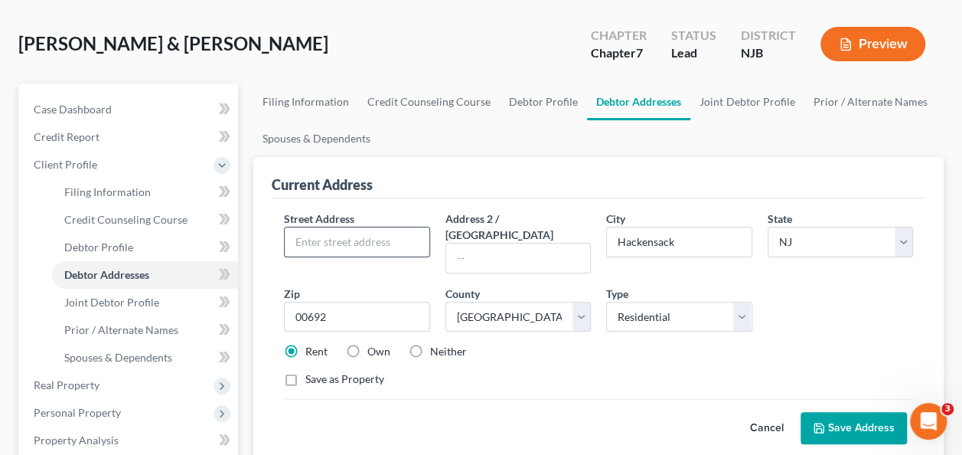
click at [335, 250] on input "text" at bounding box center [357, 241] width 144 height 29
type input "[PERSON_NAME]"
select select "40"
click at [511, 243] on input "text" at bounding box center [518, 257] width 144 height 29
select select
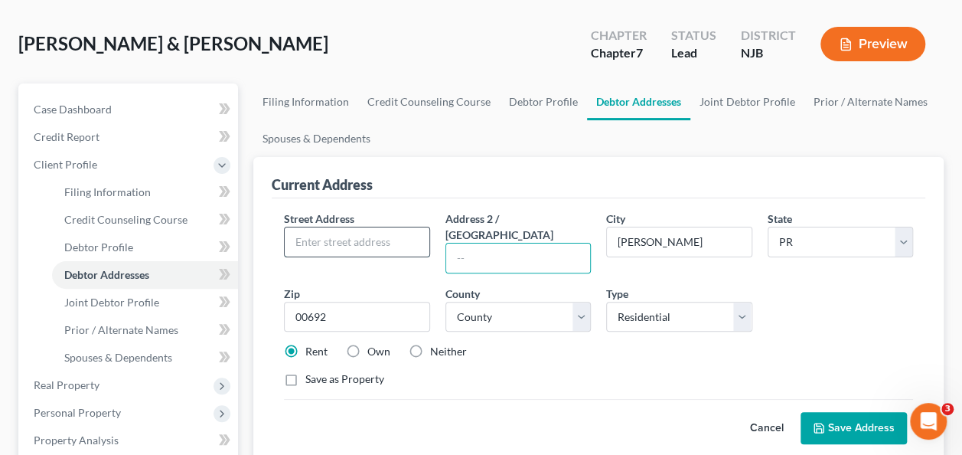
click at [351, 237] on input "text" at bounding box center [357, 241] width 144 height 29
paste input "101 Plaza [PERSON_NAME]"
type input "101 Plaza [PERSON_NAME]"
click at [851, 416] on button "Save Address" at bounding box center [854, 428] width 106 height 32
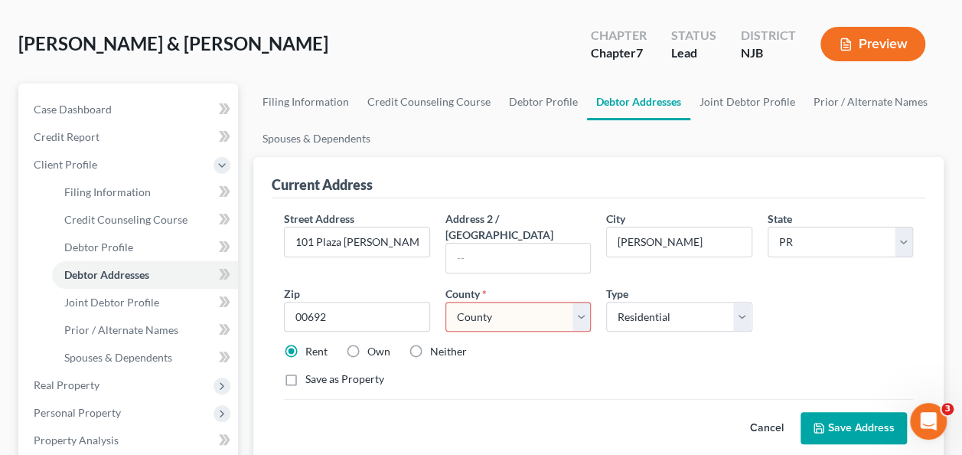
click at [565, 302] on select "County Adjuntas Municipio [GEOGRAPHIC_DATA] [GEOGRAPHIC_DATA] [GEOGRAPHIC_DATA]…" at bounding box center [518, 317] width 145 height 31
select select "55"
click at [536, 302] on select "County Adjuntas Municipio [GEOGRAPHIC_DATA] [GEOGRAPHIC_DATA] [GEOGRAPHIC_DATA]…" at bounding box center [518, 317] width 145 height 31
click at [446, 302] on select "County Adjuntas Municipio [GEOGRAPHIC_DATA] [GEOGRAPHIC_DATA] [GEOGRAPHIC_DATA]…" at bounding box center [518, 317] width 145 height 31
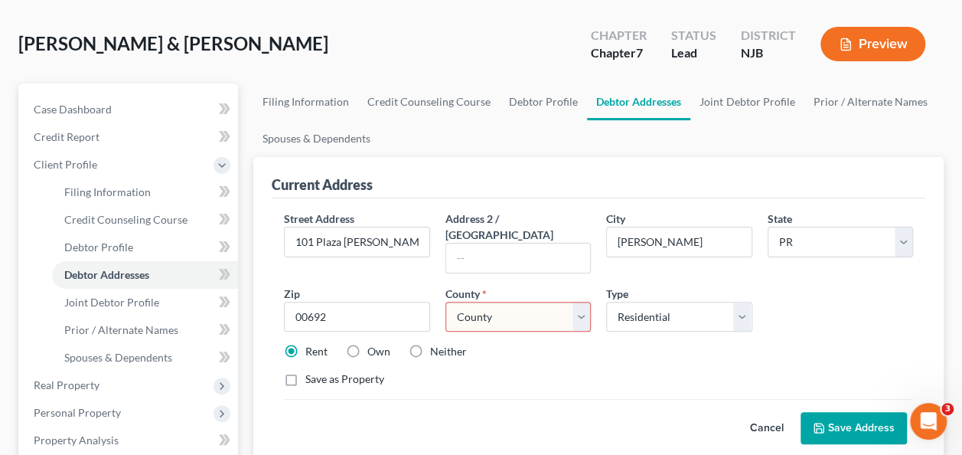
click at [573, 302] on select "County Adjuntas Municipio [GEOGRAPHIC_DATA] [GEOGRAPHIC_DATA] [GEOGRAPHIC_DATA]…" at bounding box center [518, 317] width 145 height 31
click at [583, 308] on select "County Adjuntas Municipio [GEOGRAPHIC_DATA] [GEOGRAPHIC_DATA] [GEOGRAPHIC_DATA]…" at bounding box center [518, 317] width 145 height 31
select select "72"
click at [446, 302] on select "County Adjuntas Municipio [GEOGRAPHIC_DATA] [GEOGRAPHIC_DATA] [GEOGRAPHIC_DATA]…" at bounding box center [518, 317] width 145 height 31
click at [842, 412] on button "Save Address" at bounding box center [854, 428] width 106 height 32
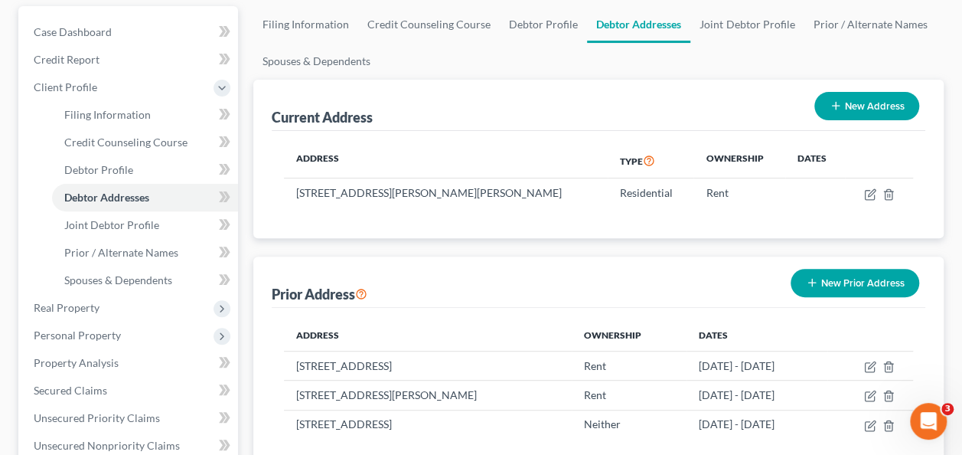
scroll to position [81, 0]
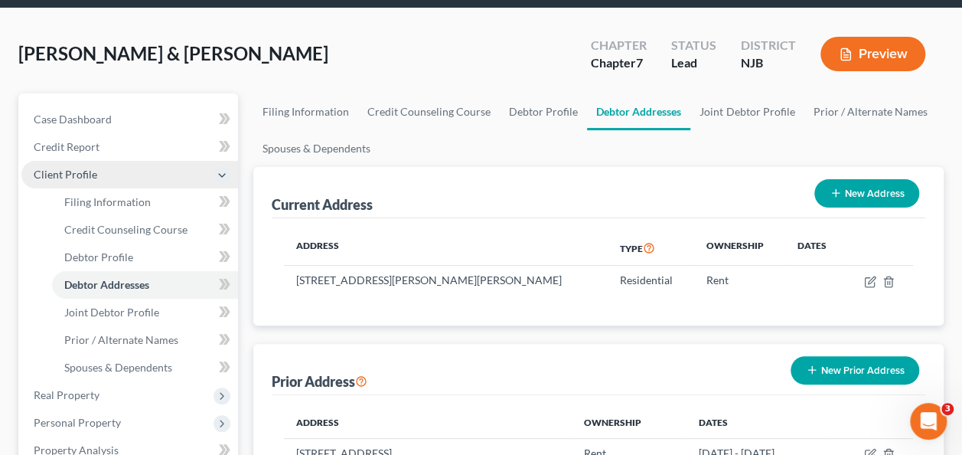
click at [97, 172] on span "Client Profile" at bounding box center [129, 175] width 217 height 28
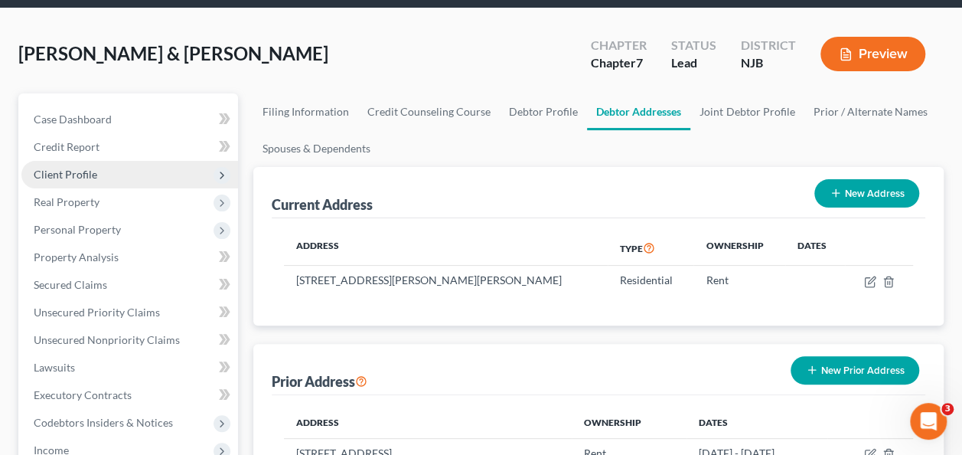
click at [128, 168] on span "Client Profile" at bounding box center [129, 175] width 217 height 28
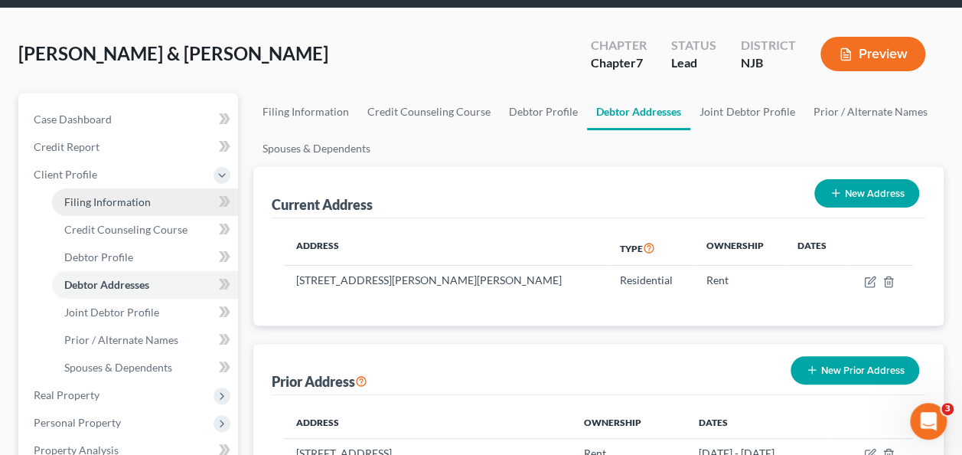
click at [154, 196] on link "Filing Information" at bounding box center [145, 202] width 186 height 28
select select "1"
select select "0"
select select "51"
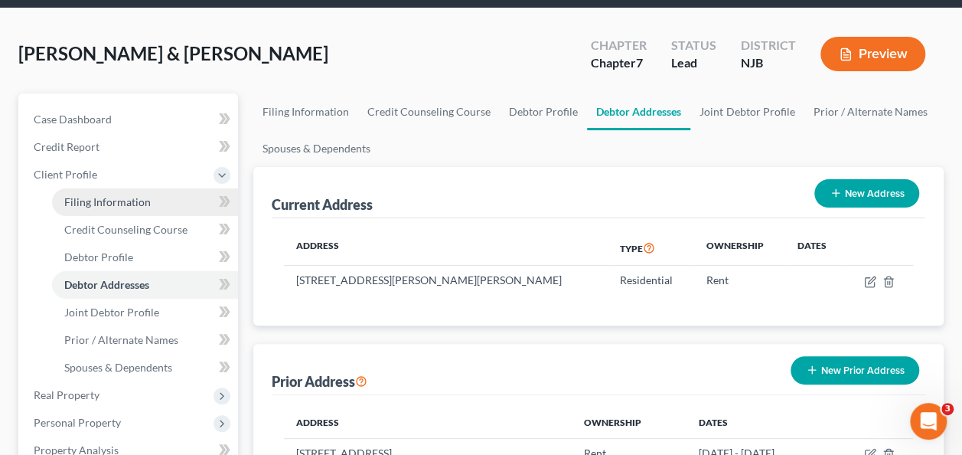
select select "8"
select select "0"
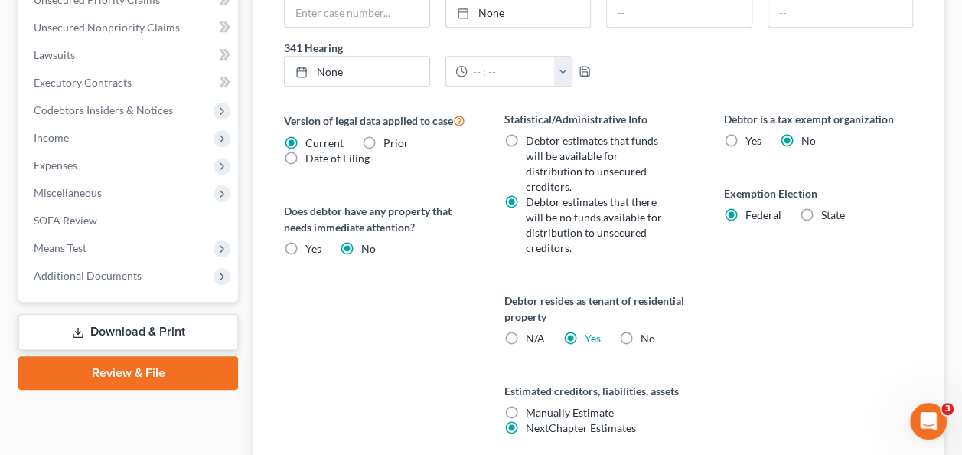
click at [775, 129] on div "Debtor is a tax exempt organization Yes No" at bounding box center [818, 130] width 189 height 38
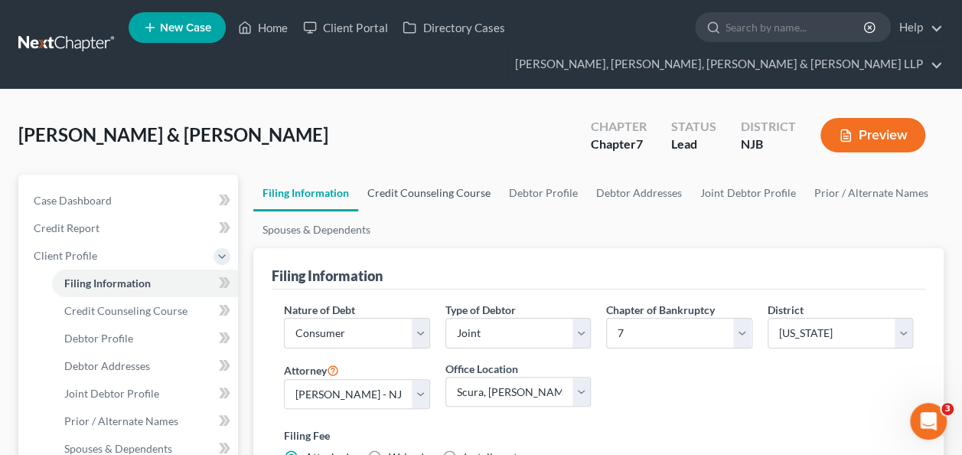
click at [439, 191] on link "Credit Counseling Course" at bounding box center [429, 193] width 142 height 37
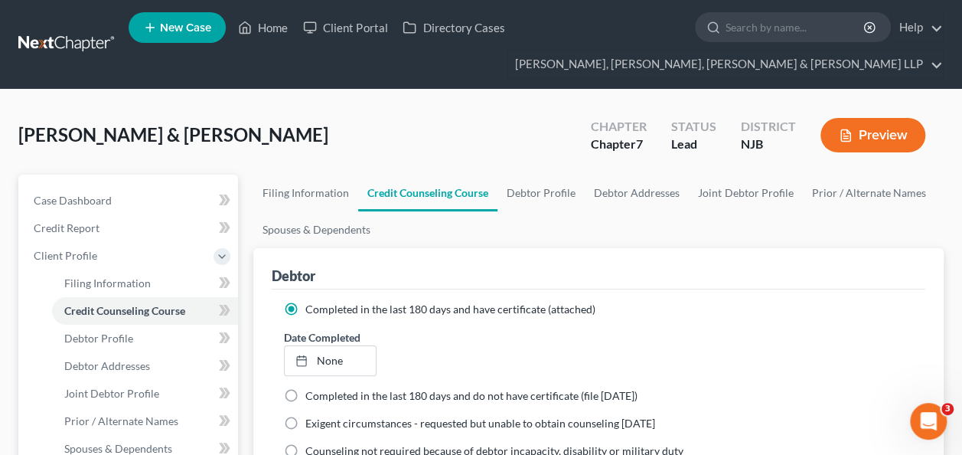
click at [495, 361] on div "Date Completed None close Date Time chevron_left [DATE] chevron_right Su M Tu W…" at bounding box center [598, 352] width 645 height 47
click at [547, 204] on link "Debtor Profile" at bounding box center [541, 193] width 87 height 37
select select "1"
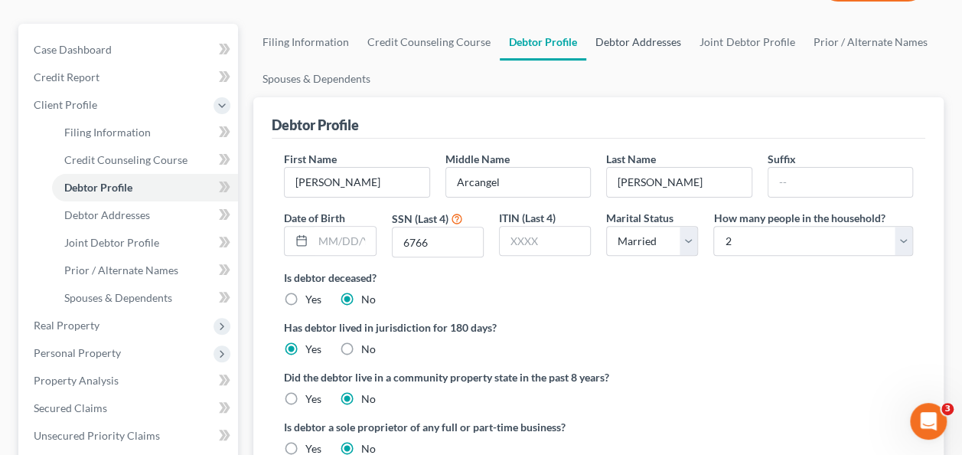
click at [626, 44] on link "Debtor Addresses" at bounding box center [638, 42] width 104 height 37
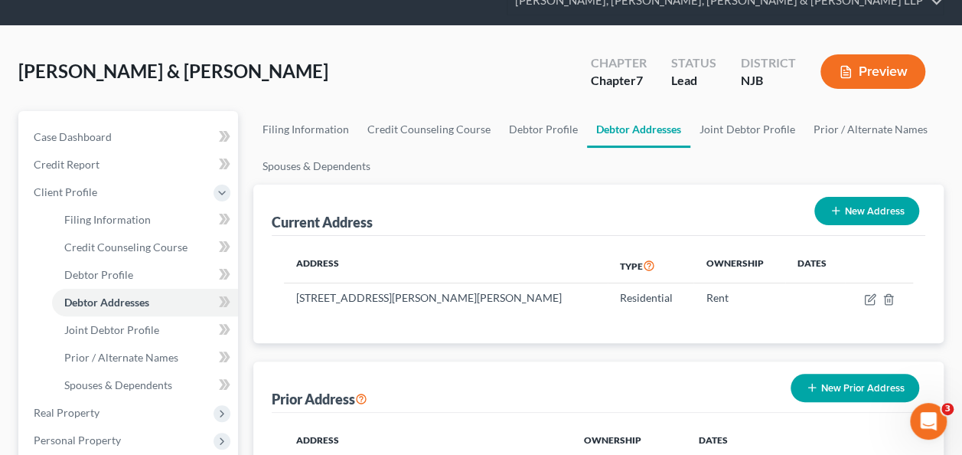
scroll to position [70, 0]
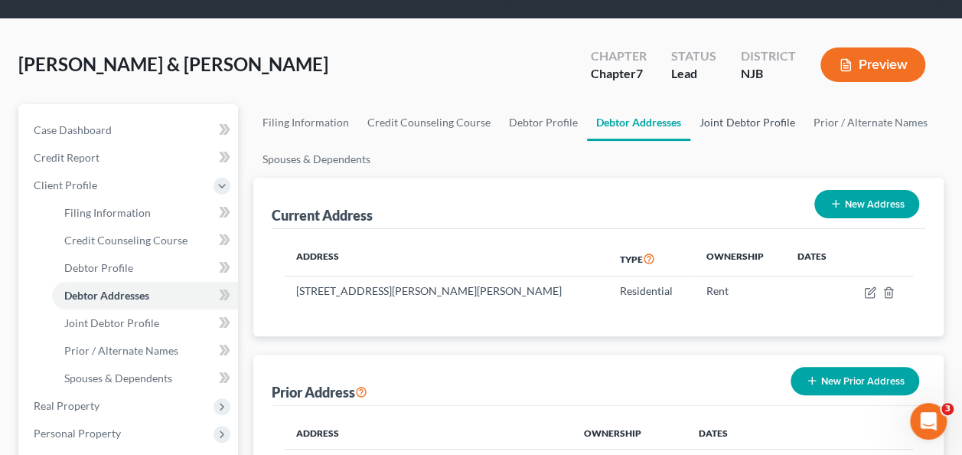
click at [741, 124] on link "Joint Debtor Profile" at bounding box center [747, 122] width 113 height 37
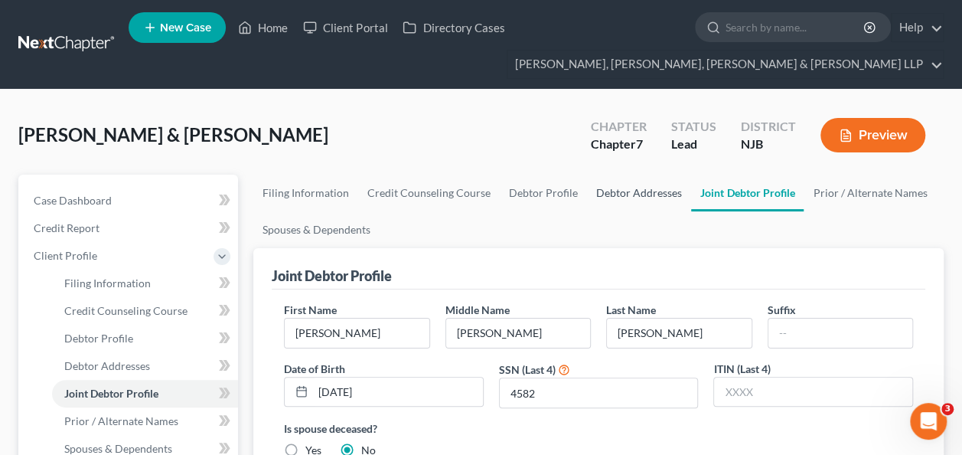
click at [650, 190] on link "Debtor Addresses" at bounding box center [639, 193] width 104 height 37
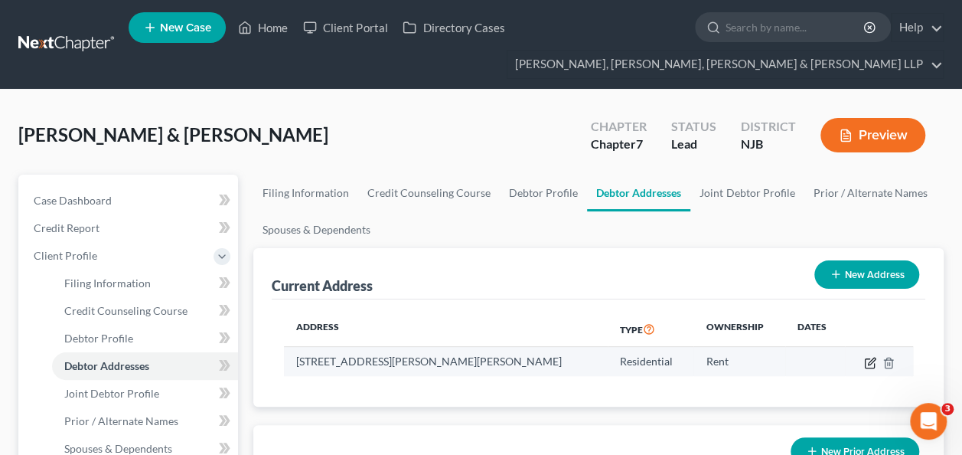
click at [870, 360] on icon "button" at bounding box center [871, 361] width 7 height 7
select select "40"
select select "72"
select select "0"
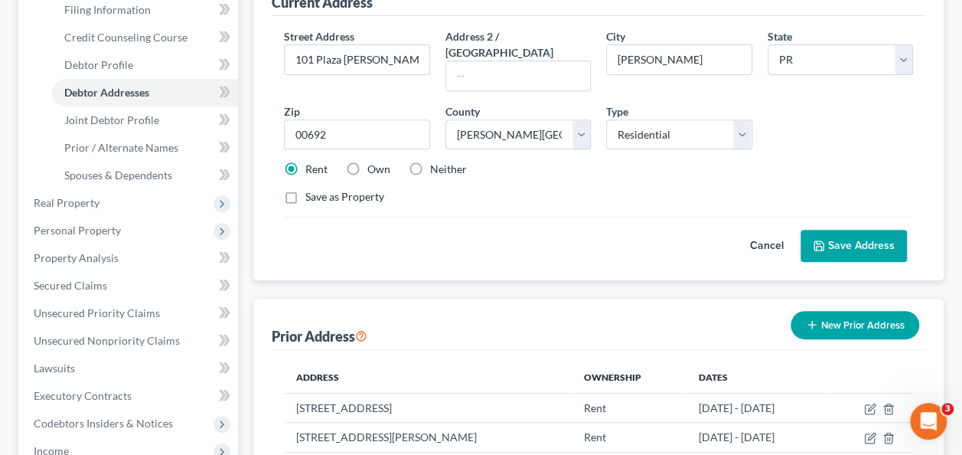
scroll to position [271, 0]
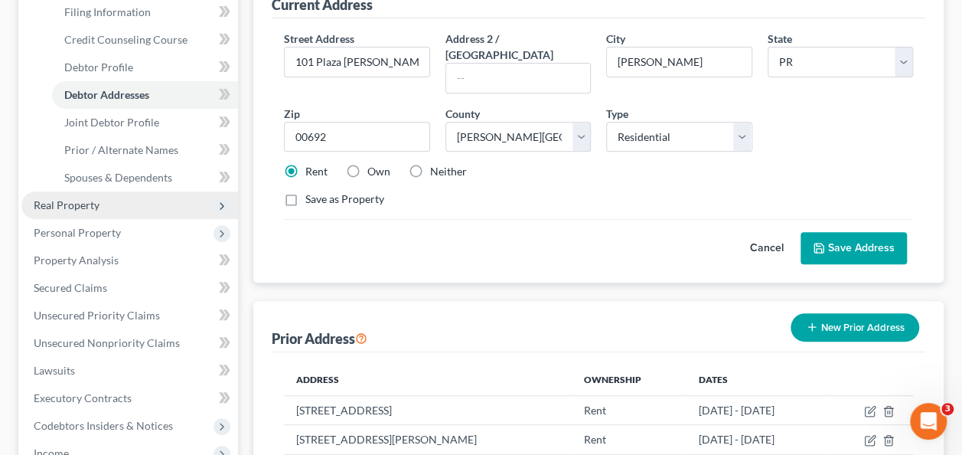
click at [142, 216] on span "Real Property" at bounding box center [129, 205] width 217 height 28
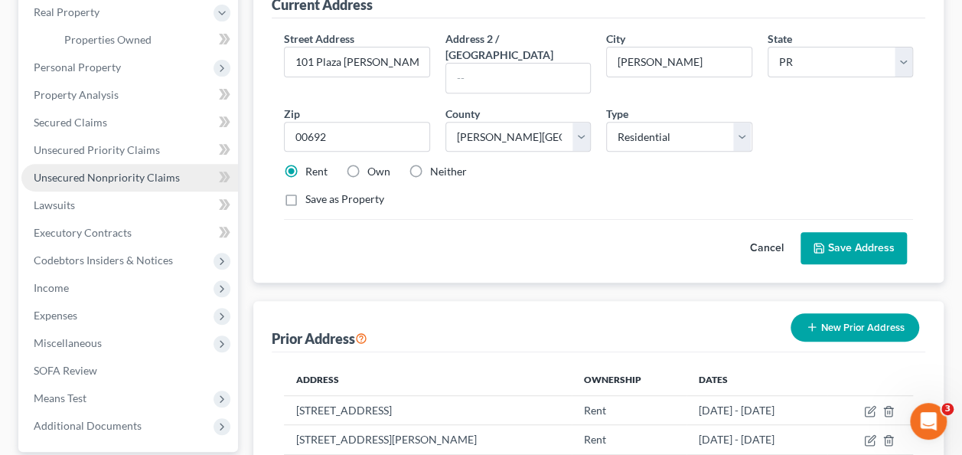
click at [127, 182] on link "Unsecured Nonpriority Claims" at bounding box center [129, 178] width 217 height 28
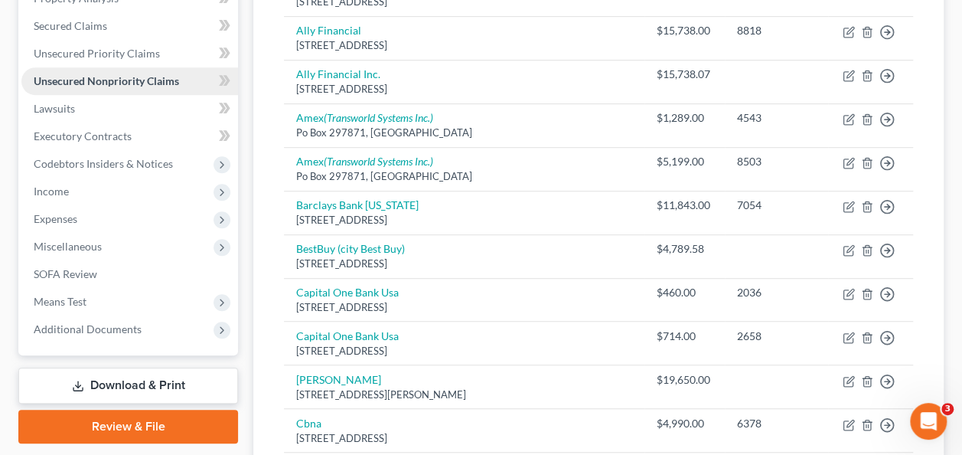
scroll to position [325, 0]
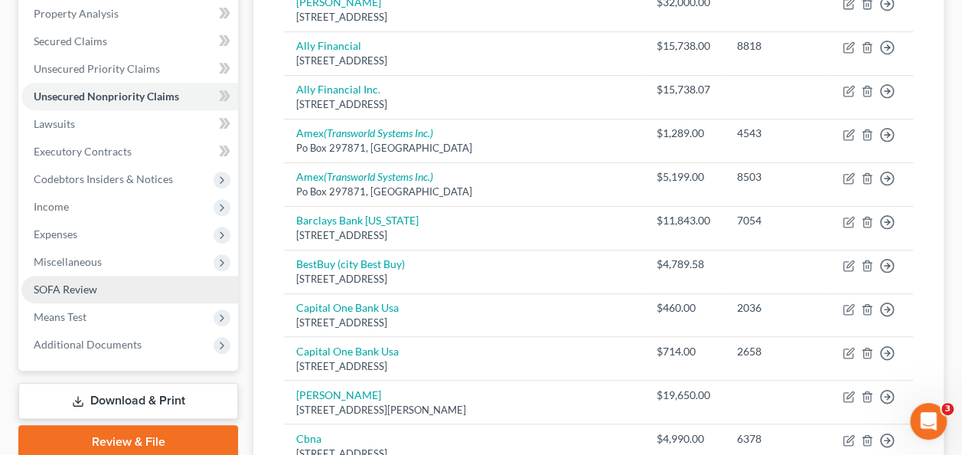
click at [90, 289] on span "SOFA Review" at bounding box center [66, 289] width 64 height 13
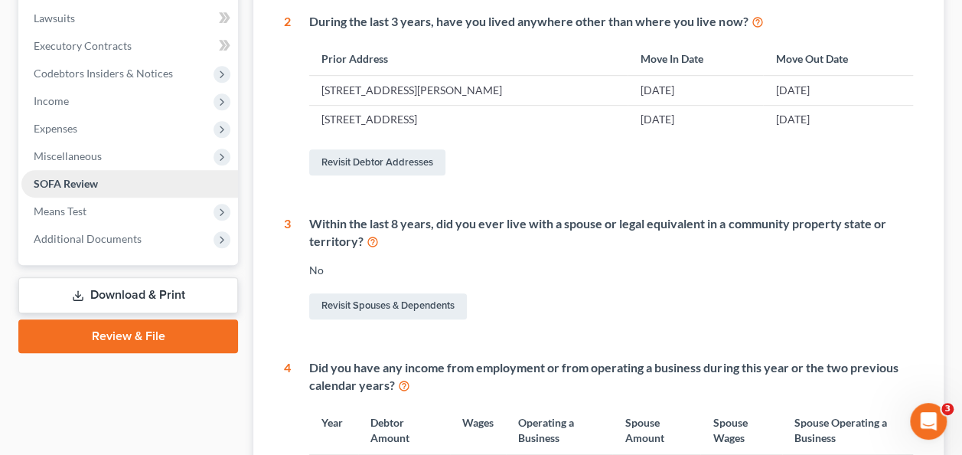
scroll to position [432, 0]
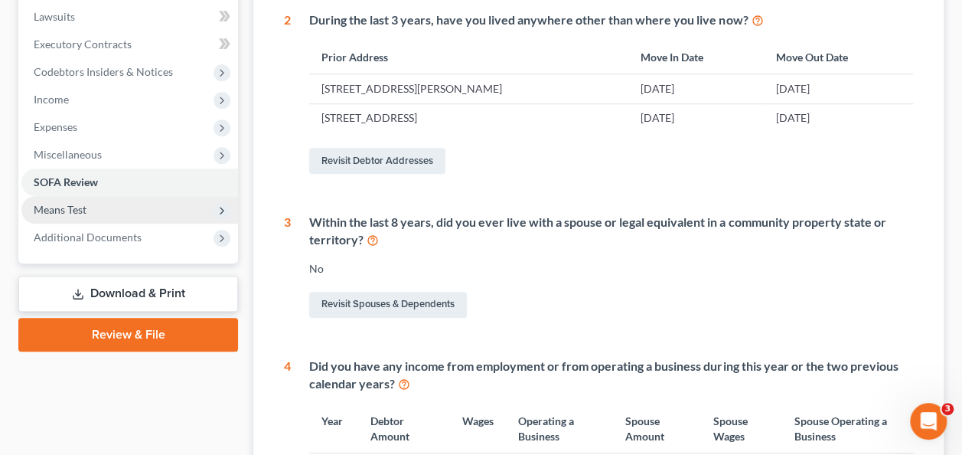
click at [129, 212] on span "Means Test" at bounding box center [129, 210] width 217 height 28
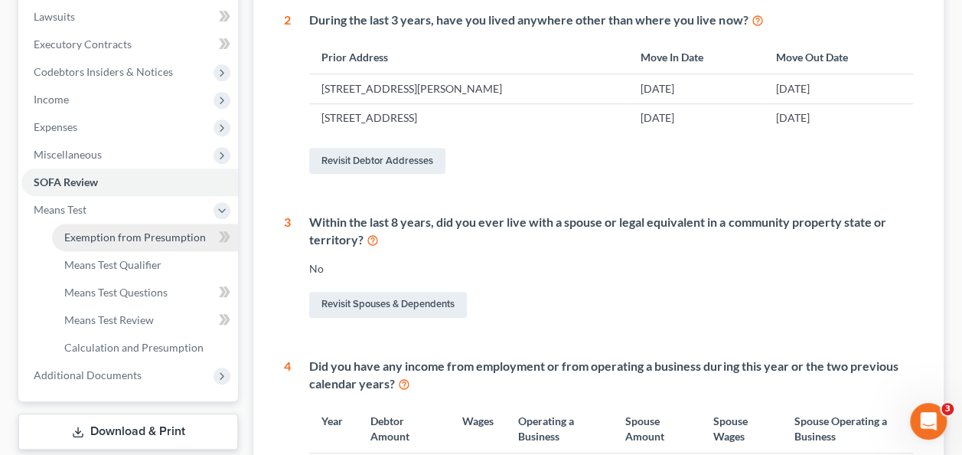
click at [156, 242] on link "Exemption from Presumption" at bounding box center [145, 238] width 186 height 28
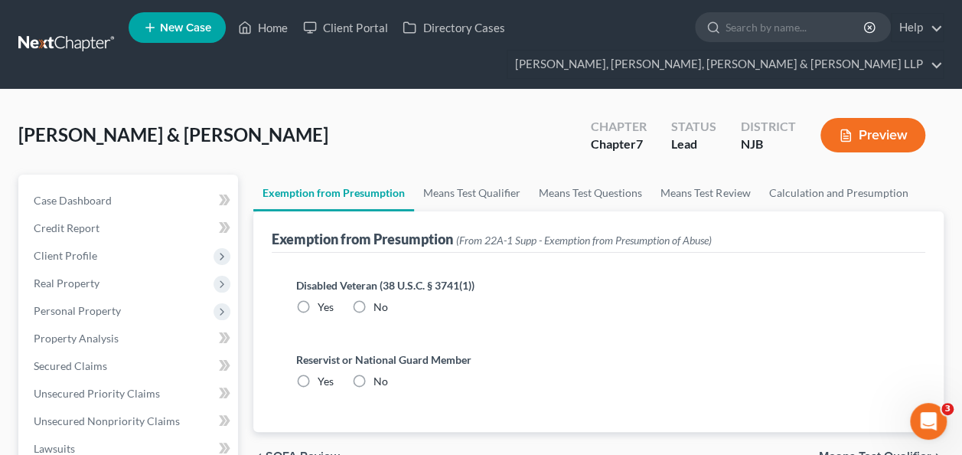
radio input "true"
click at [473, 194] on link "Means Test Qualifier" at bounding box center [472, 193] width 116 height 37
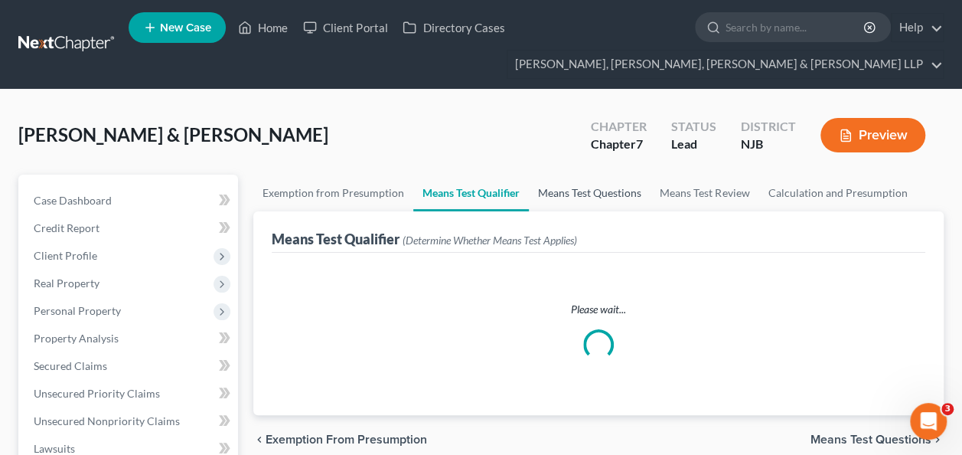
click at [552, 200] on link "Means Test Questions" at bounding box center [590, 193] width 122 height 37
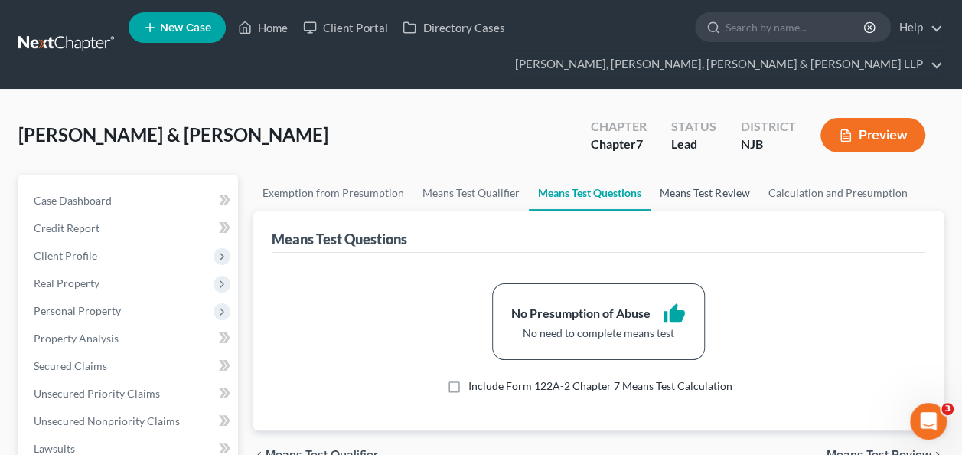
click at [707, 196] on link "Means Test Review" at bounding box center [705, 193] width 108 height 37
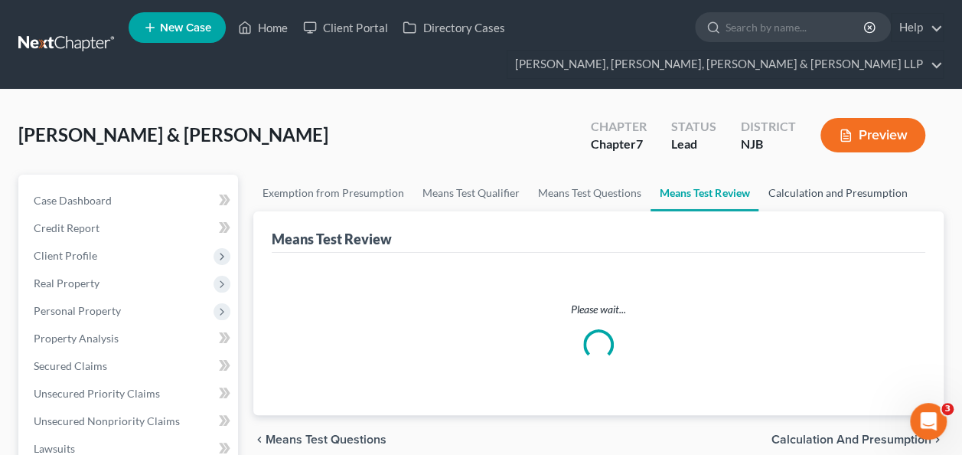
click at [821, 198] on link "Calculation and Presumption" at bounding box center [838, 193] width 158 height 37
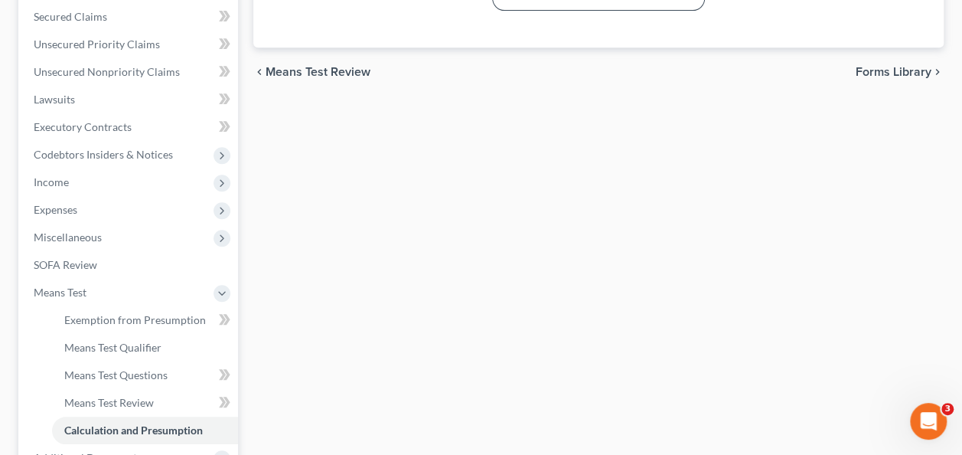
scroll to position [345, 0]
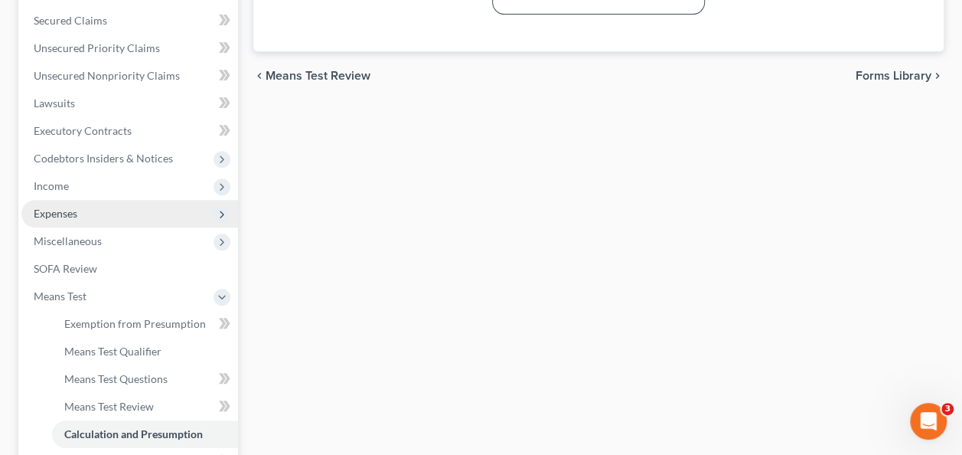
click at [132, 208] on span "Expenses" at bounding box center [129, 214] width 217 height 28
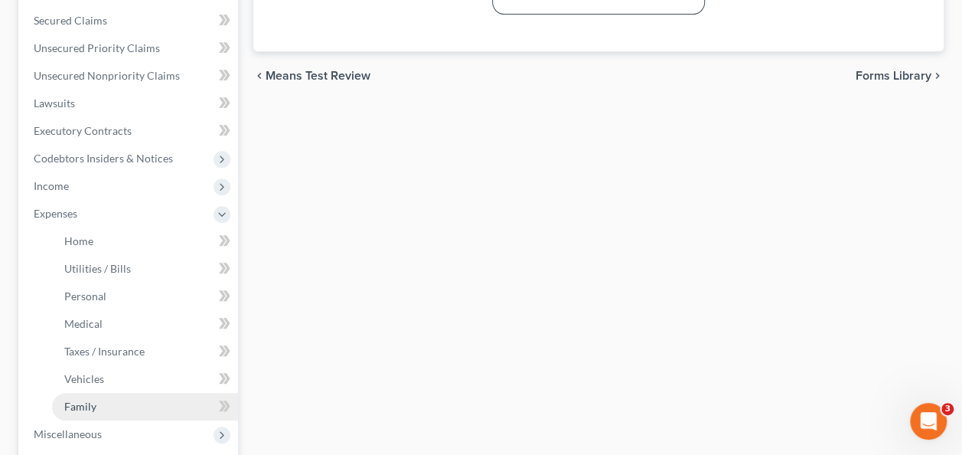
click at [111, 403] on link "Family" at bounding box center [145, 407] width 186 height 28
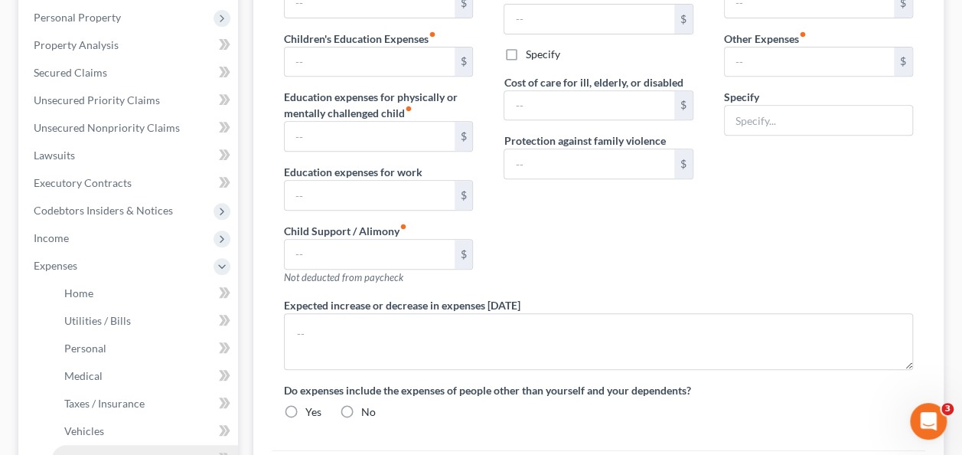
type input "0.00"
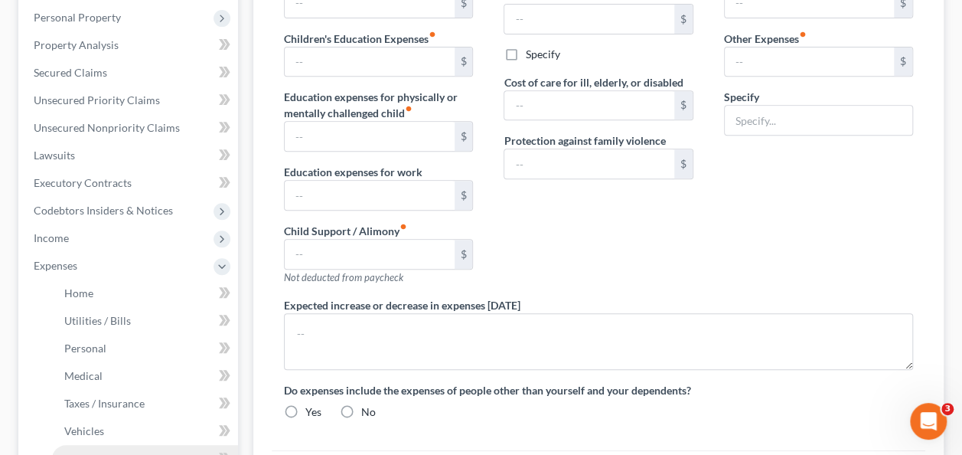
type input "0.00"
type input "50.00"
type input "0.00"
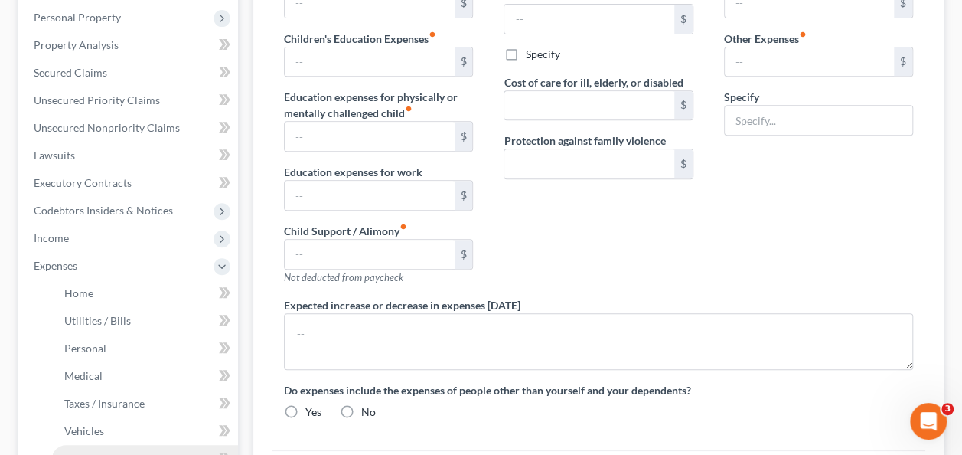
type textarea "The Debtor recently relocated to [US_STATE], which may result in a decrease in …"
radio input "true"
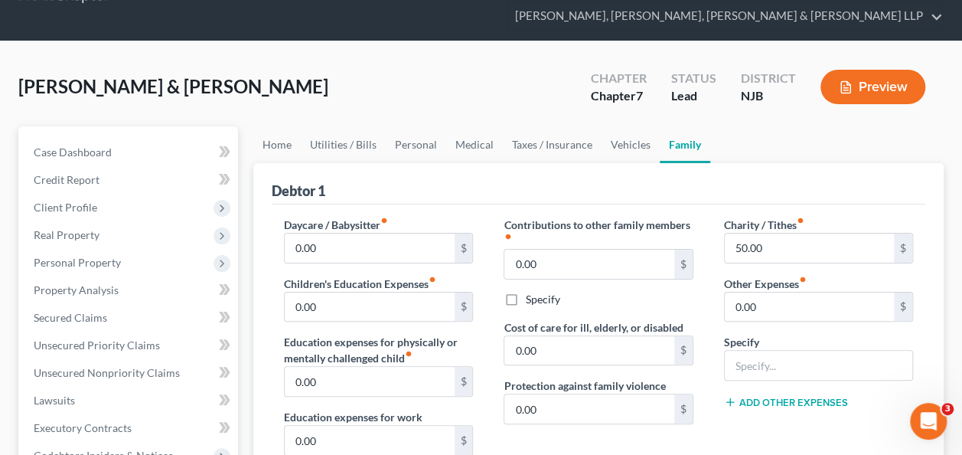
scroll to position [133, 0]
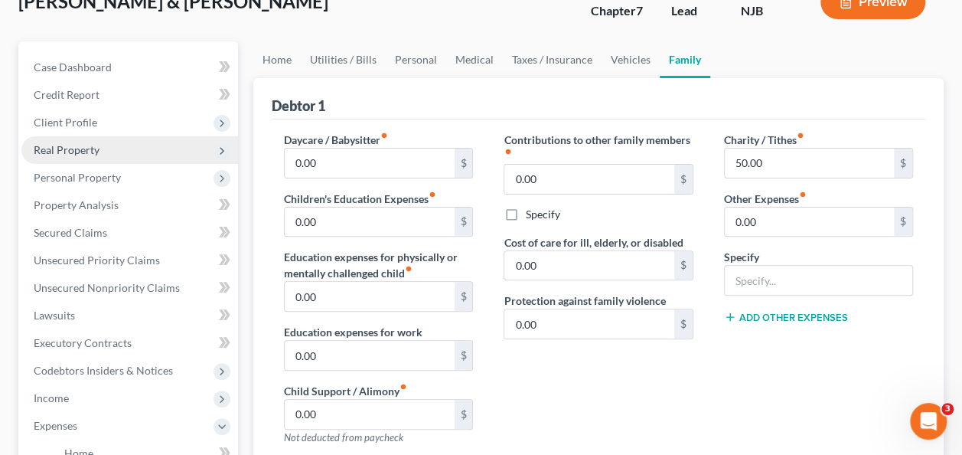
click at [129, 138] on span "Real Property" at bounding box center [129, 150] width 217 height 28
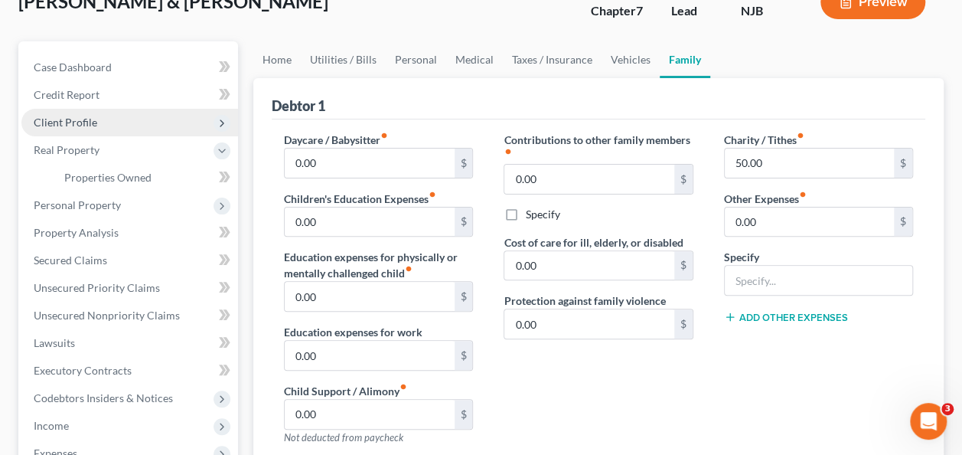
click at [123, 123] on span "Client Profile" at bounding box center [129, 123] width 217 height 28
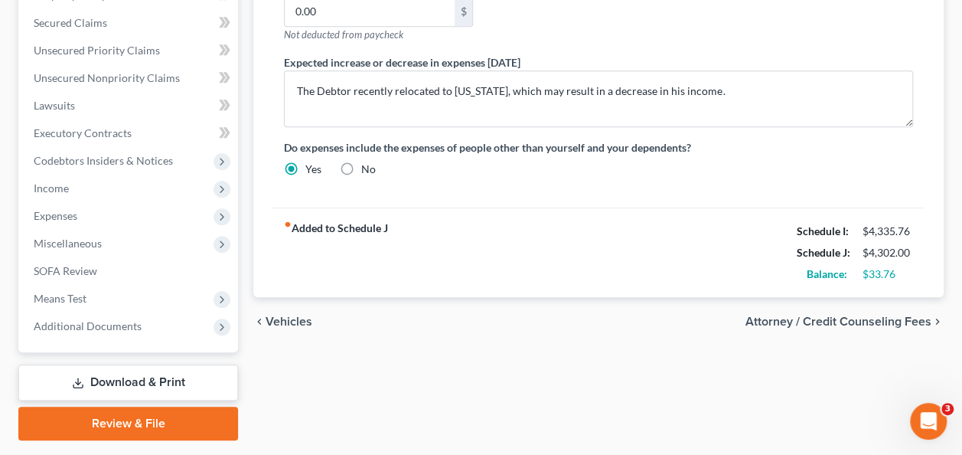
scroll to position [577, 0]
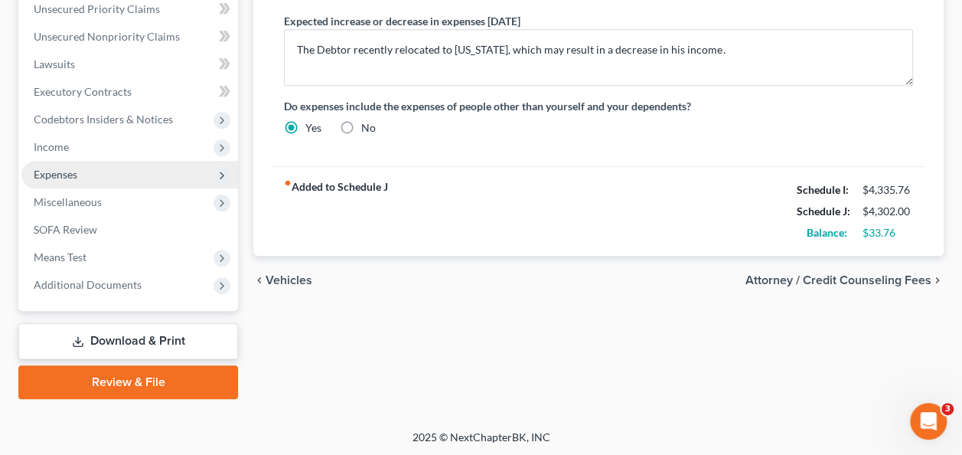
click at [78, 179] on span "Expenses" at bounding box center [129, 175] width 217 height 28
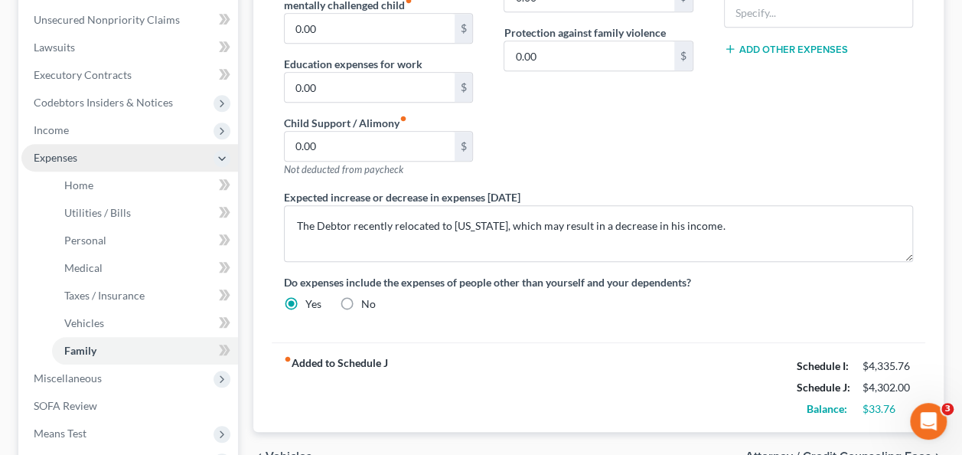
scroll to position [384, 0]
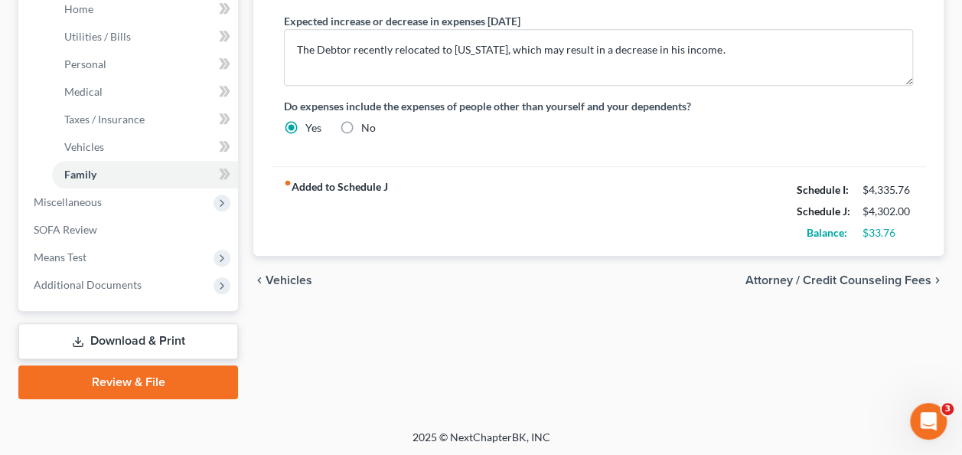
click at [691, 214] on div "fiber_manual_record Added to Schedule J Schedule I: $4,335.76 Schedule J: $4,30…" at bounding box center [599, 211] width 654 height 90
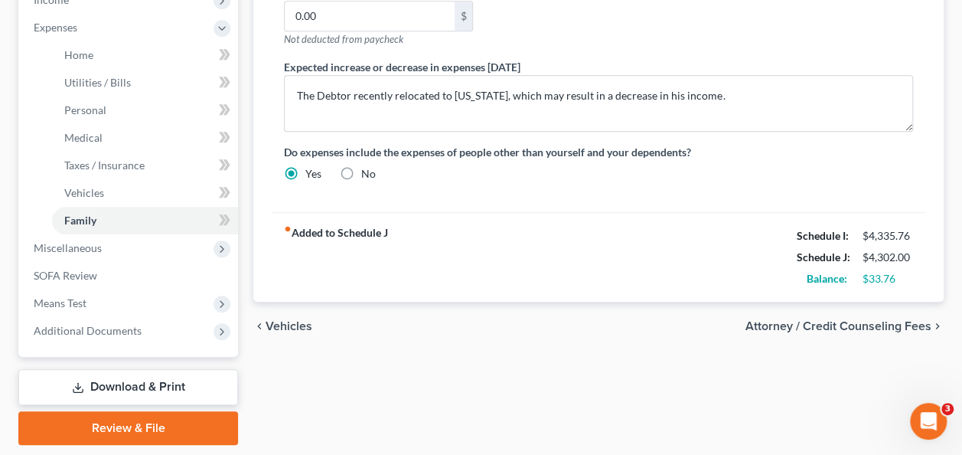
scroll to position [577, 0]
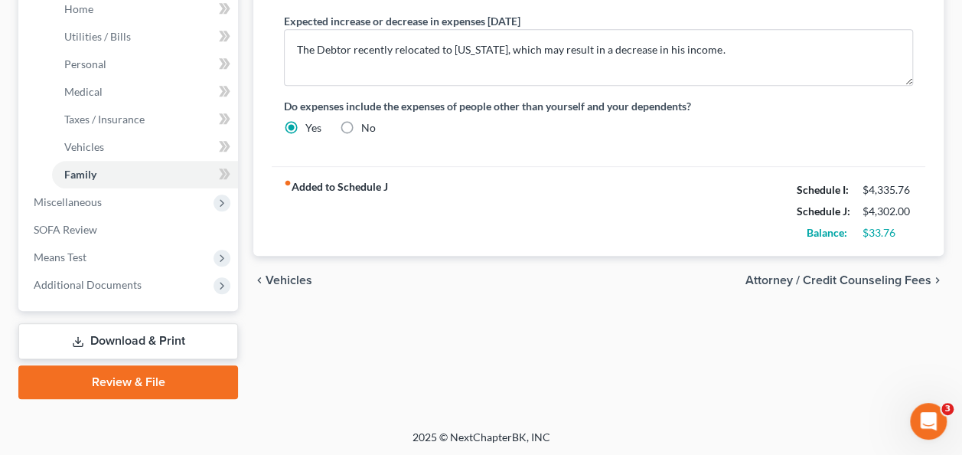
click at [155, 345] on link "Download & Print" at bounding box center [128, 341] width 220 height 36
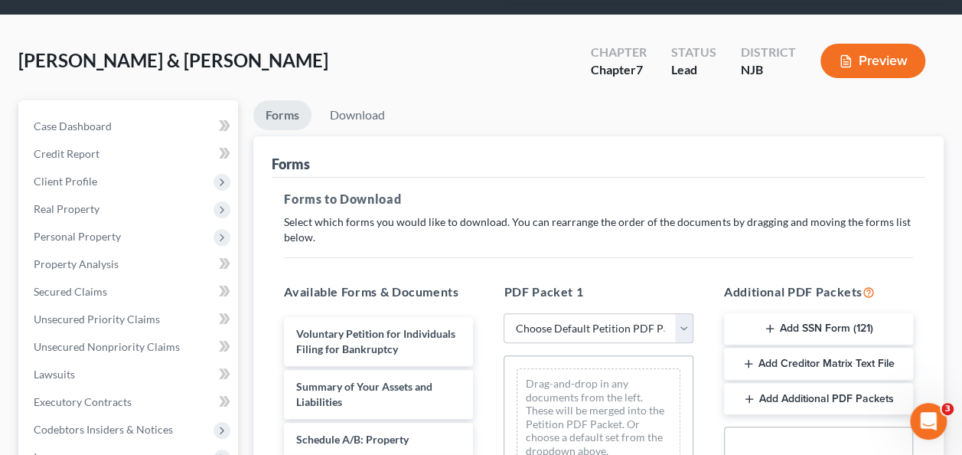
scroll to position [73, 0]
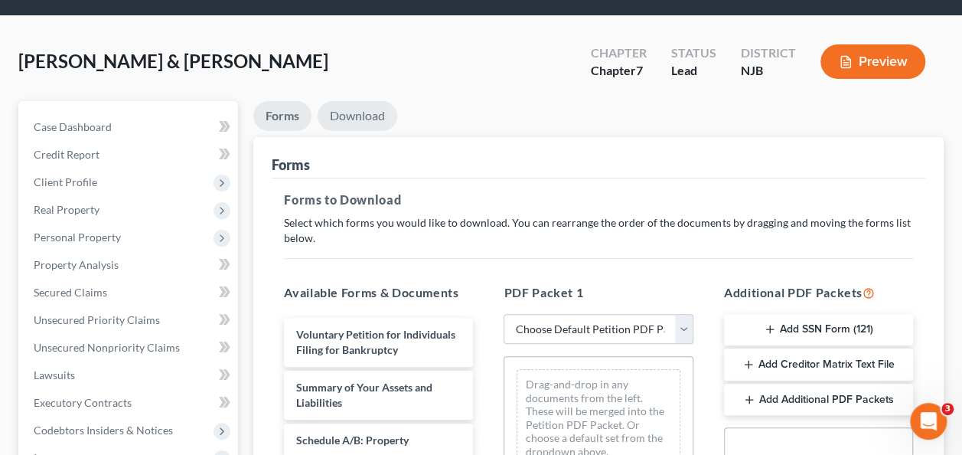
click at [364, 106] on link "Download" at bounding box center [358, 116] width 80 height 30
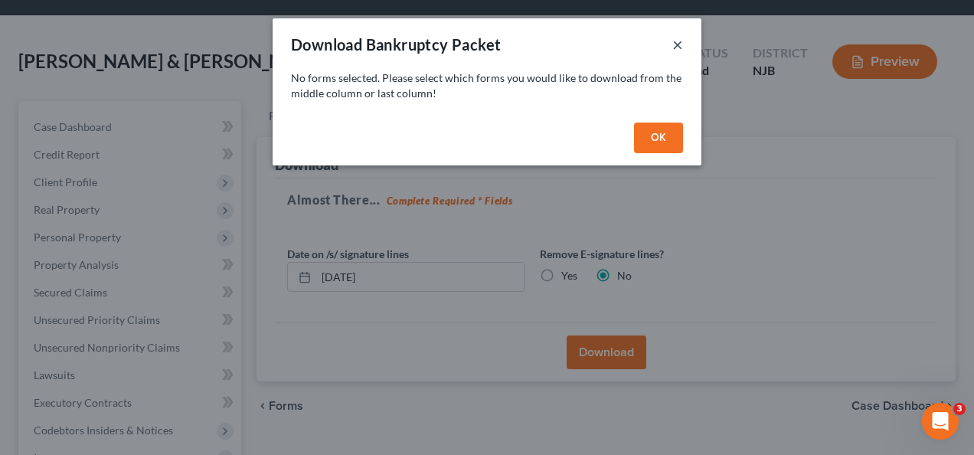
click at [678, 47] on button "×" at bounding box center [677, 44] width 11 height 18
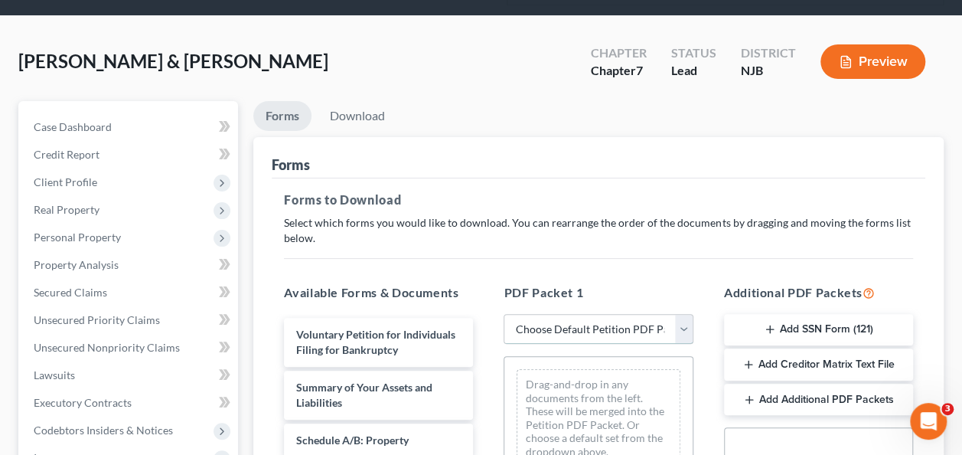
click at [689, 325] on select "Choose Default Petition PDF Packet Complete Bankruptcy Petition (all forms and …" at bounding box center [598, 329] width 189 height 31
select select "0"
click at [504, 314] on select "Choose Default Petition PDF Packet Complete Bankruptcy Petition (all forms and …" at bounding box center [598, 329] width 189 height 31
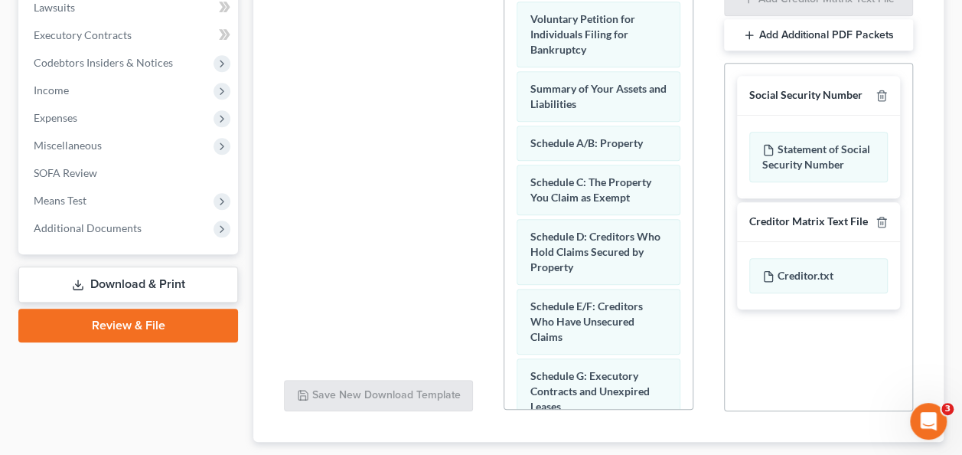
scroll to position [533, 0]
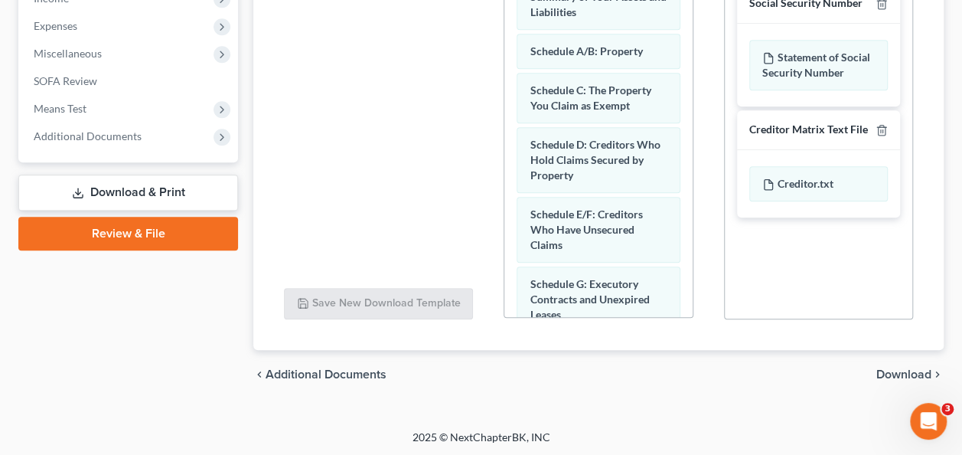
click at [901, 377] on span "Download" at bounding box center [904, 374] width 55 height 12
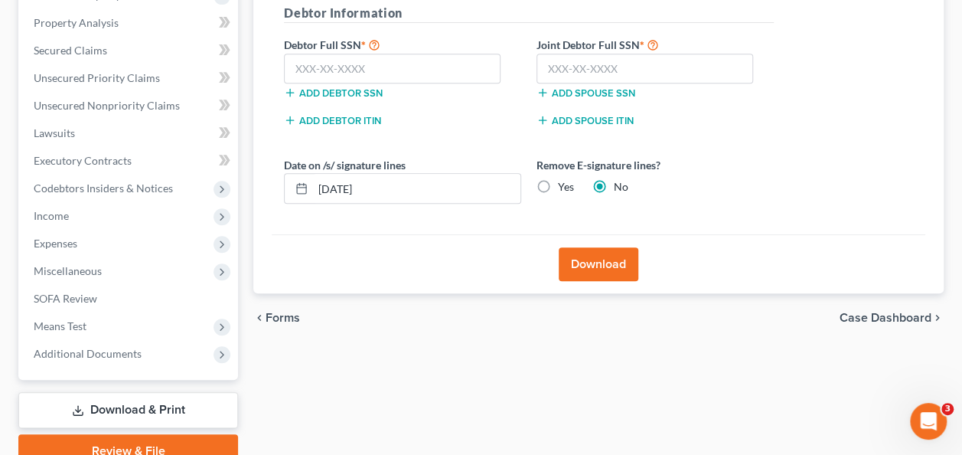
scroll to position [384, 0]
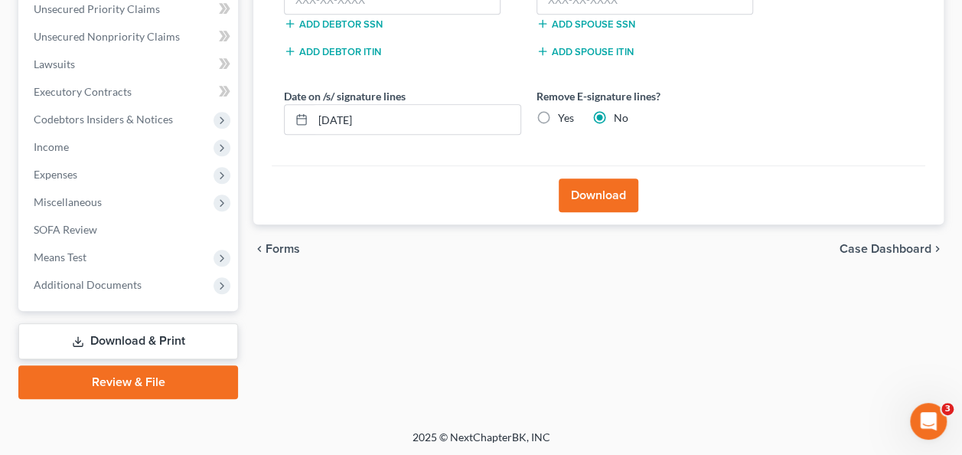
click at [596, 191] on button "Download" at bounding box center [599, 195] width 80 height 34
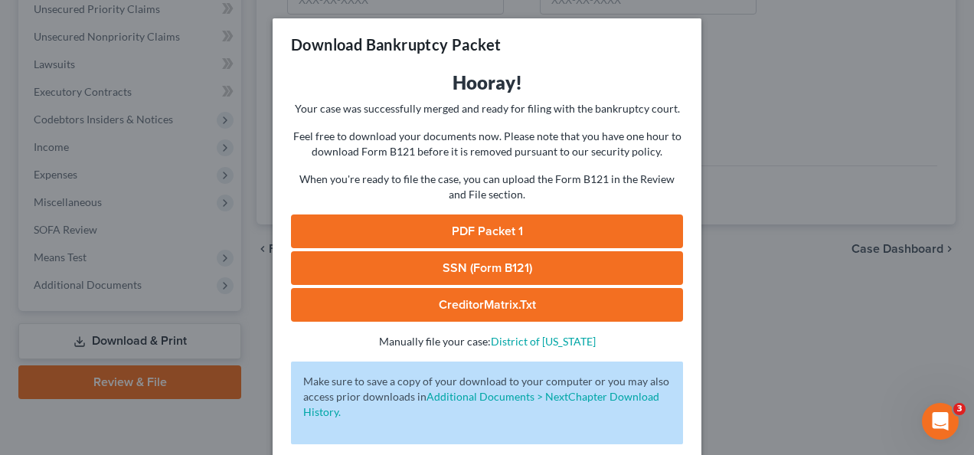
click at [492, 225] on link "PDF Packet 1" at bounding box center [487, 231] width 392 height 34
click at [758, 113] on div "Download Bankruptcy Packet Hooray! Your case was successfully merged and ready …" at bounding box center [487, 227] width 974 height 455
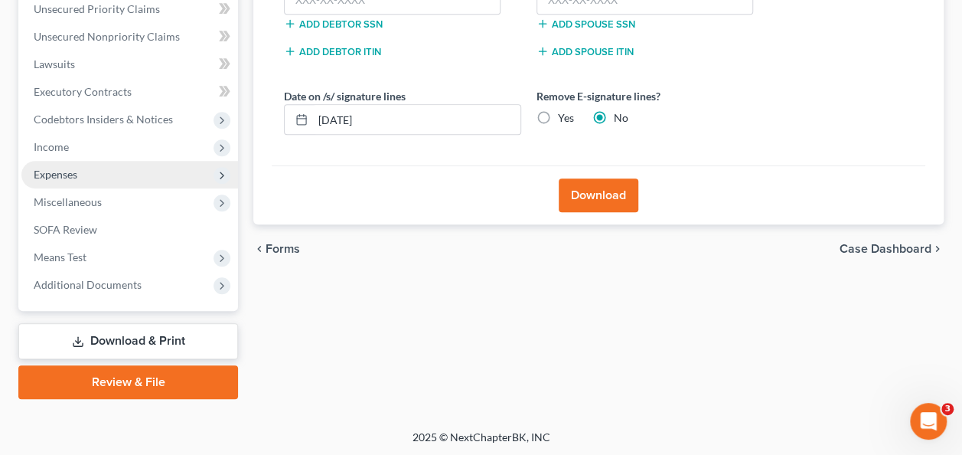
click at [166, 166] on span "Expenses" at bounding box center [129, 175] width 217 height 28
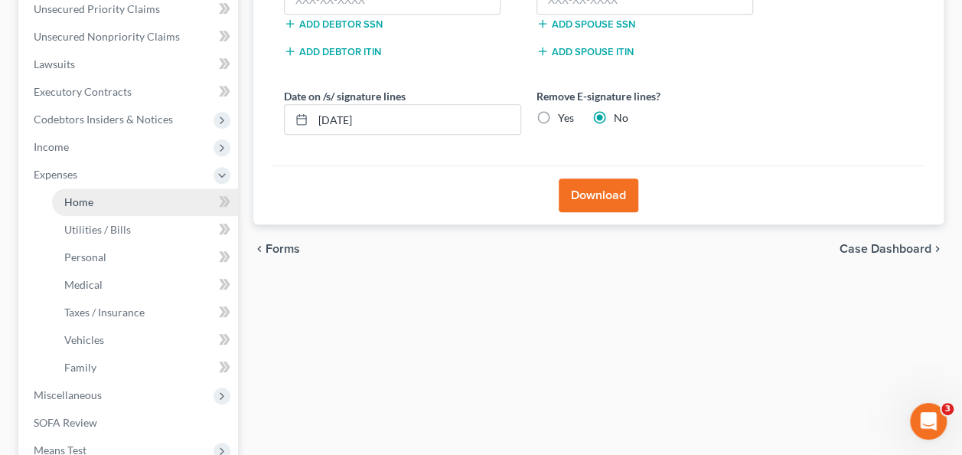
click at [193, 199] on link "Home" at bounding box center [145, 202] width 186 height 28
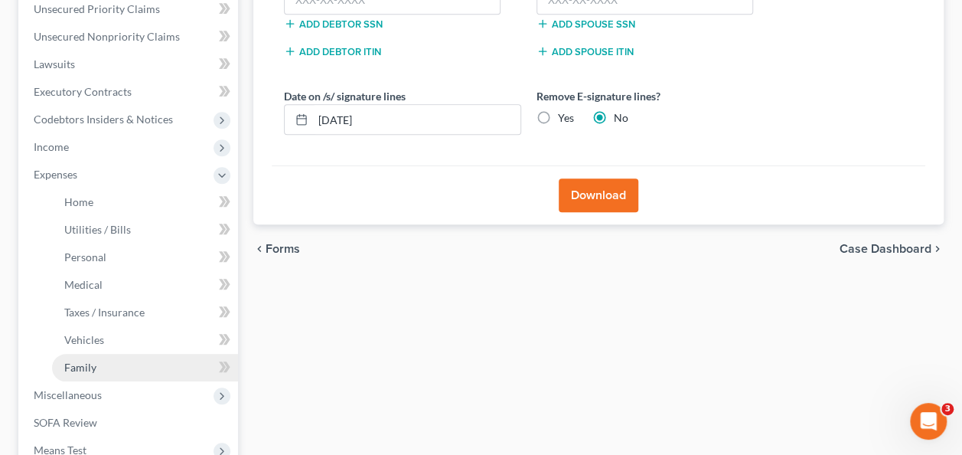
click at [80, 368] on span "Family" at bounding box center [80, 367] width 32 height 13
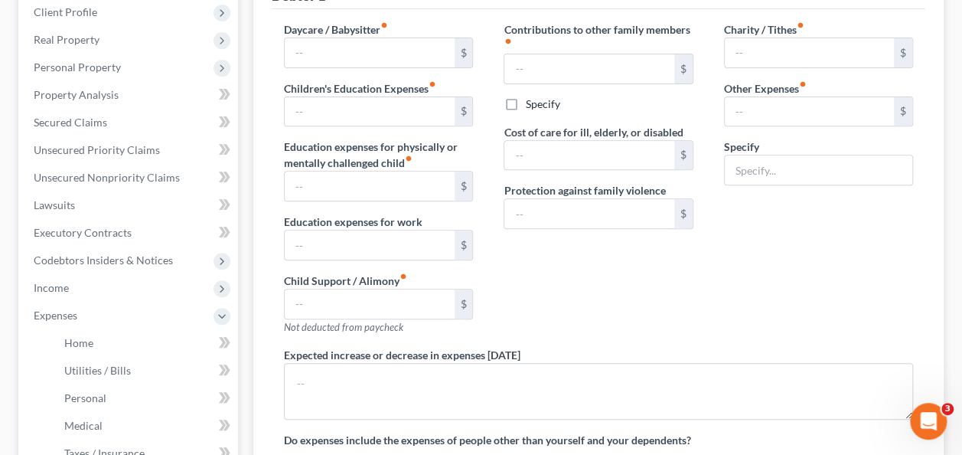
type input "0.00"
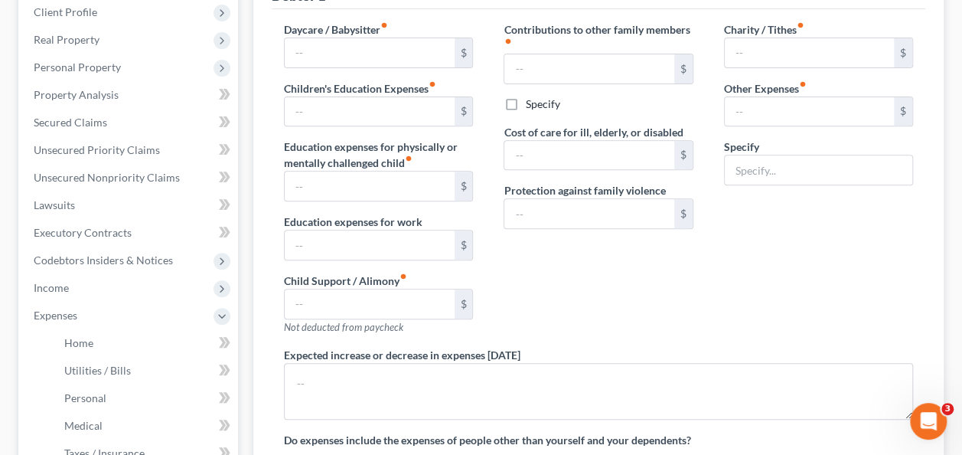
type input "0.00"
type input "50.00"
type input "0.00"
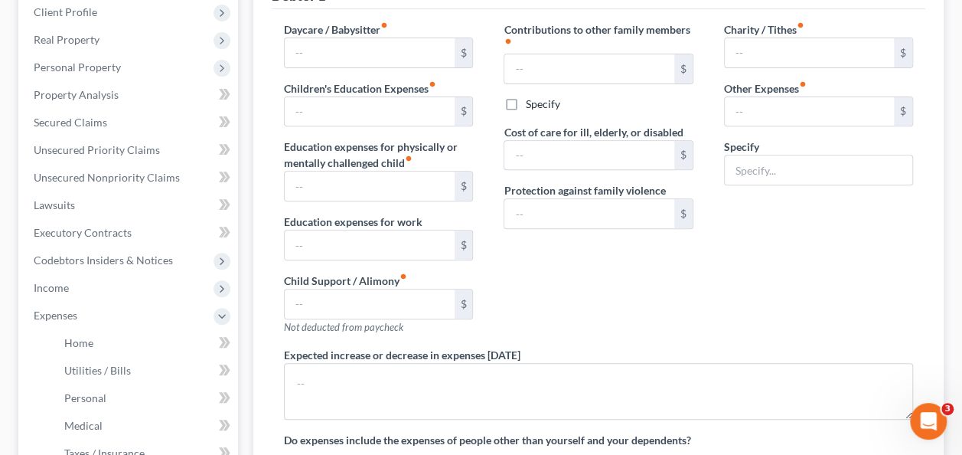
type textarea "The Debtor recently relocated to [US_STATE], which may result in a decrease in …"
radio input "true"
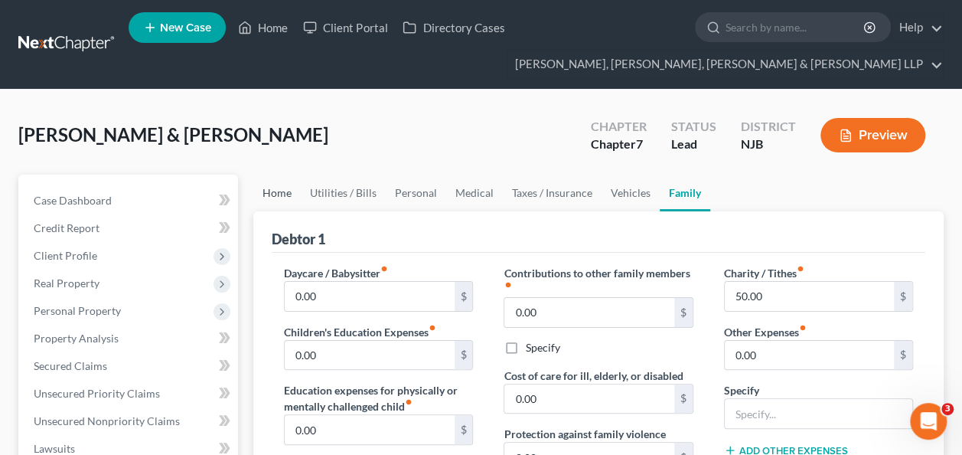
click at [262, 198] on link "Home" at bounding box center [276, 193] width 47 height 37
